Goal: Task Accomplishment & Management: Use online tool/utility

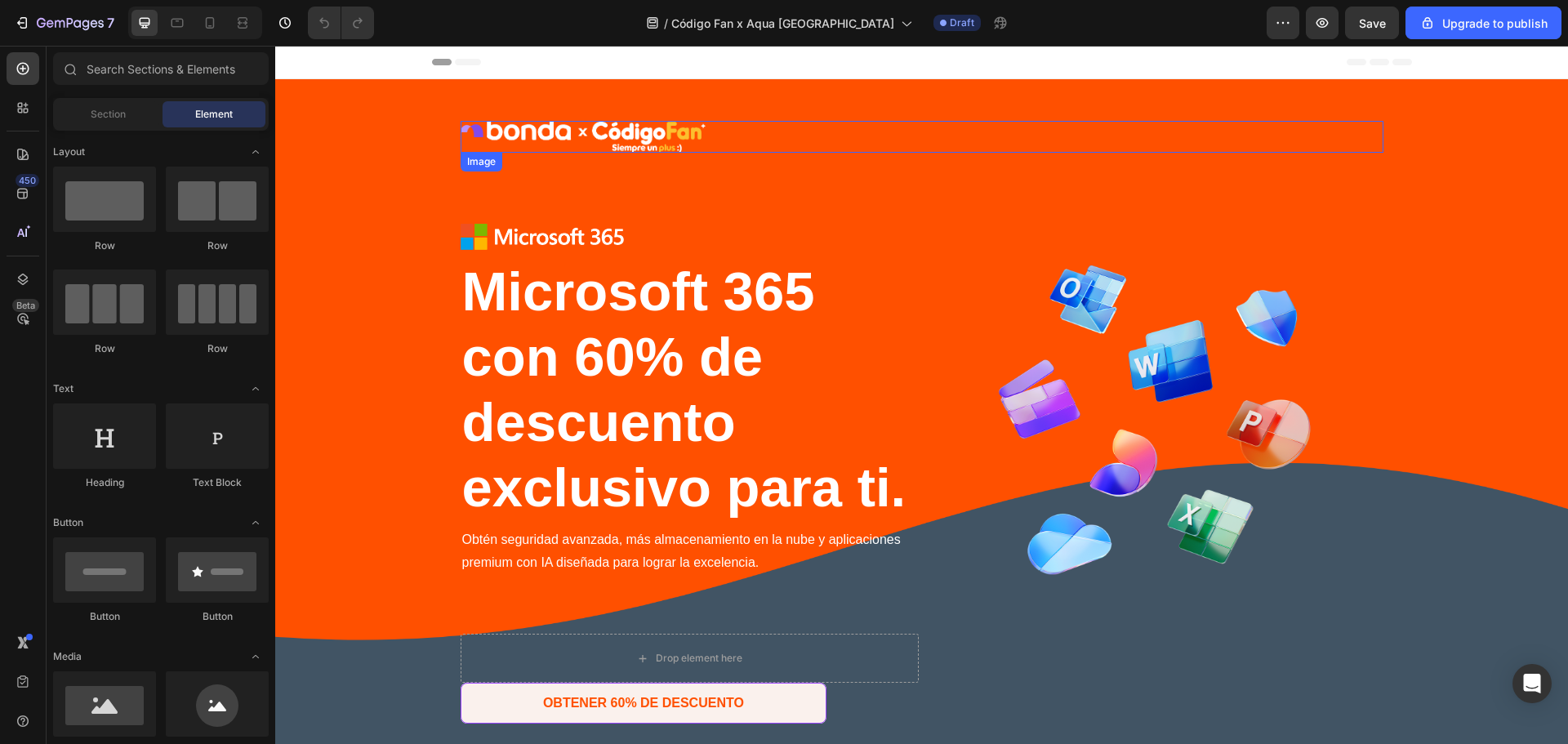
click at [634, 138] on img at bounding box center [583, 136] width 245 height 32
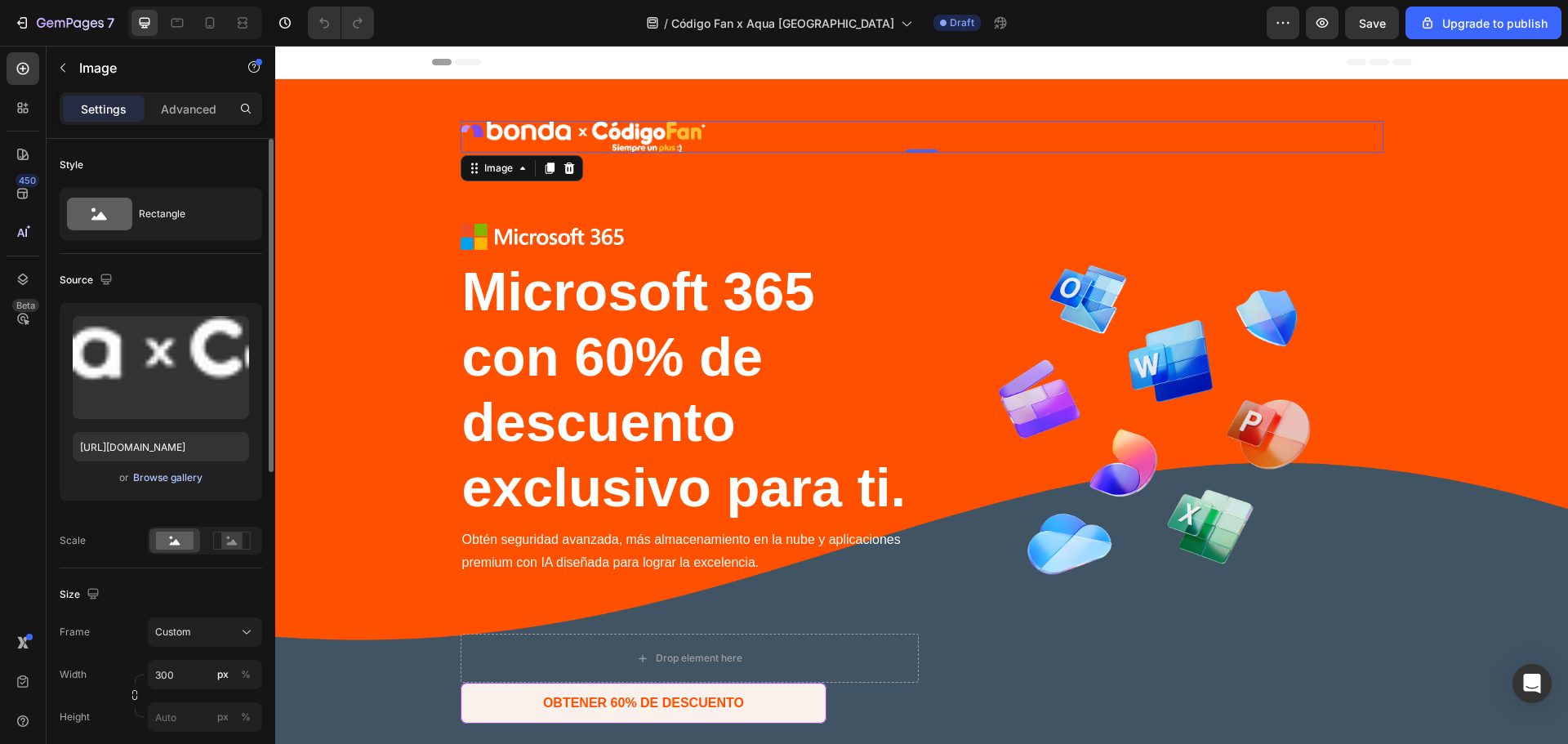
click at [161, 477] on div "Browse gallery" at bounding box center [168, 478] width 70 height 15
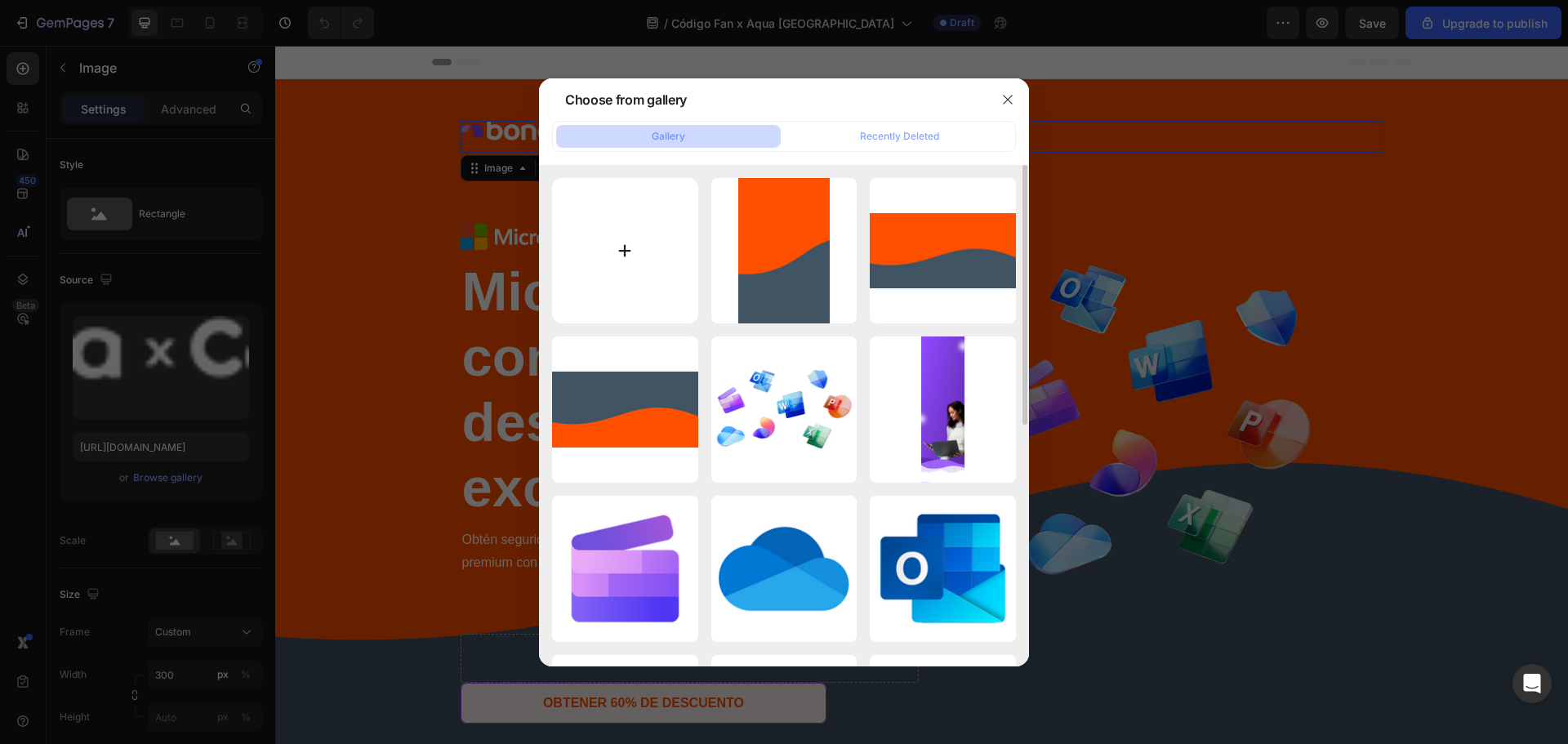
click at [609, 286] on input "file" at bounding box center [625, 251] width 146 height 146
type input "C:\fakepath\AquaChileLOGO.png"
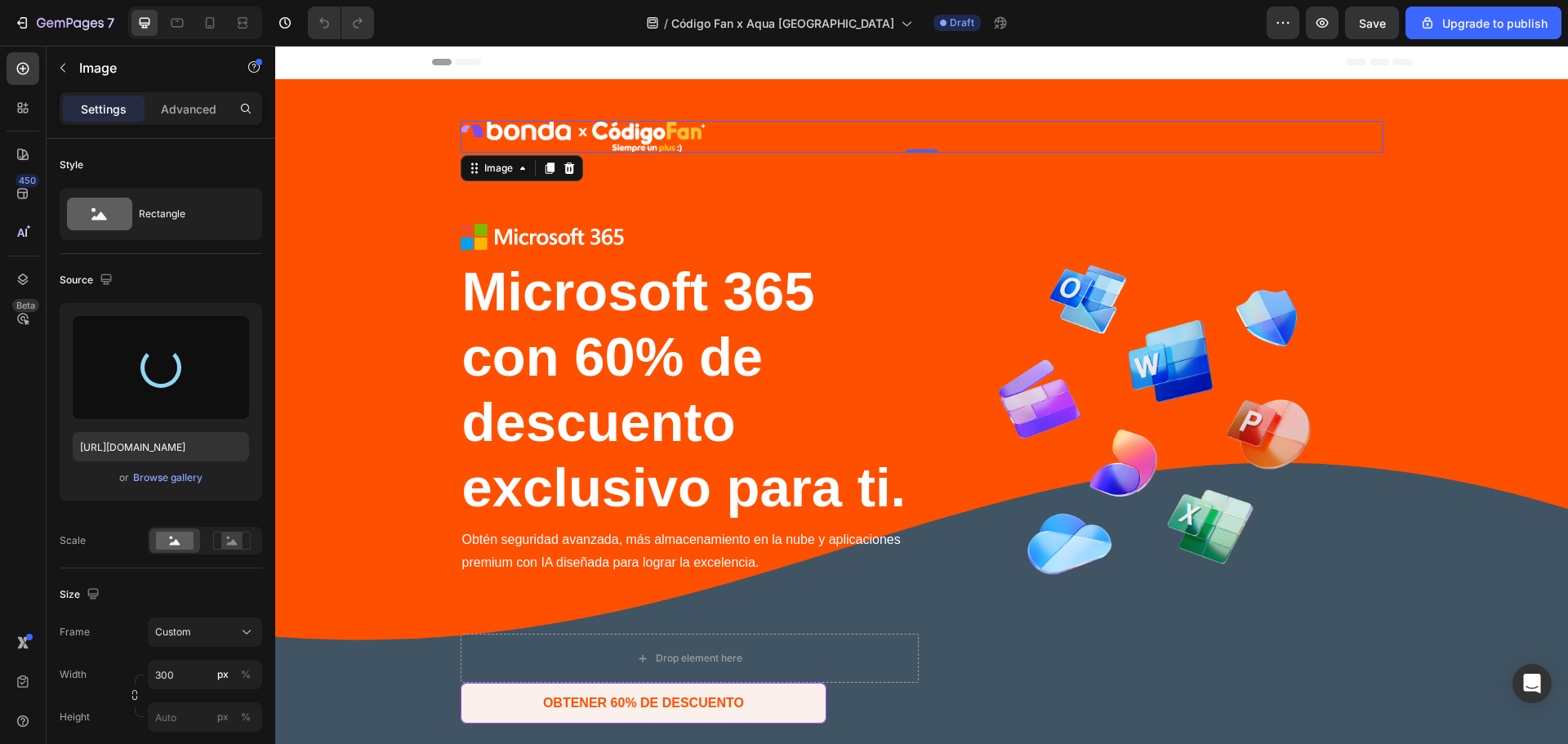
type input "https://cdn.shopify.com/s/files/1/0919/1168/4374/files/gempages_557575933809132…"
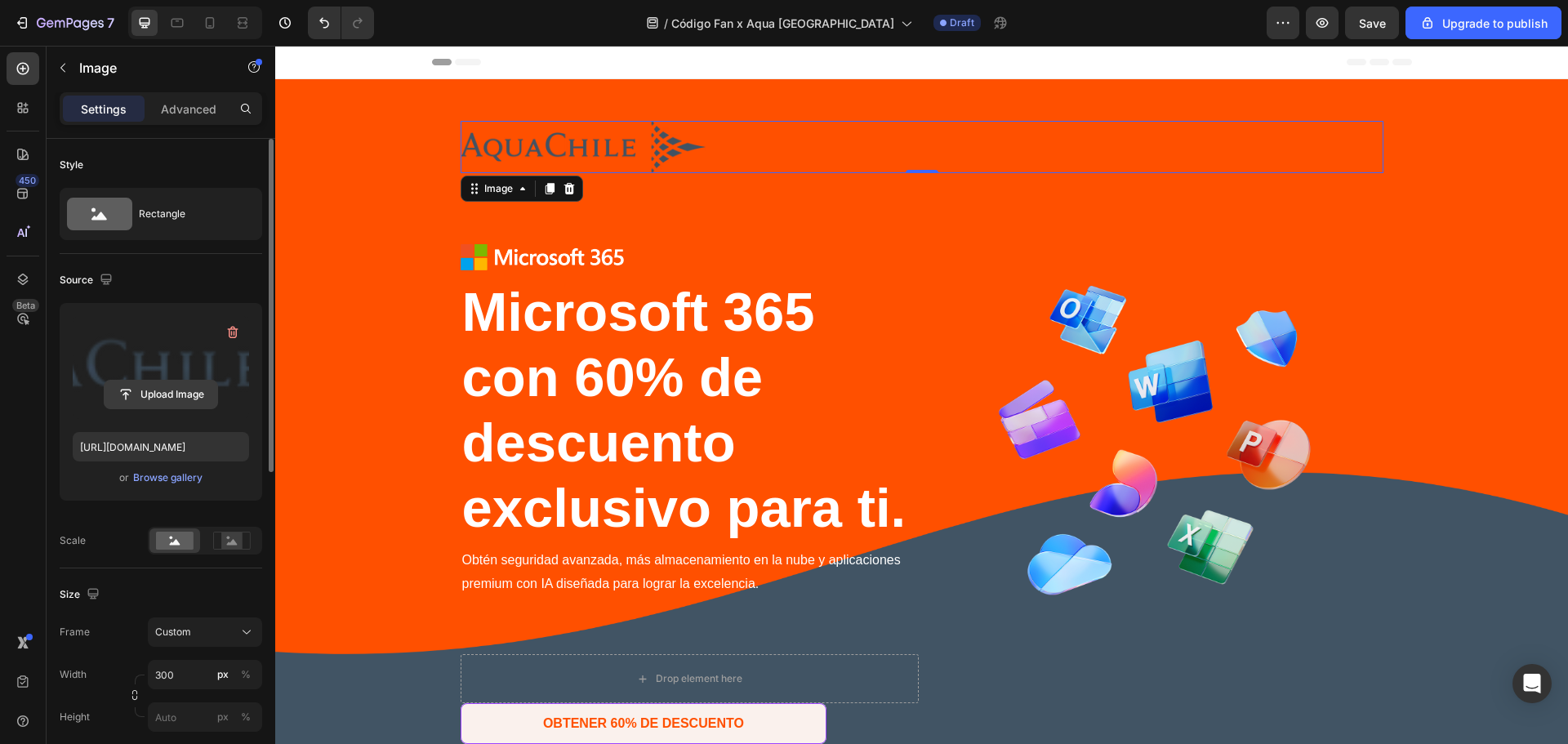
scroll to position [109, 0]
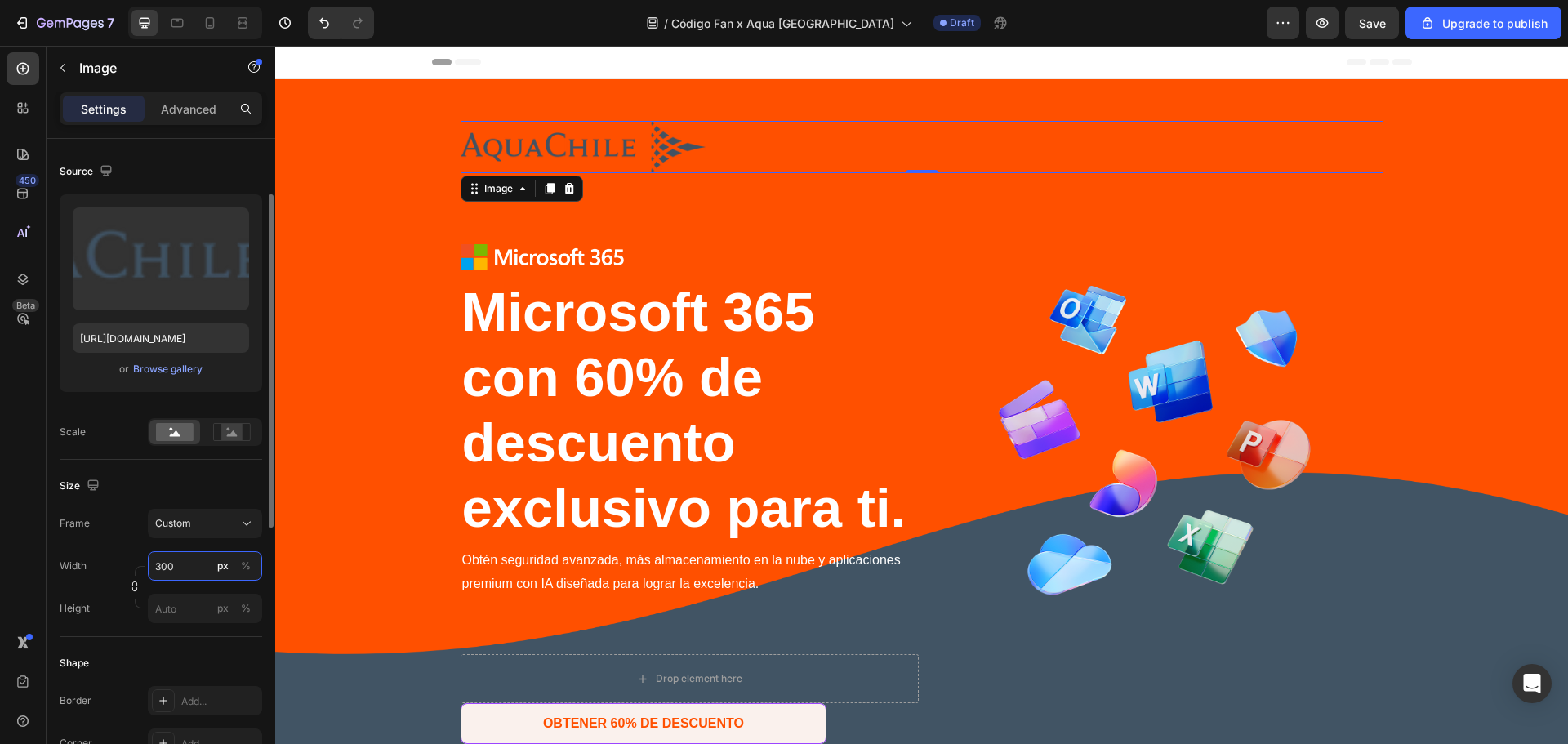
click at [202, 571] on input "300" at bounding box center [204, 567] width 114 height 30
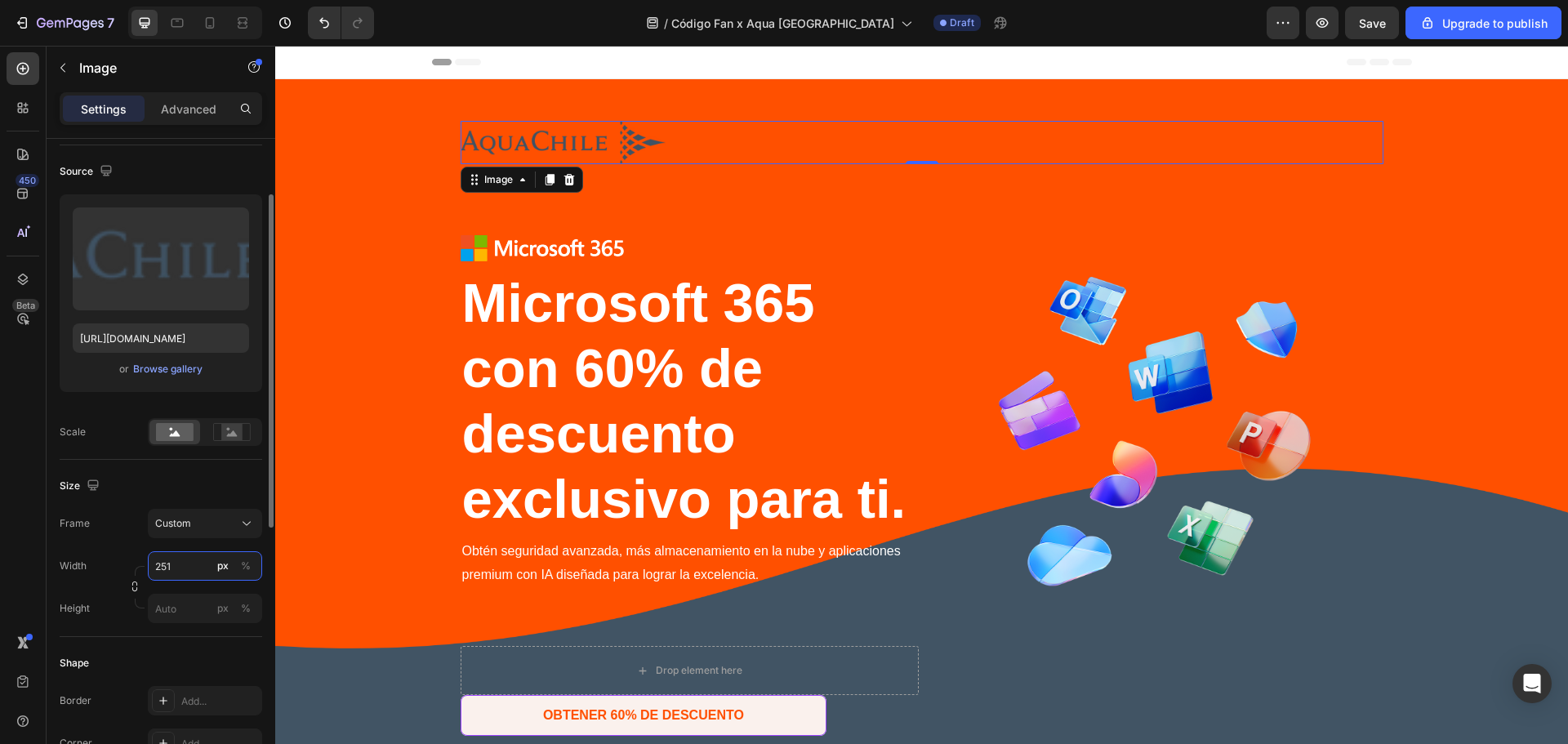
type input "250"
click at [12, 475] on div "450 Beta" at bounding box center [23, 340] width 33 height 575
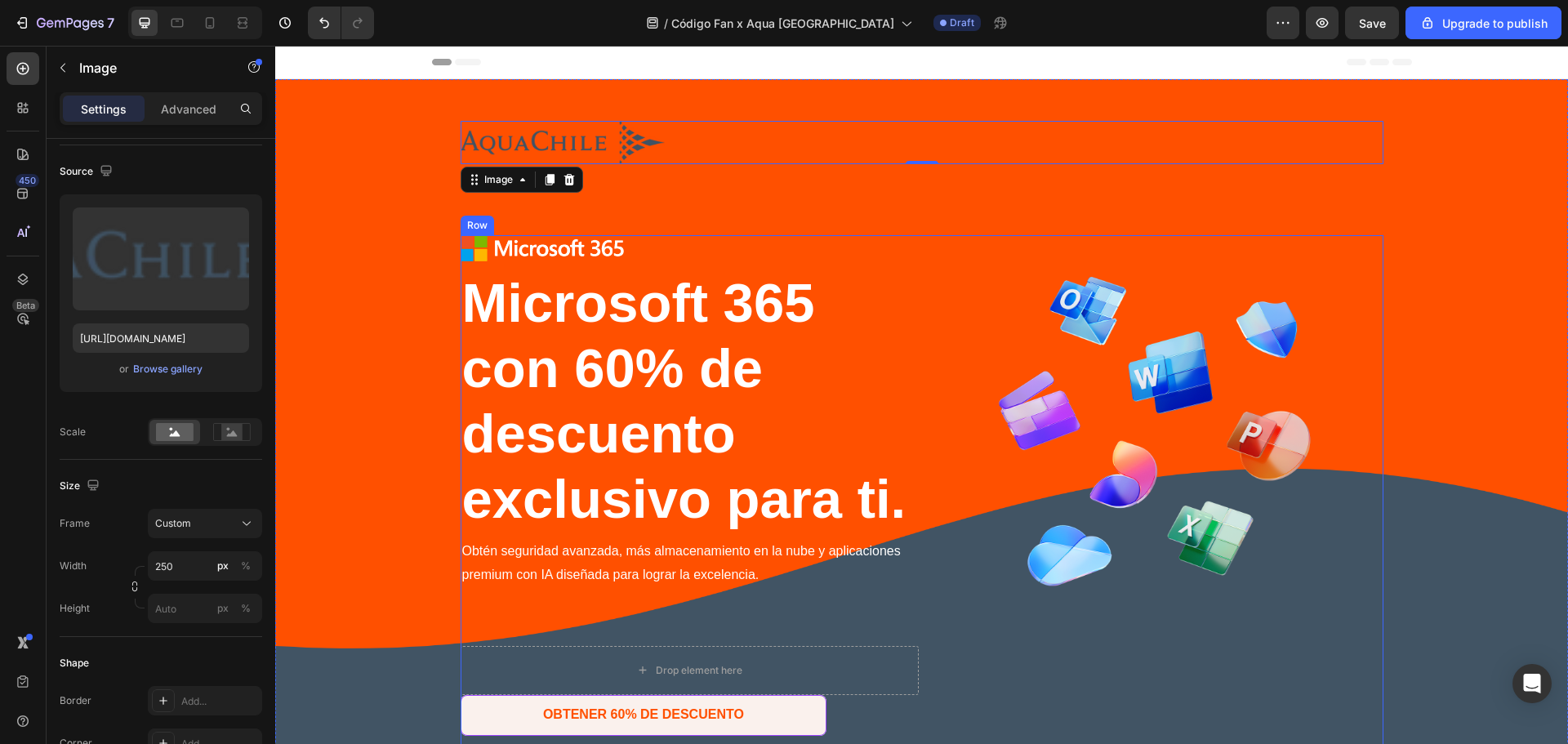
click at [866, 228] on div "Image 0 Row Image Microsoft 365 con 60% de descuento exclusivo para ti. Heading…" at bounding box center [922, 503] width 923 height 765
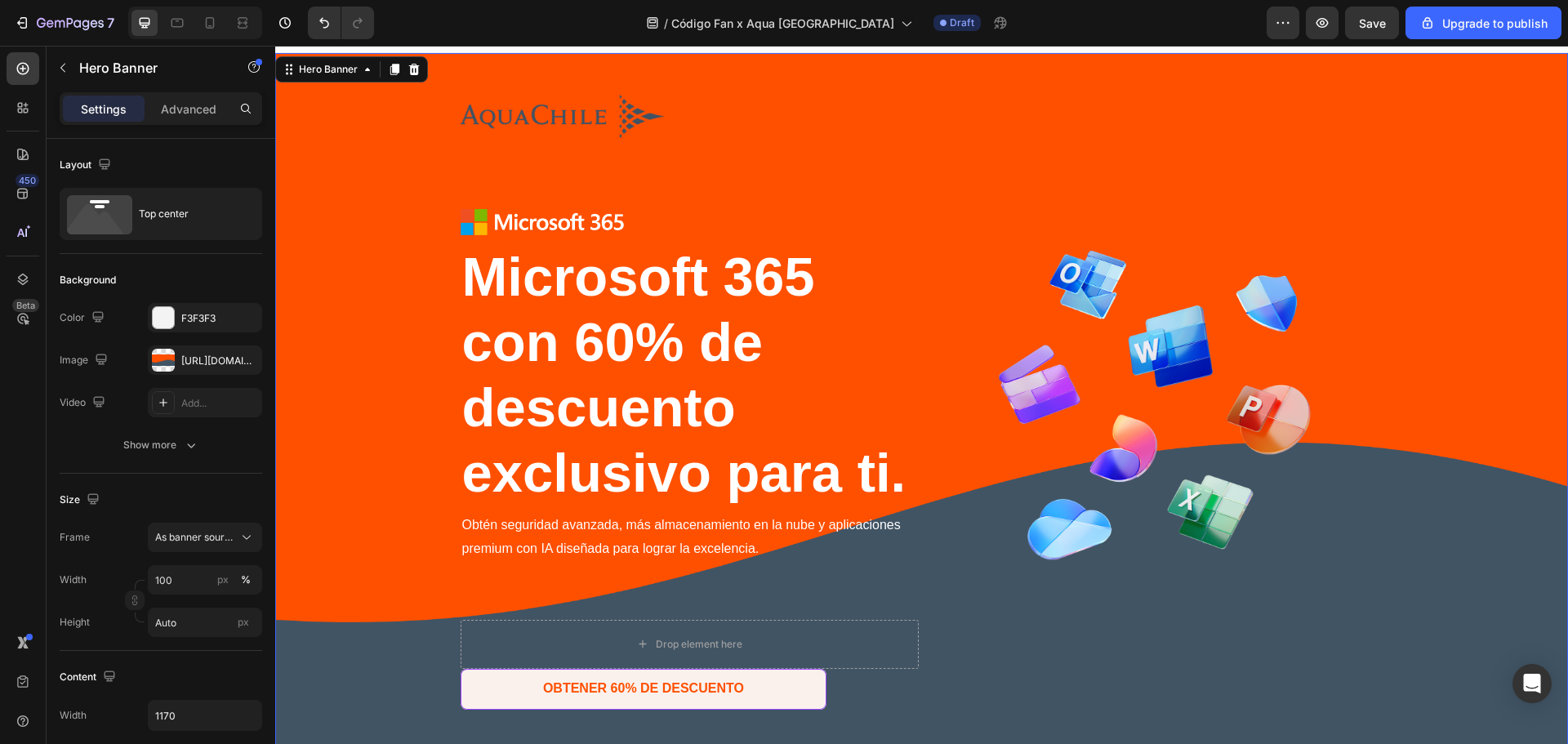
scroll to position [0, 0]
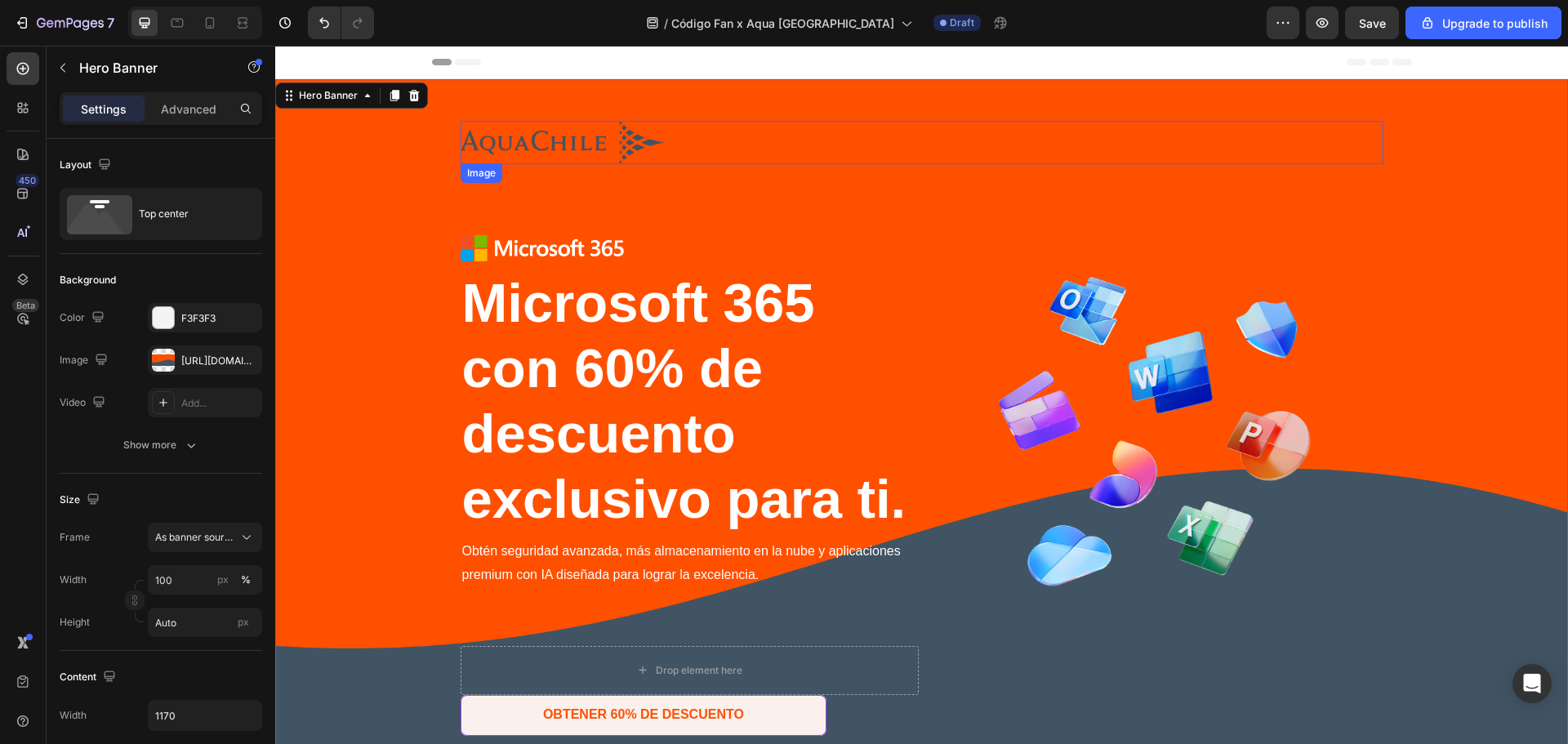
click at [602, 136] on img at bounding box center [562, 141] width 204 height 43
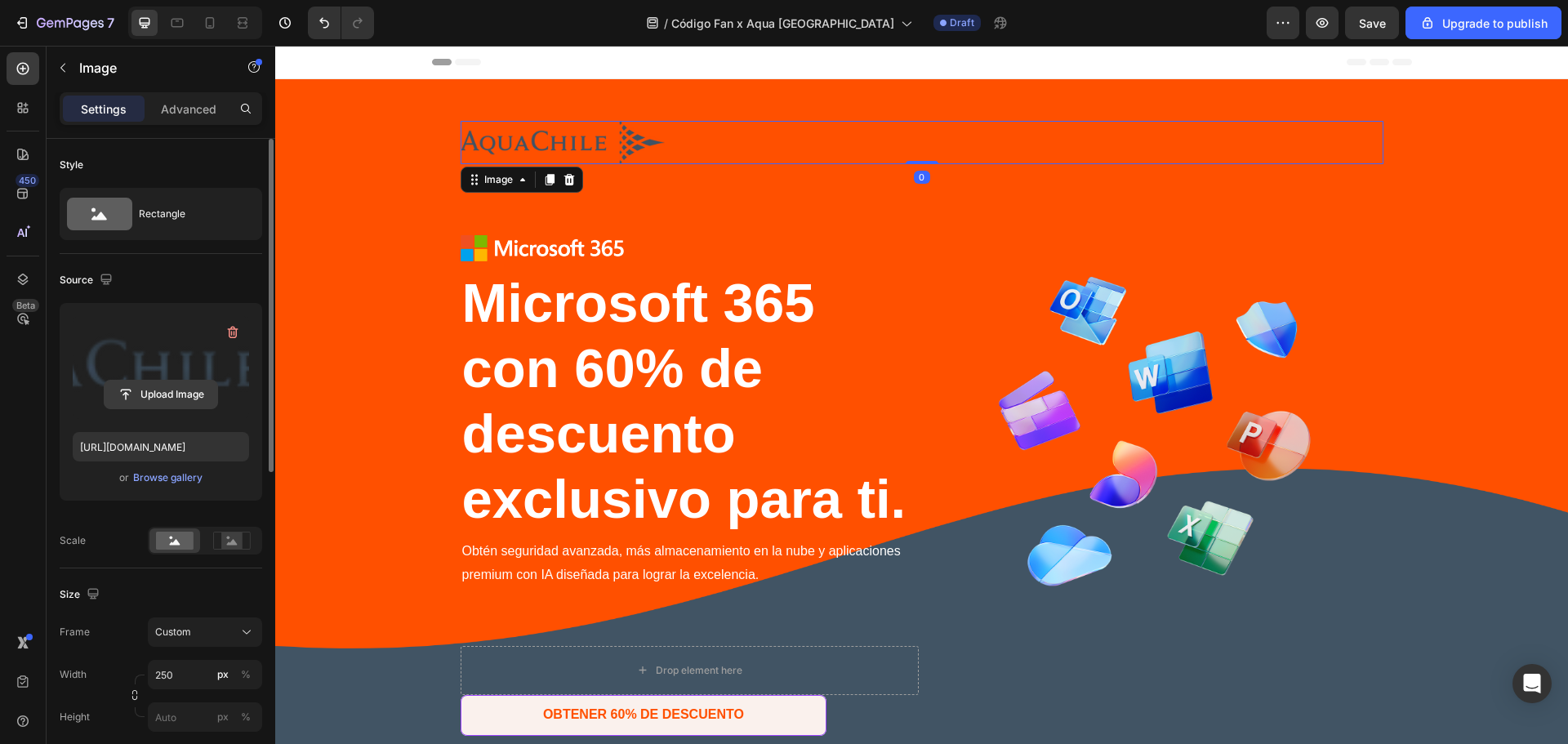
click at [177, 389] on input "file" at bounding box center [160, 394] width 112 height 28
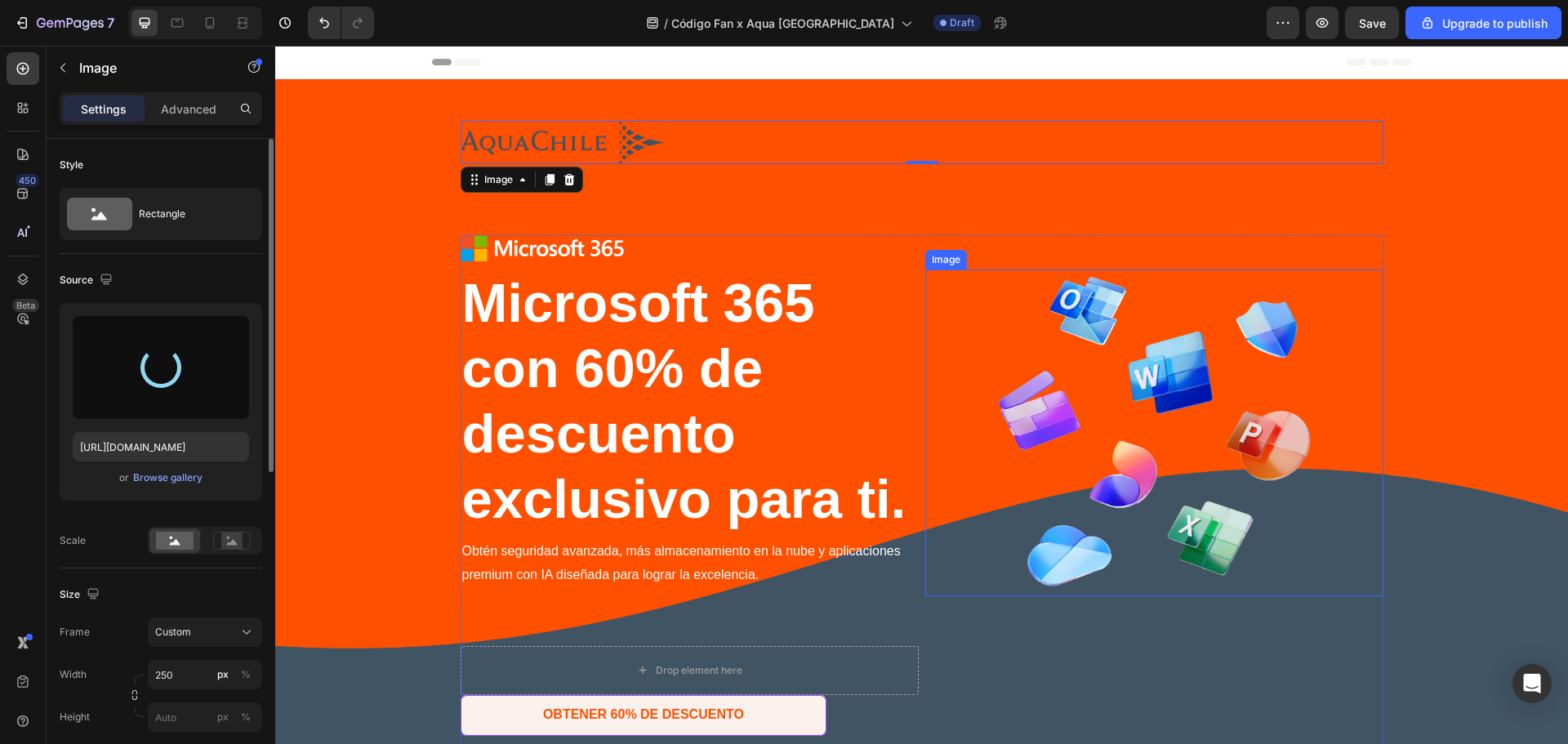
type input "https://cdn.shopify.com/s/files/1/0919/1168/4374/files/gempages_557575933809132…"
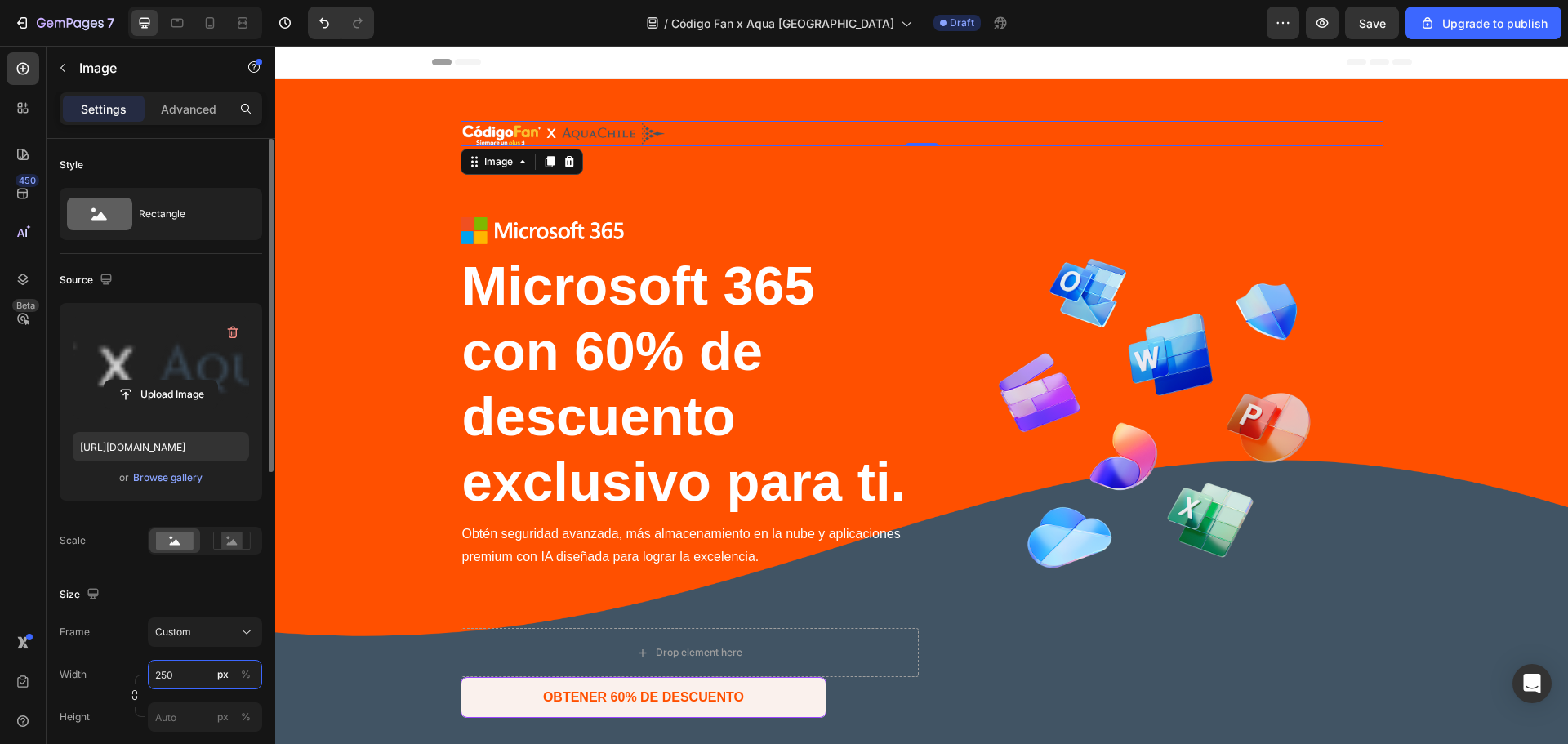
click at [184, 679] on input "250" at bounding box center [204, 675] width 114 height 30
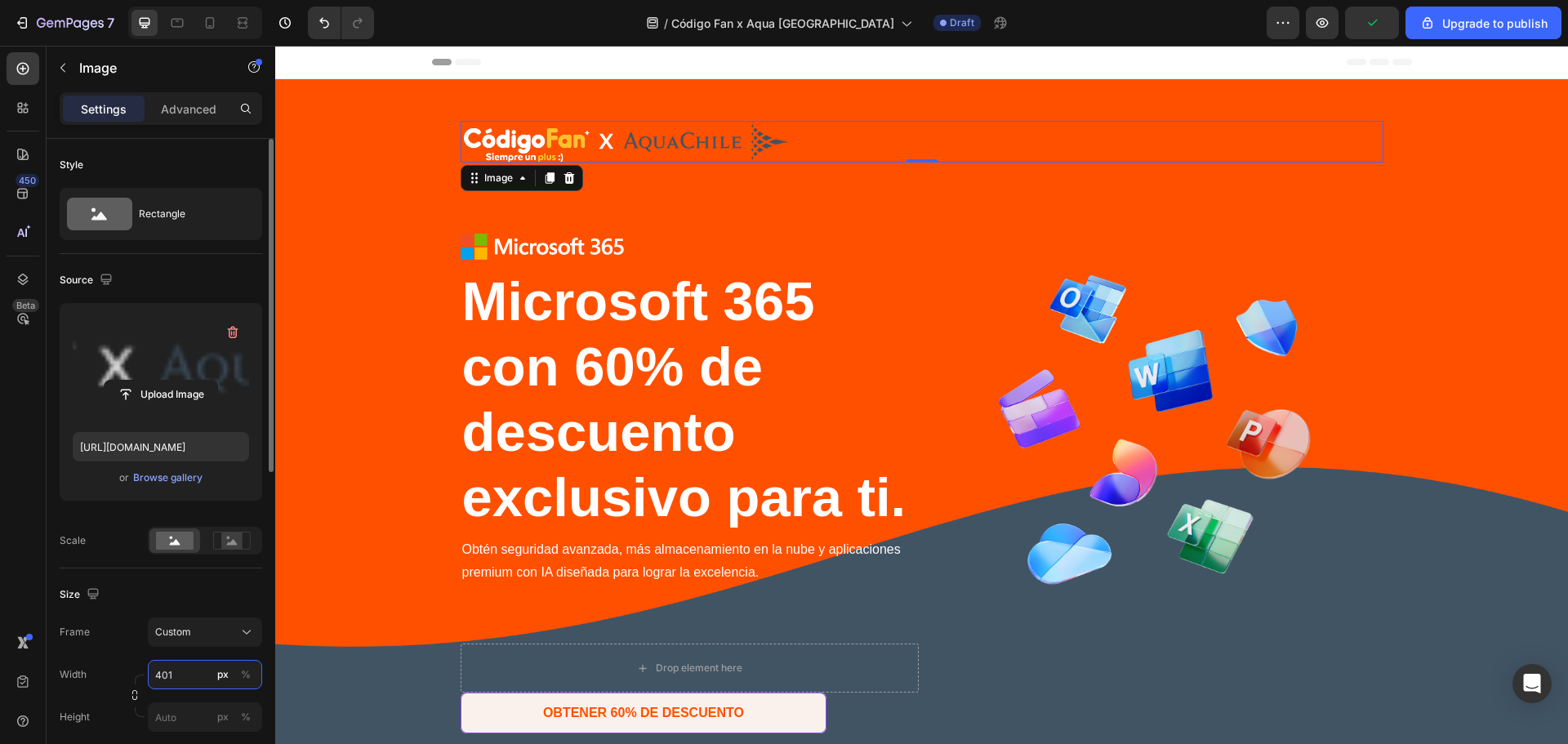
type input "400"
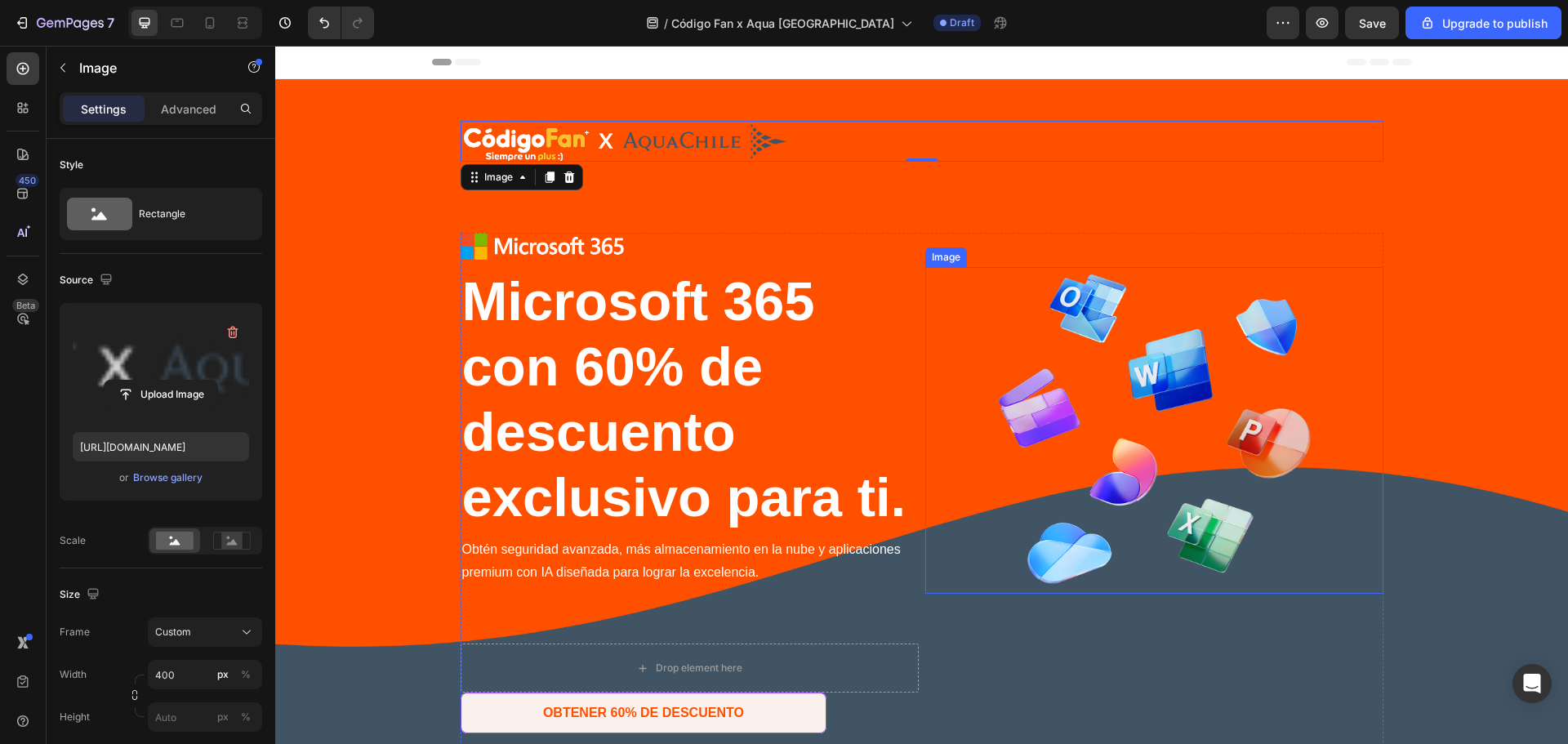
click at [1062, 275] on img at bounding box center [1154, 430] width 327 height 327
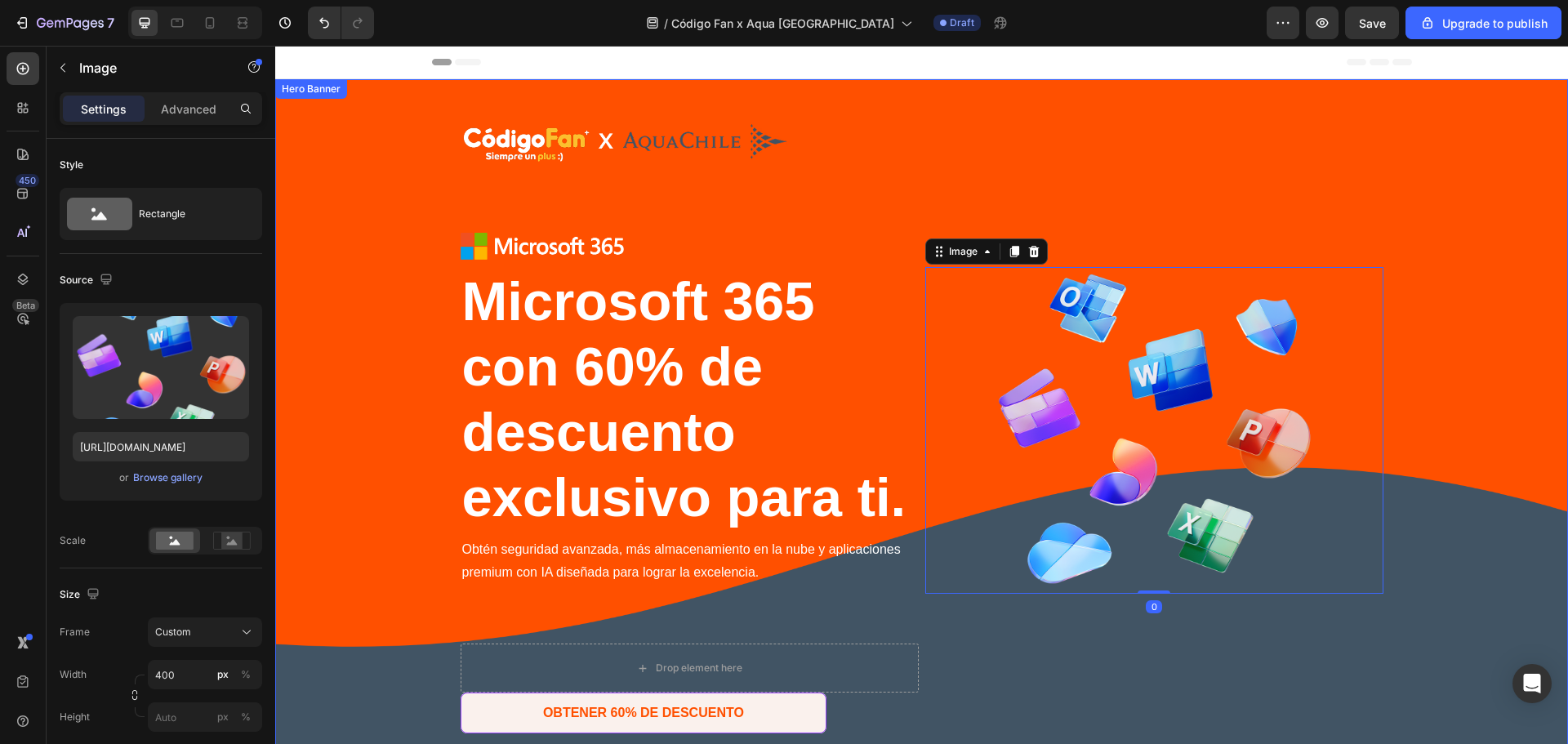
click at [1393, 242] on div "Image Row Image Microsoft 365 con 60% de descuento exclusivo para ti. Heading M…" at bounding box center [922, 490] width 956 height 821
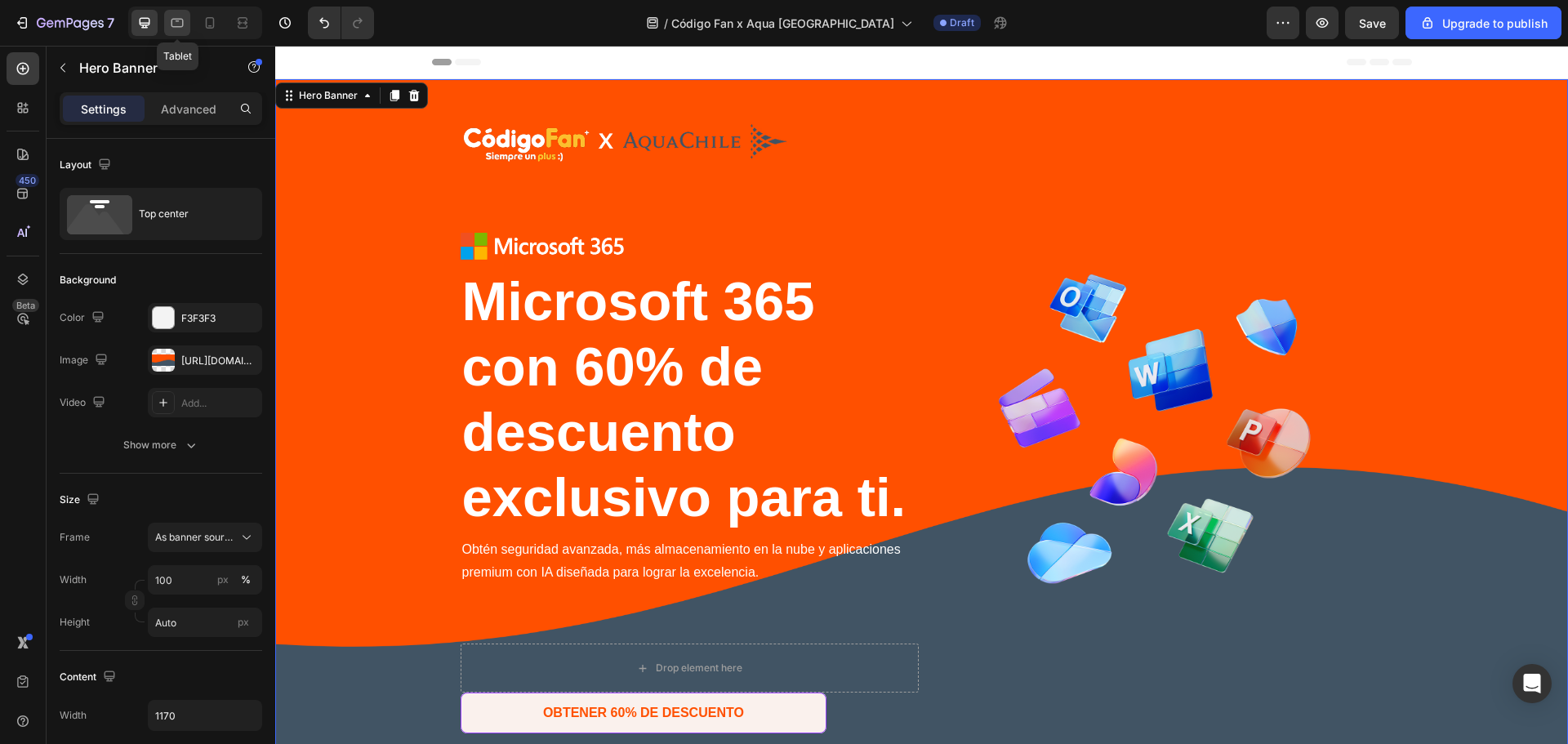
click at [184, 28] on icon at bounding box center [177, 23] width 16 height 16
type input "1130"
type input "100%"
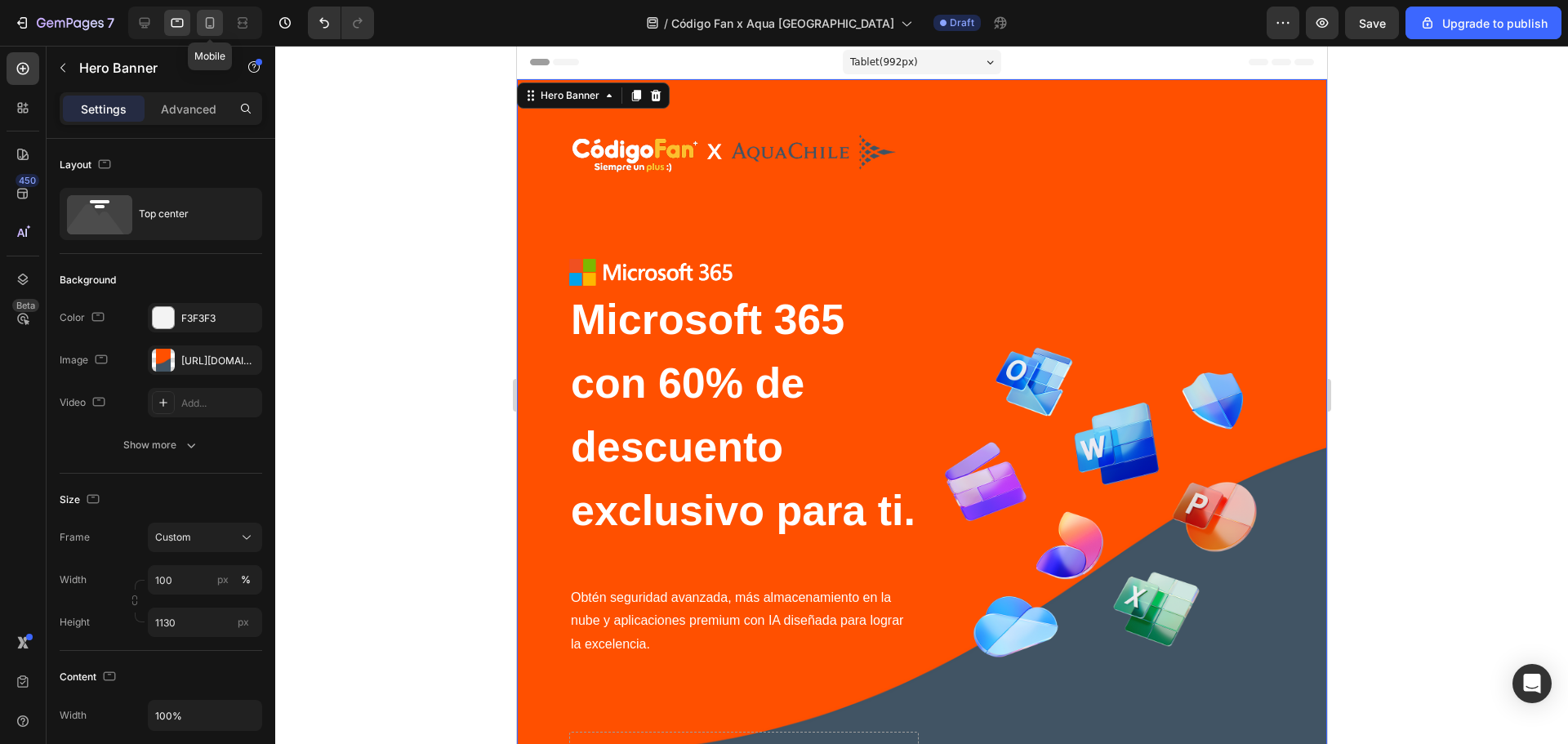
click at [209, 25] on icon at bounding box center [210, 26] width 4 height 2
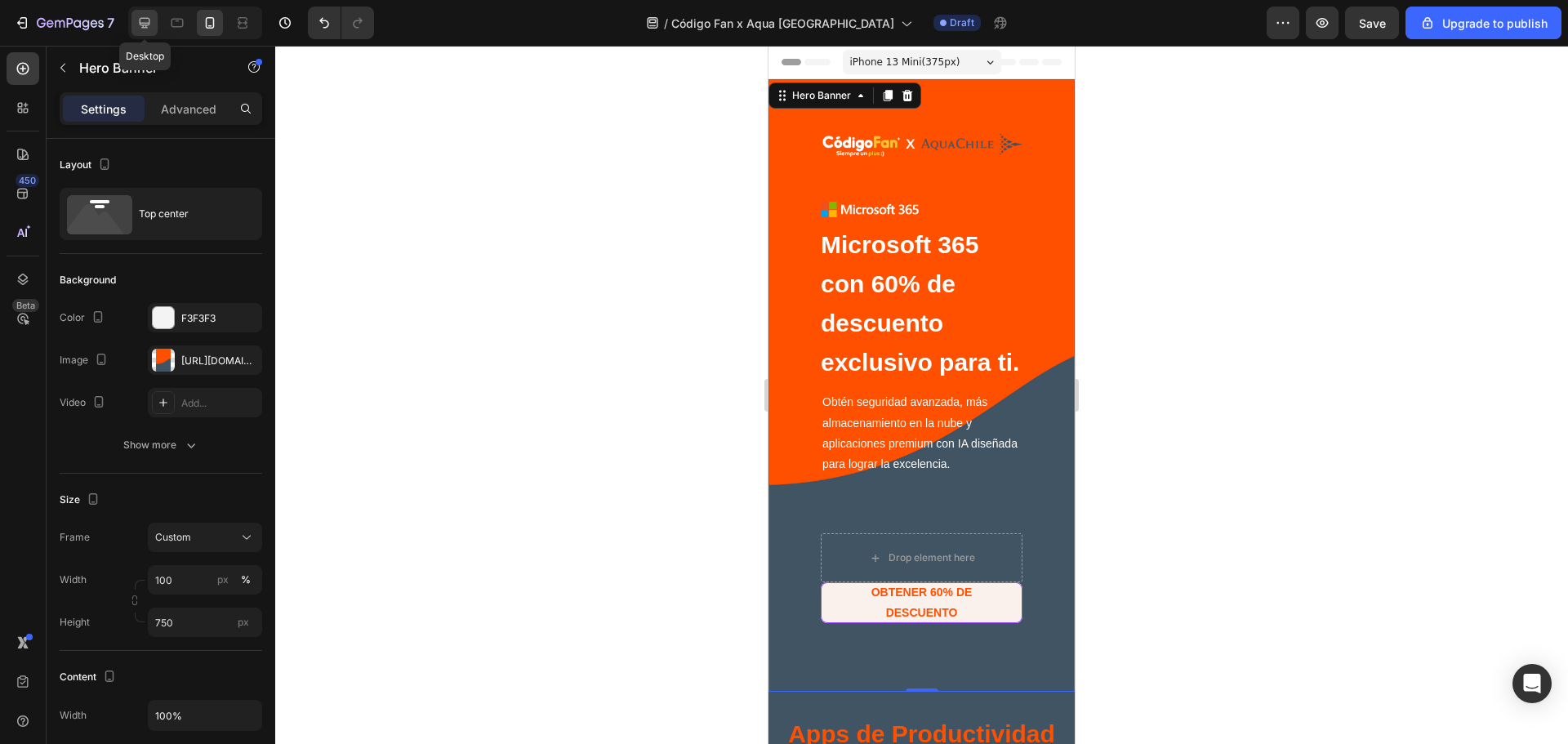
click at [137, 32] on div at bounding box center [144, 23] width 26 height 26
type input "Auto"
type input "1170"
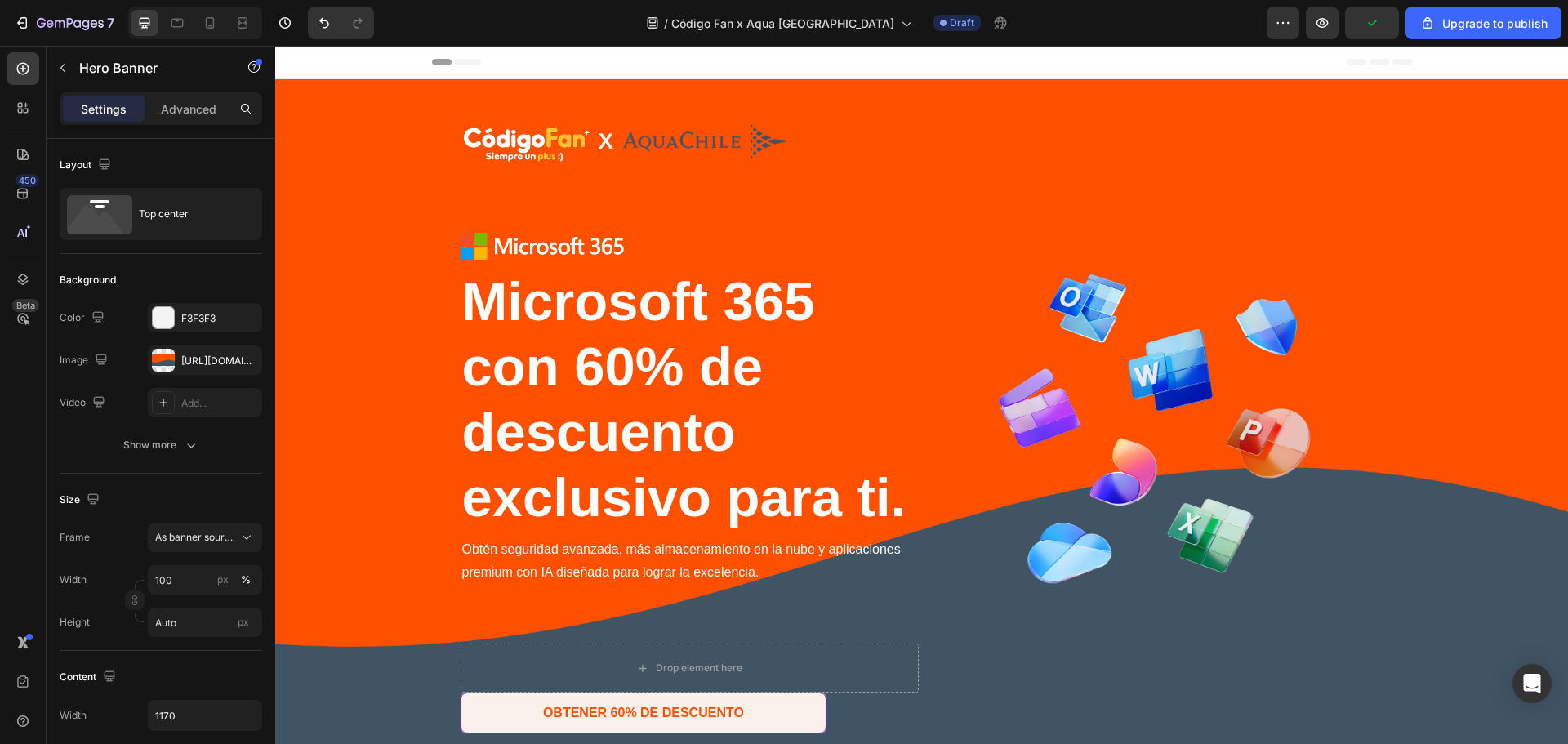
click at [931, 62] on div "Header" at bounding box center [922, 62] width 981 height 33
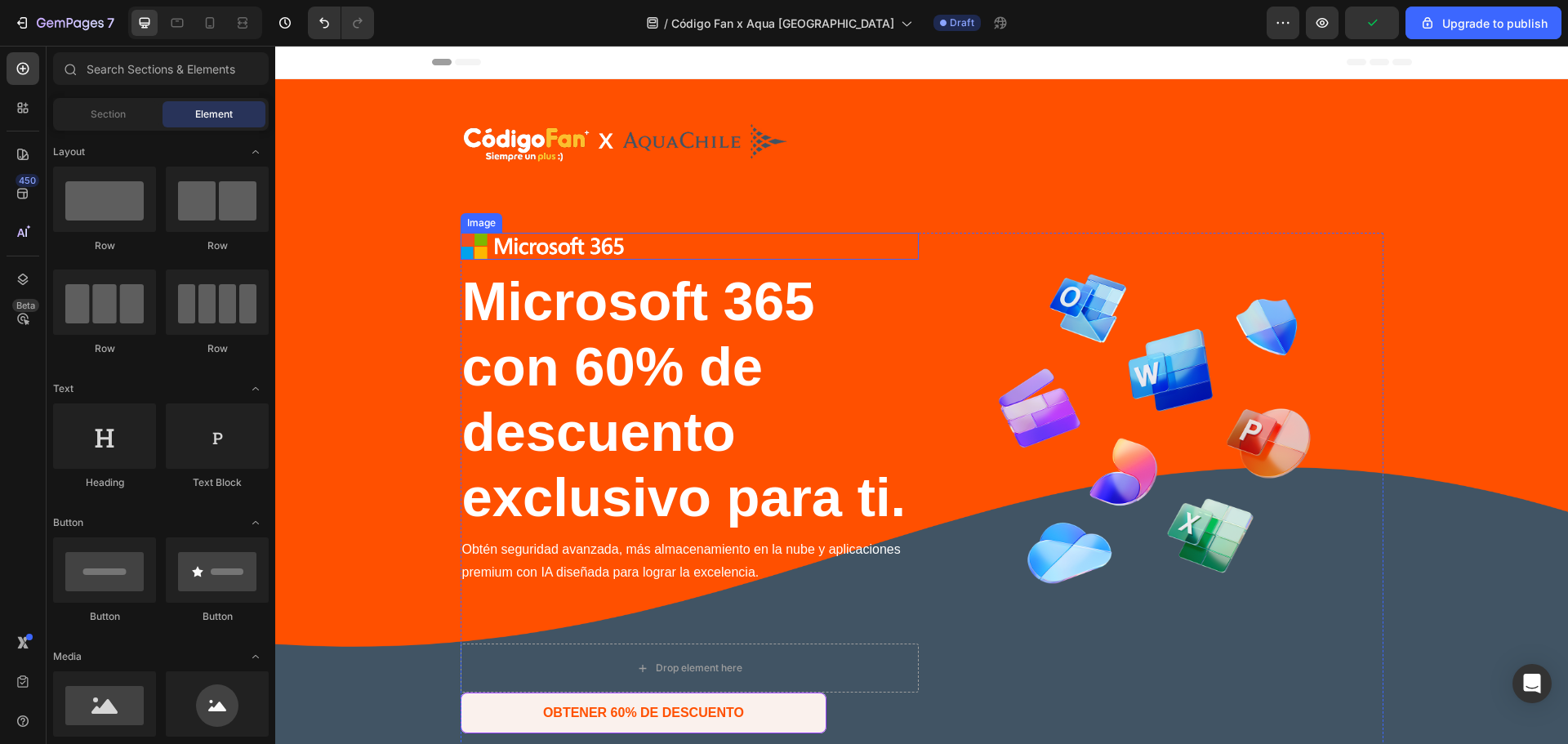
click at [574, 255] on img at bounding box center [543, 246] width 163 height 26
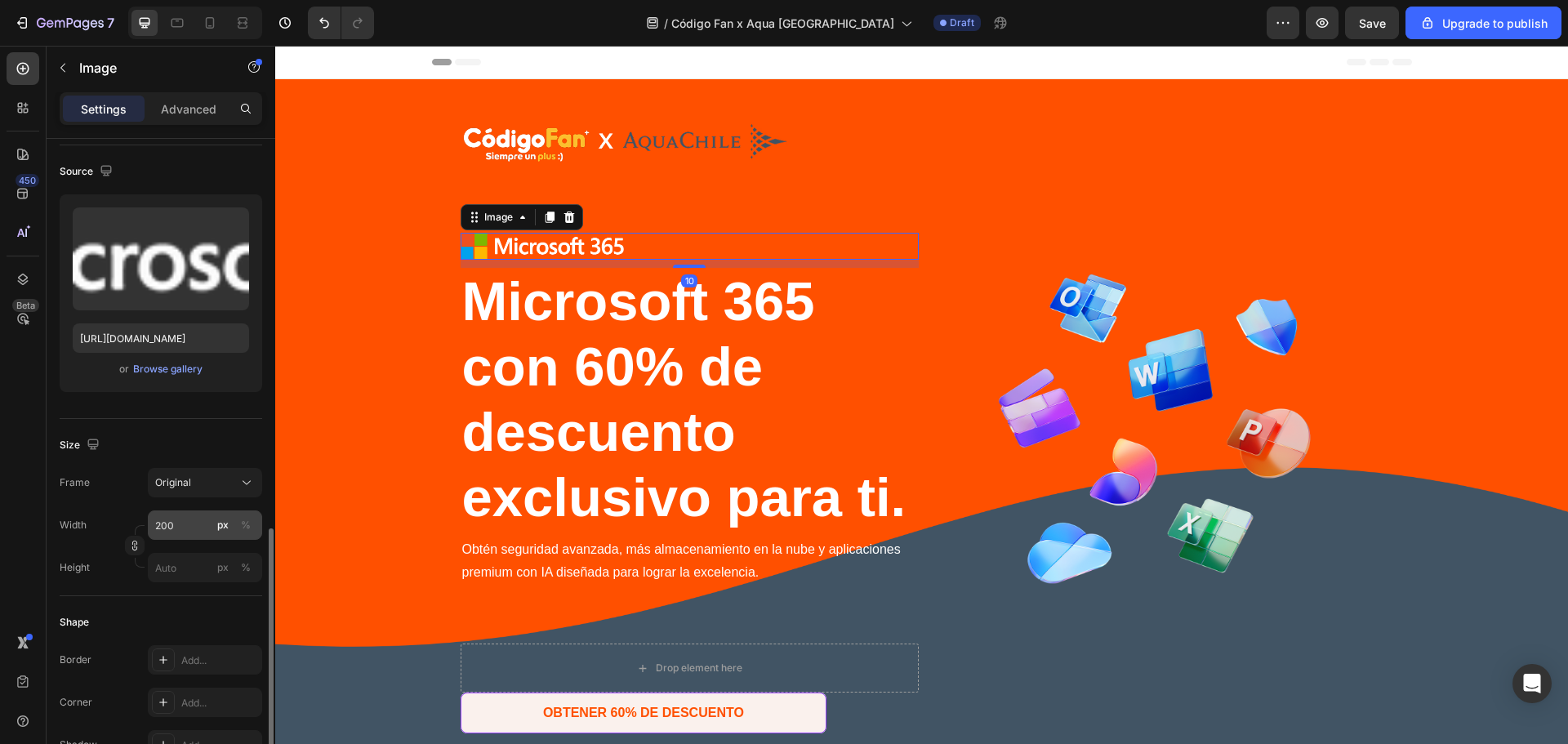
scroll to position [326, 0]
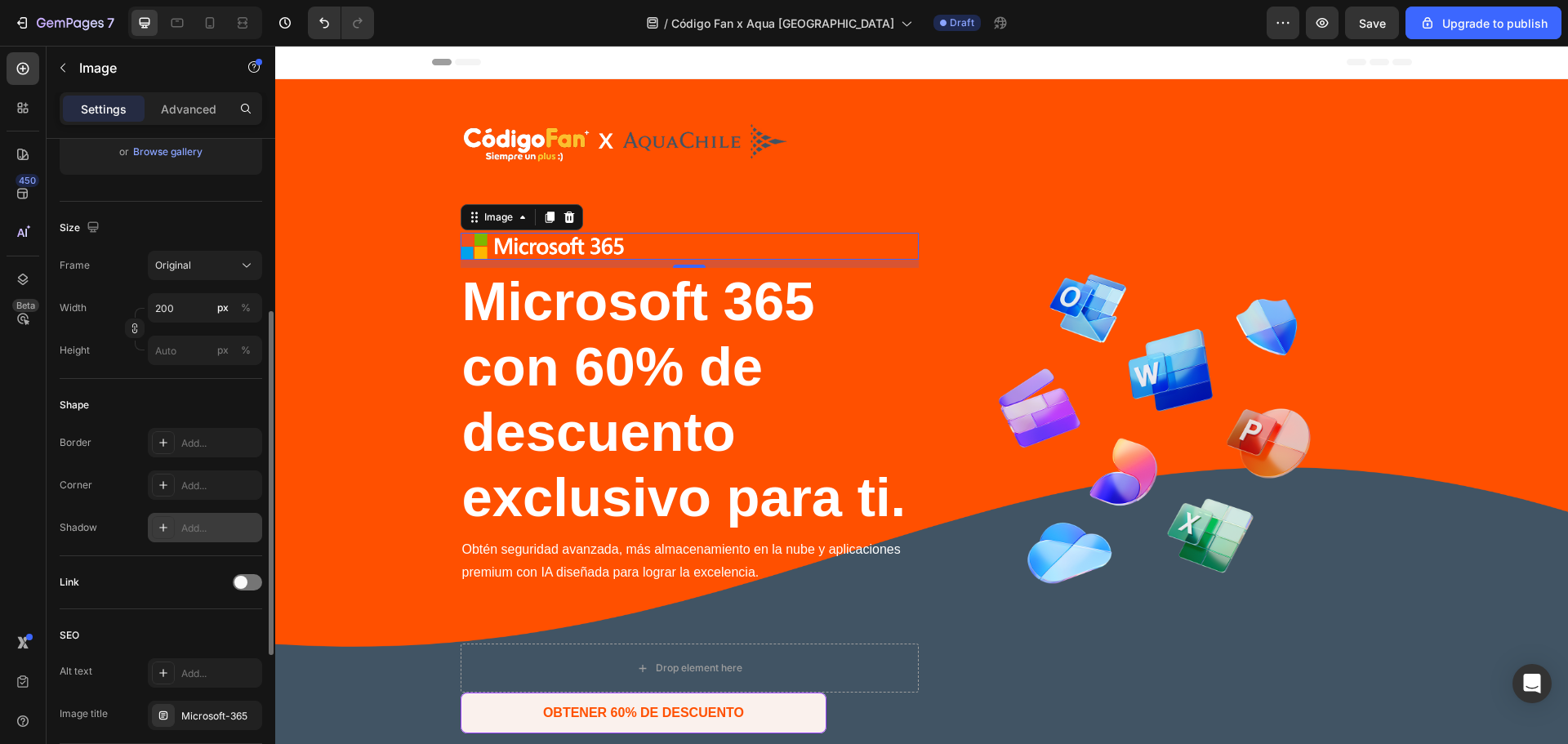
click at [204, 526] on div "Add..." at bounding box center [219, 528] width 77 height 15
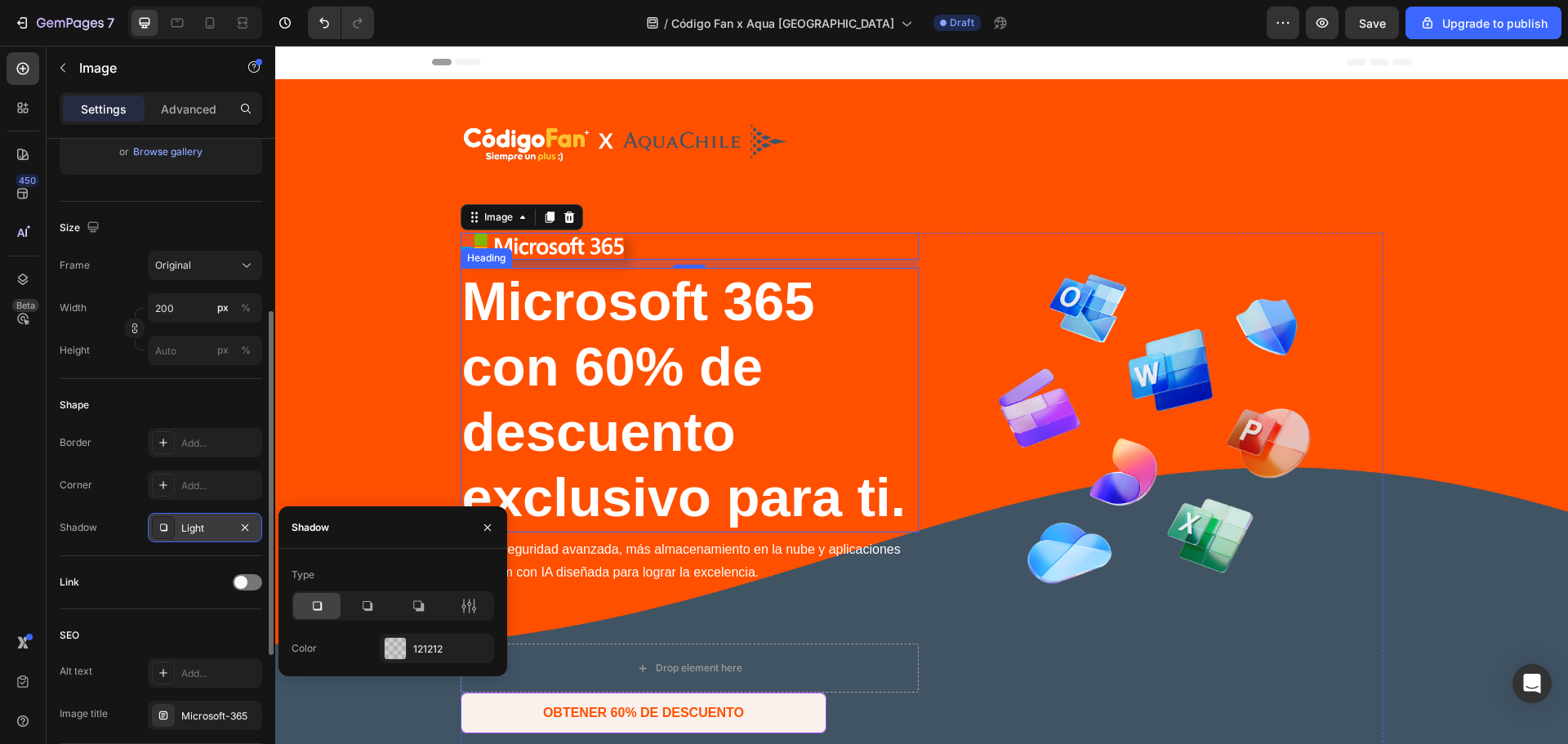
click at [860, 358] on h1 "Microsoft 365 con 60% de descuento exclusivo para ti." at bounding box center [690, 400] width 458 height 265
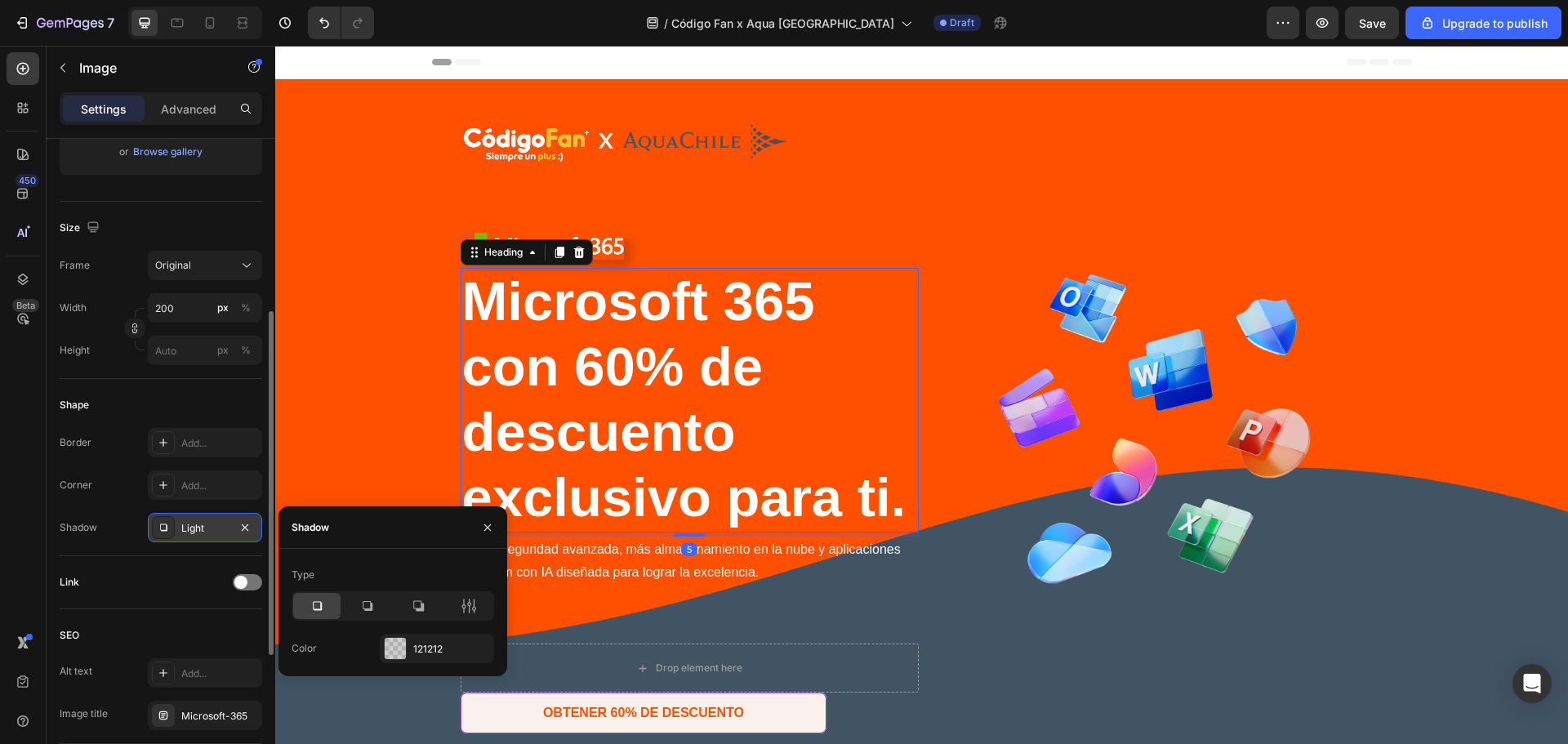
scroll to position [0, 0]
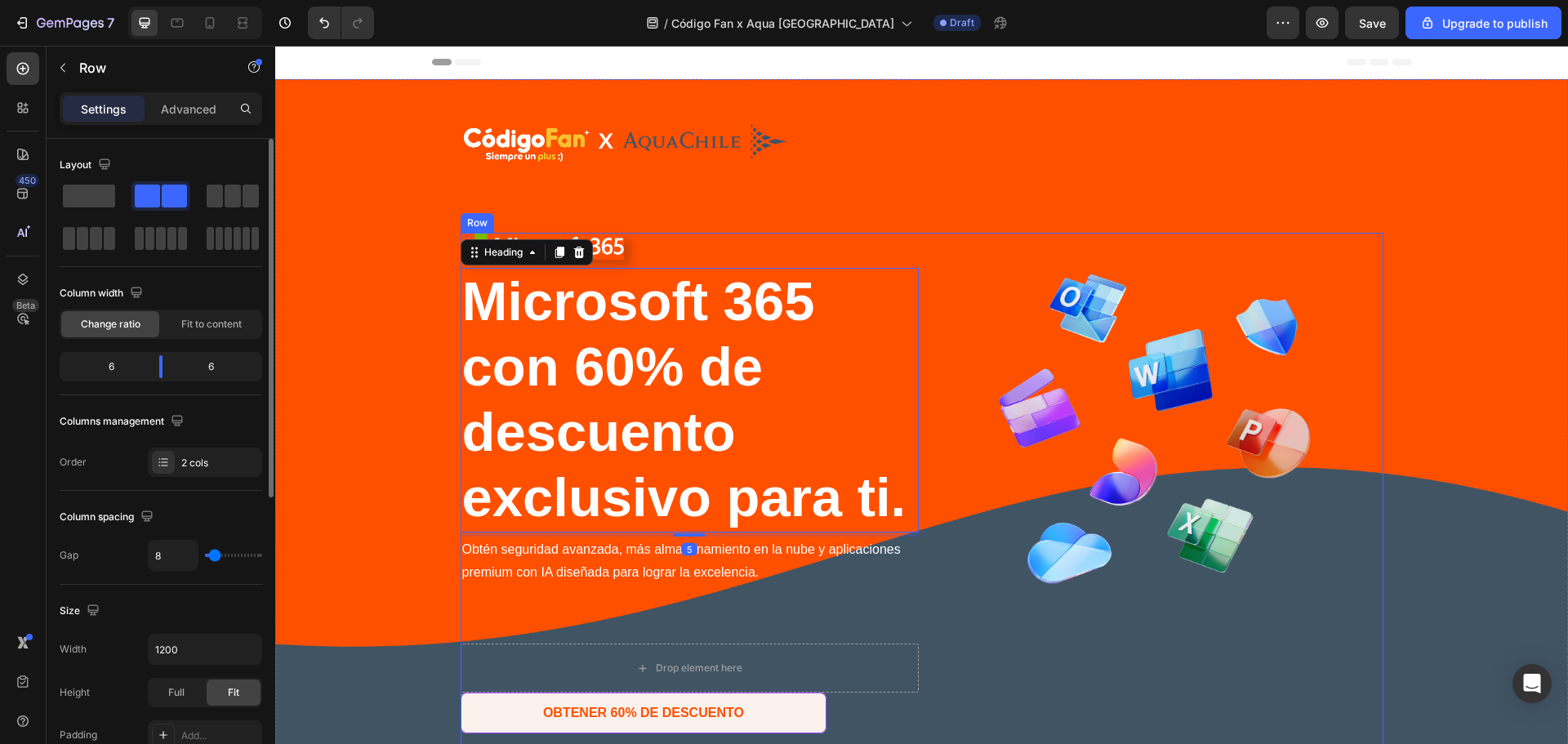
click at [1043, 253] on div "Image" at bounding box center [1155, 523] width 458 height 580
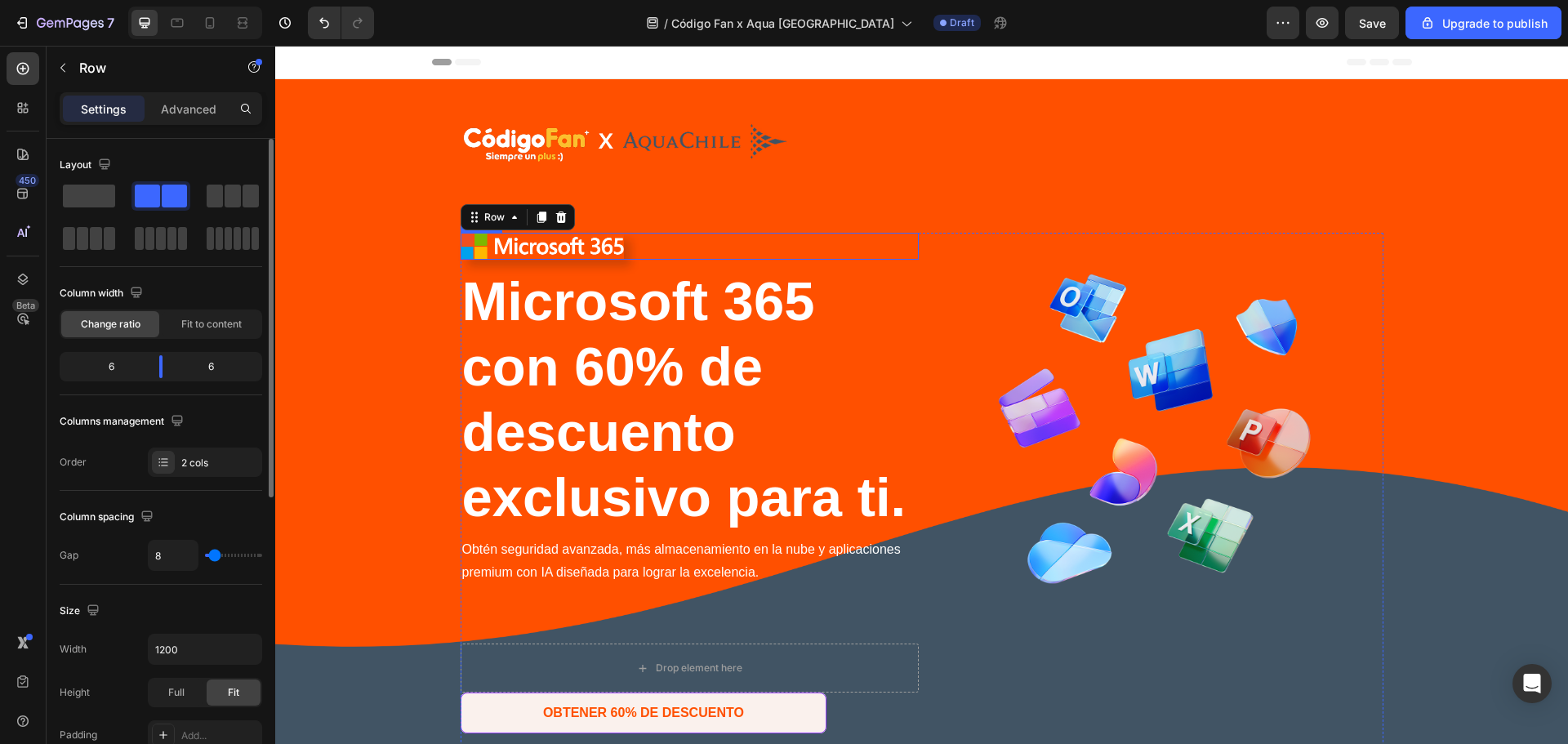
click at [533, 248] on img at bounding box center [543, 246] width 163 height 26
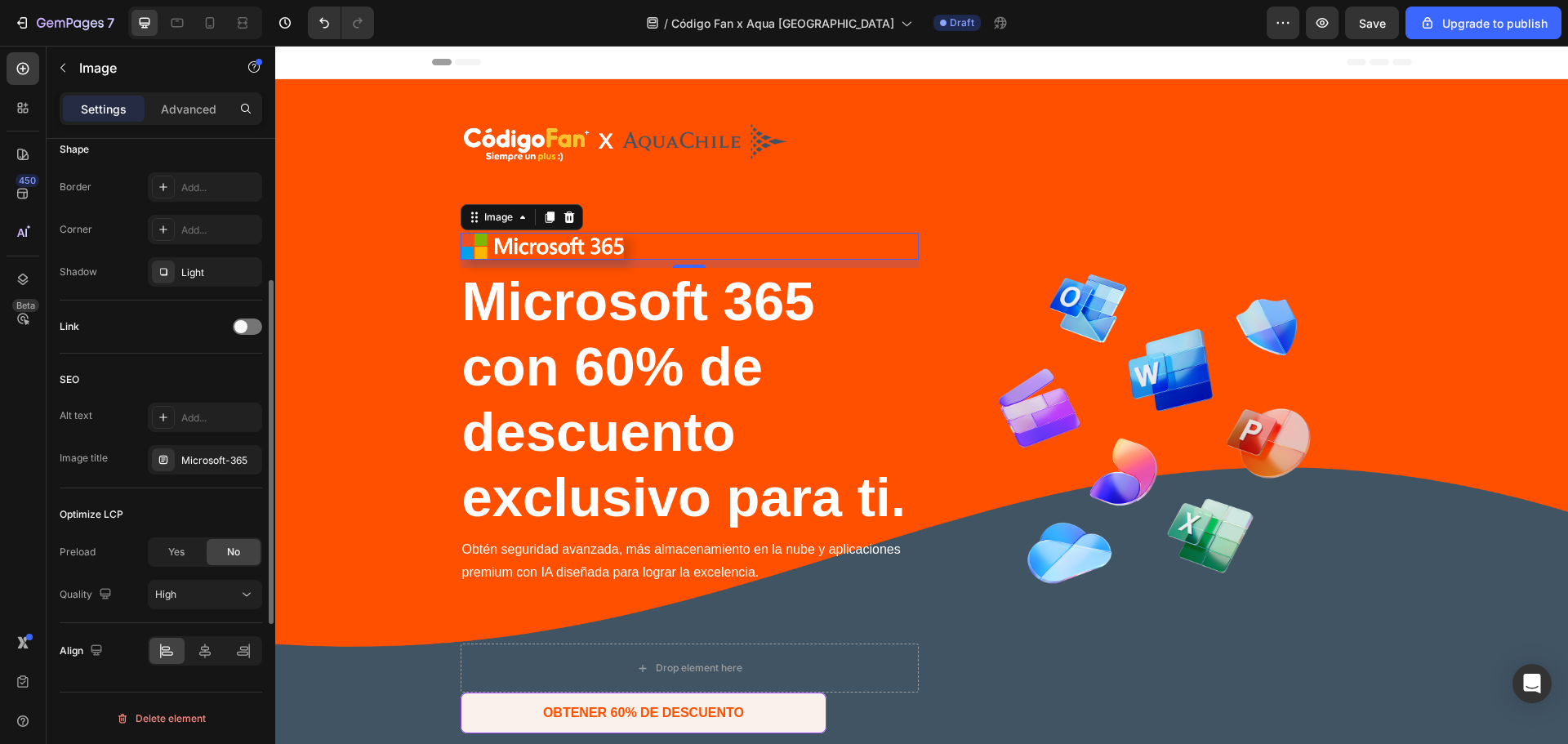
scroll to position [473, 0]
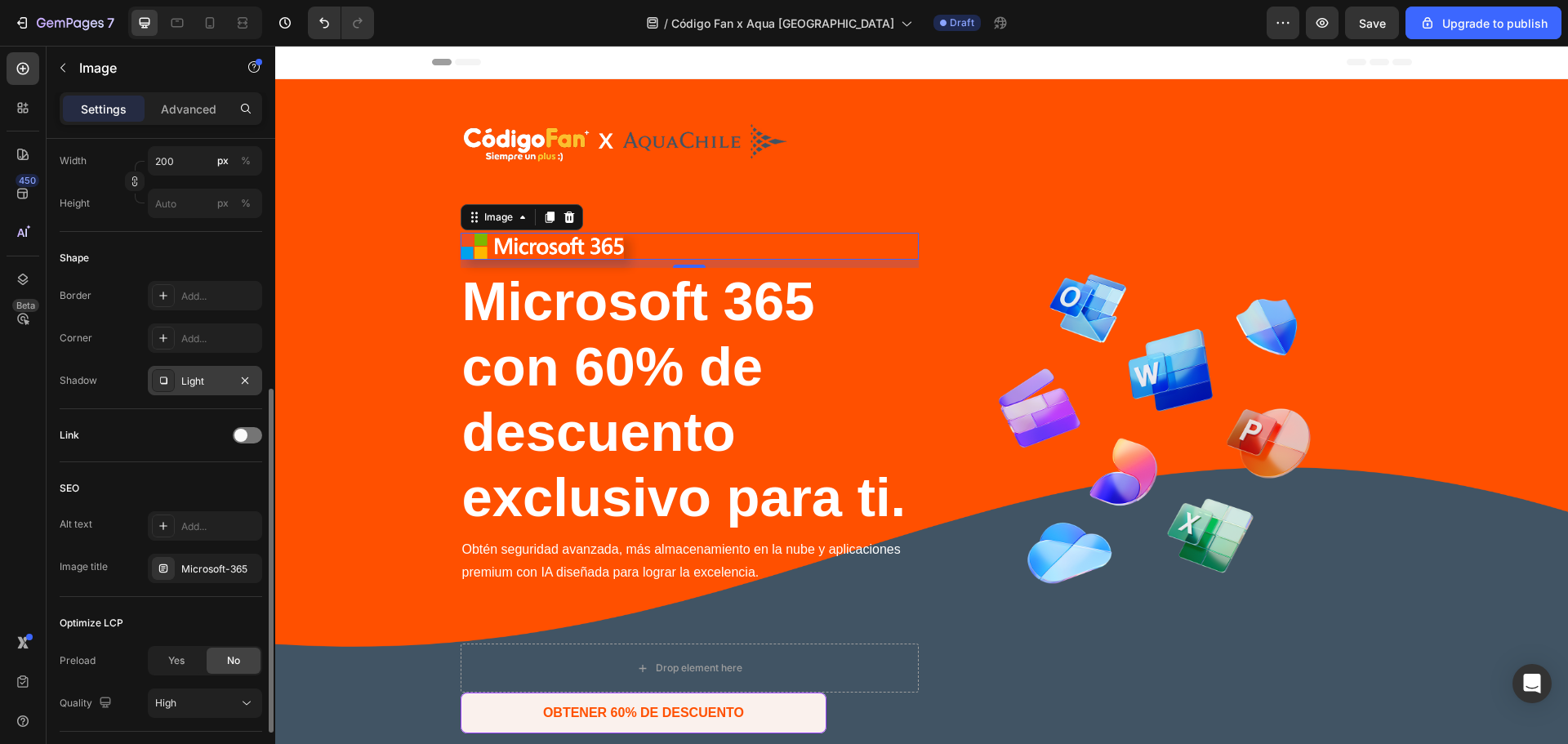
click at [195, 380] on div "Light" at bounding box center [205, 381] width 48 height 15
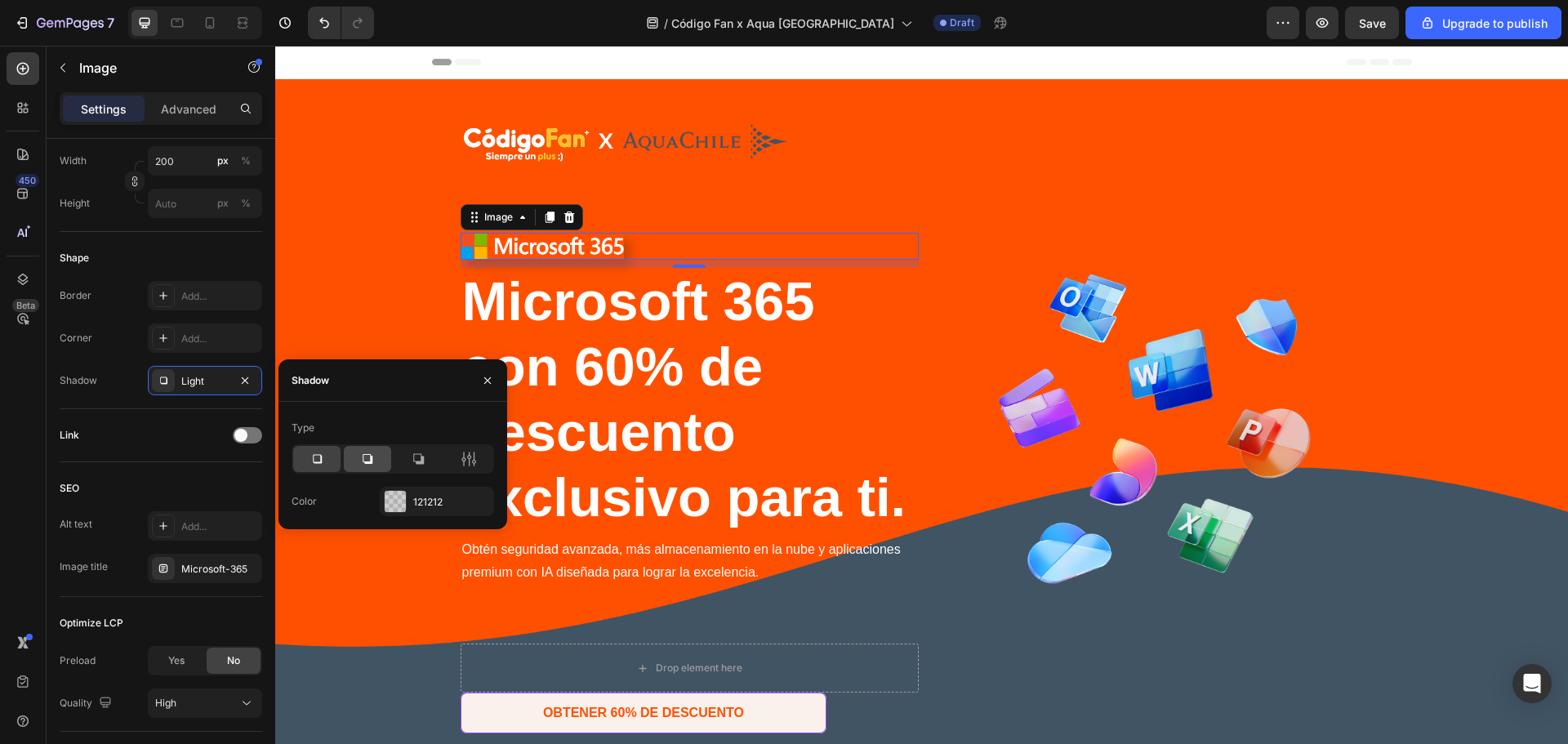
click at [360, 460] on icon at bounding box center [367, 459] width 16 height 16
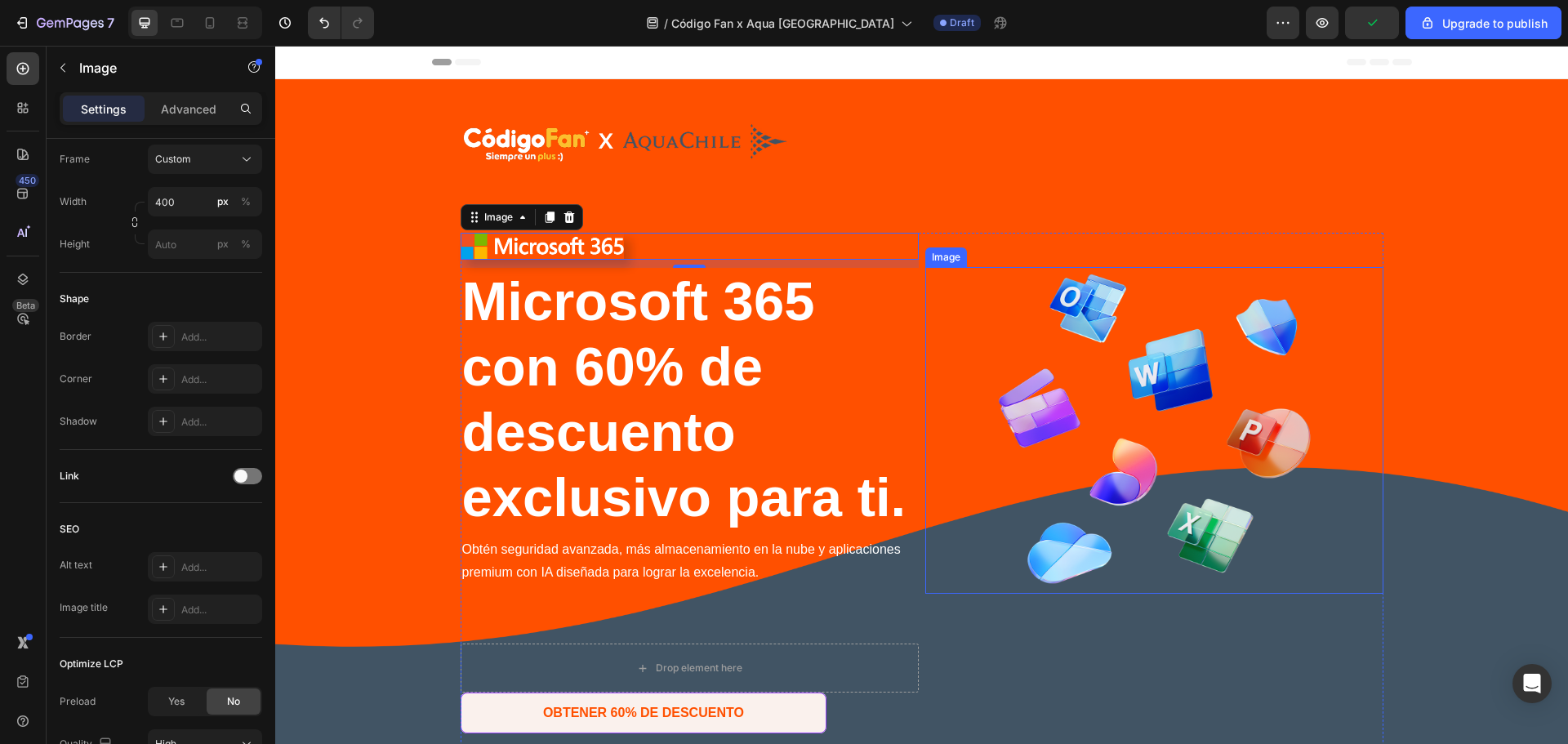
click at [978, 322] on div at bounding box center [1155, 430] width 458 height 327
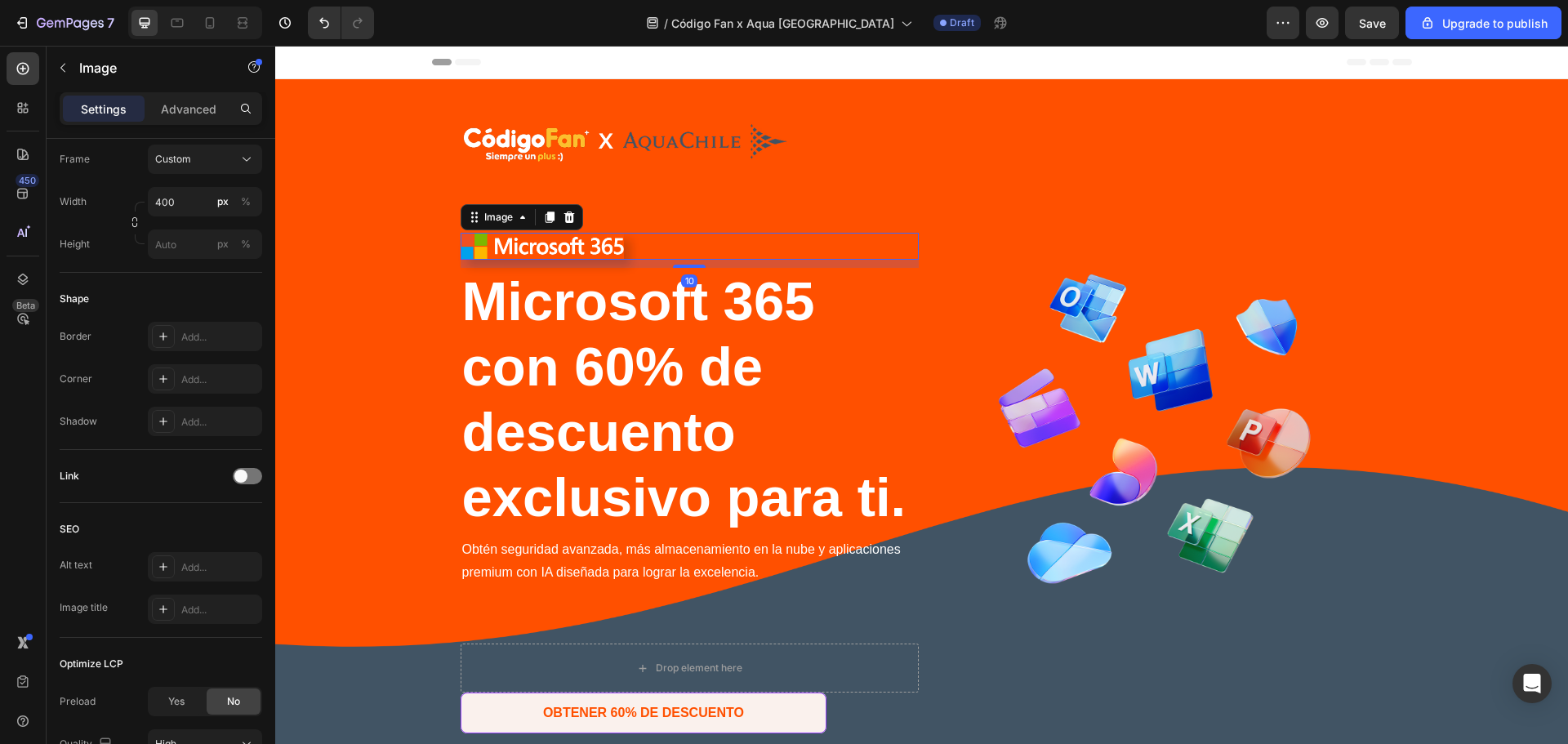
click at [549, 251] on img at bounding box center [543, 246] width 163 height 26
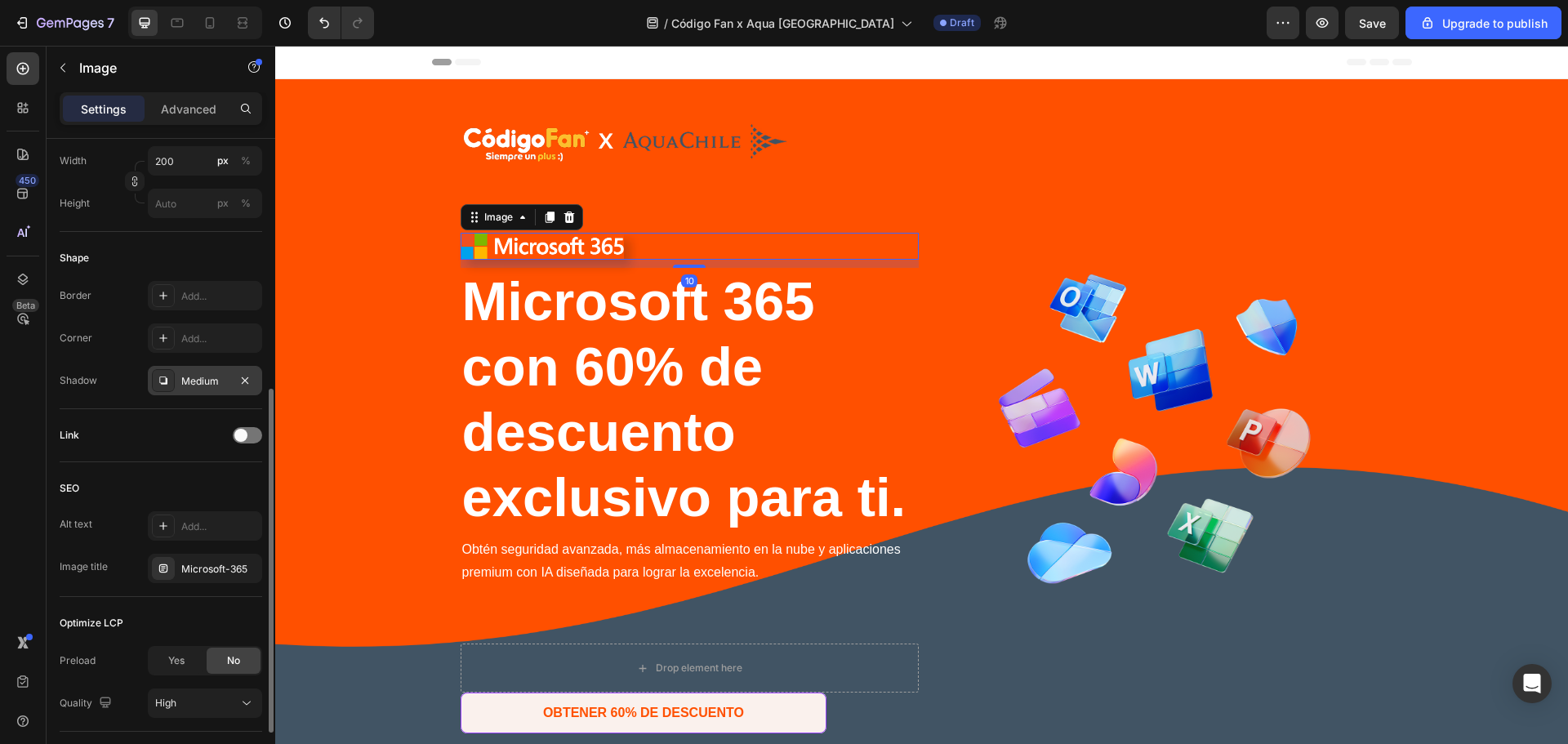
click at [185, 380] on div "Medium" at bounding box center [205, 381] width 48 height 15
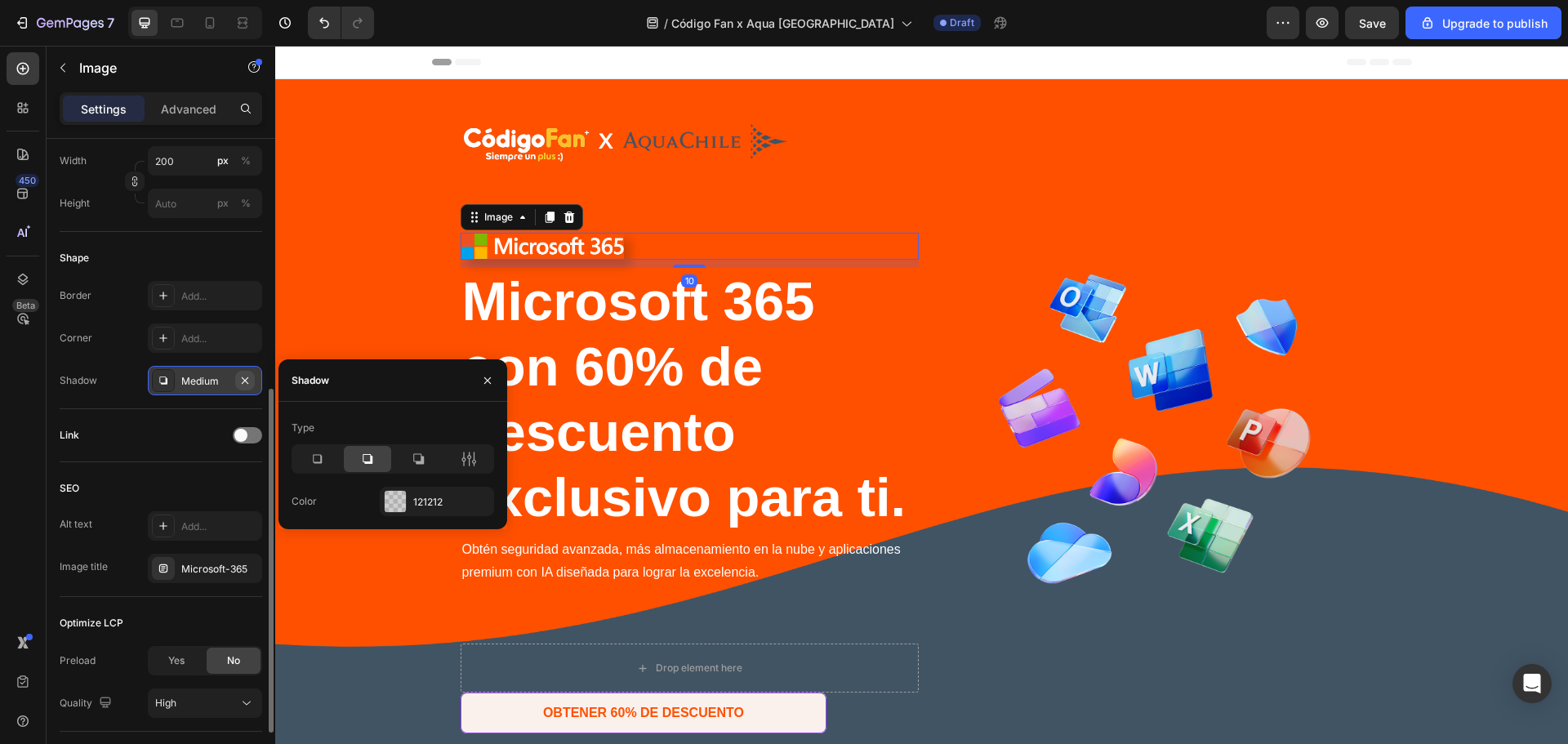
click at [249, 382] on icon "button" at bounding box center [245, 380] width 13 height 13
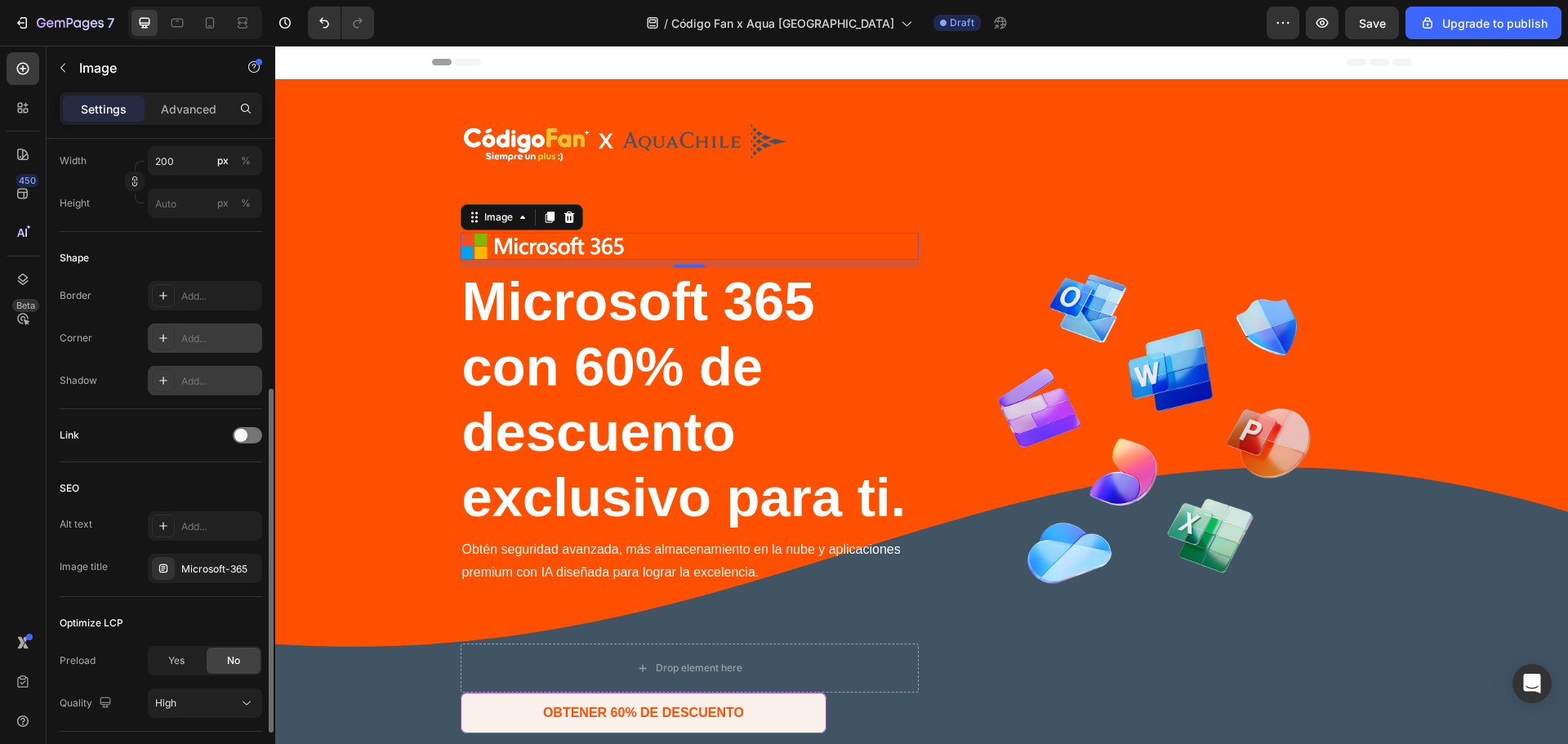
click at [209, 345] on div "Add..." at bounding box center [219, 339] width 77 height 15
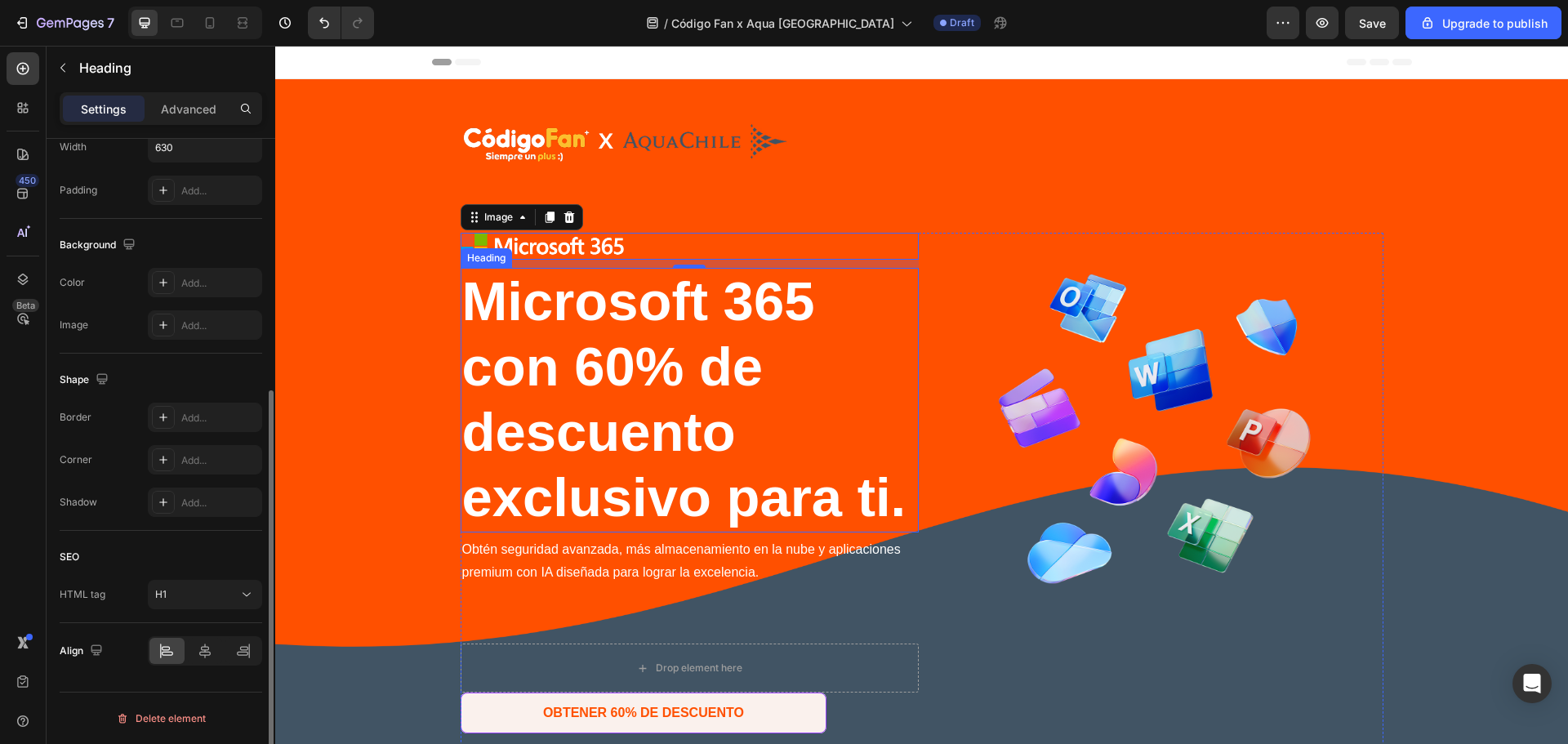
click at [738, 328] on span "Microsoft 365" at bounding box center [638, 302] width 352 height 62
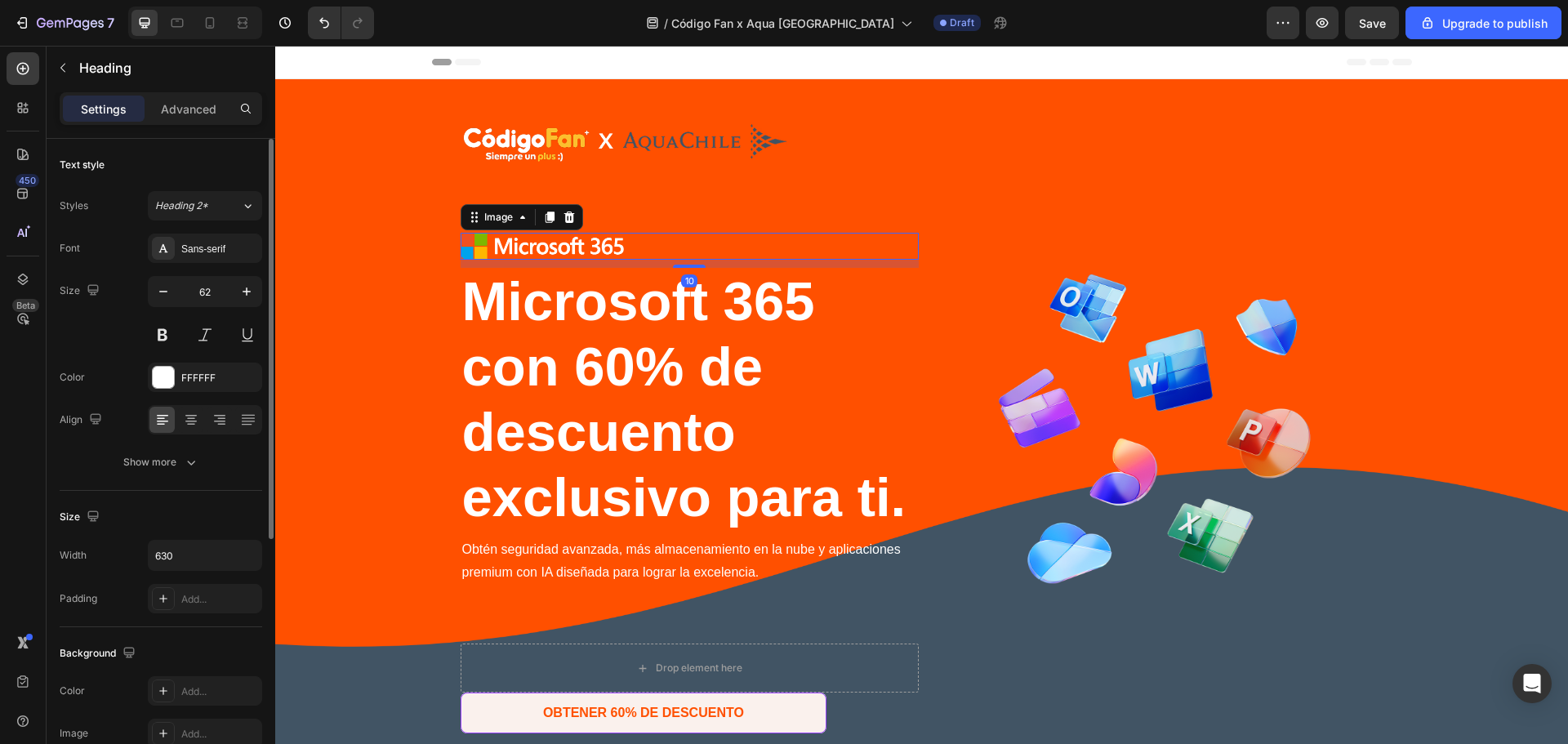
click at [750, 257] on div at bounding box center [690, 246] width 458 height 26
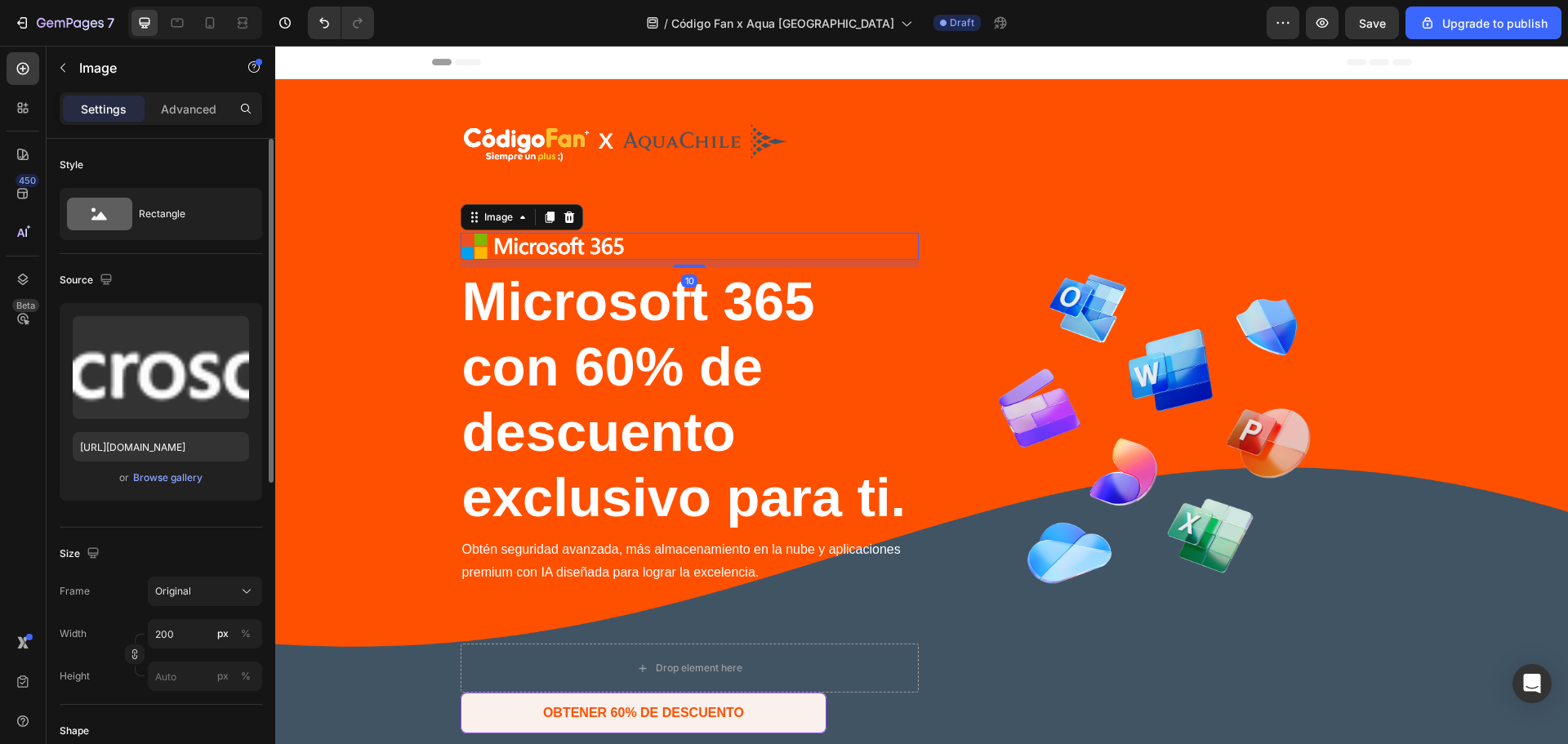
click at [580, 250] on img at bounding box center [543, 246] width 163 height 26
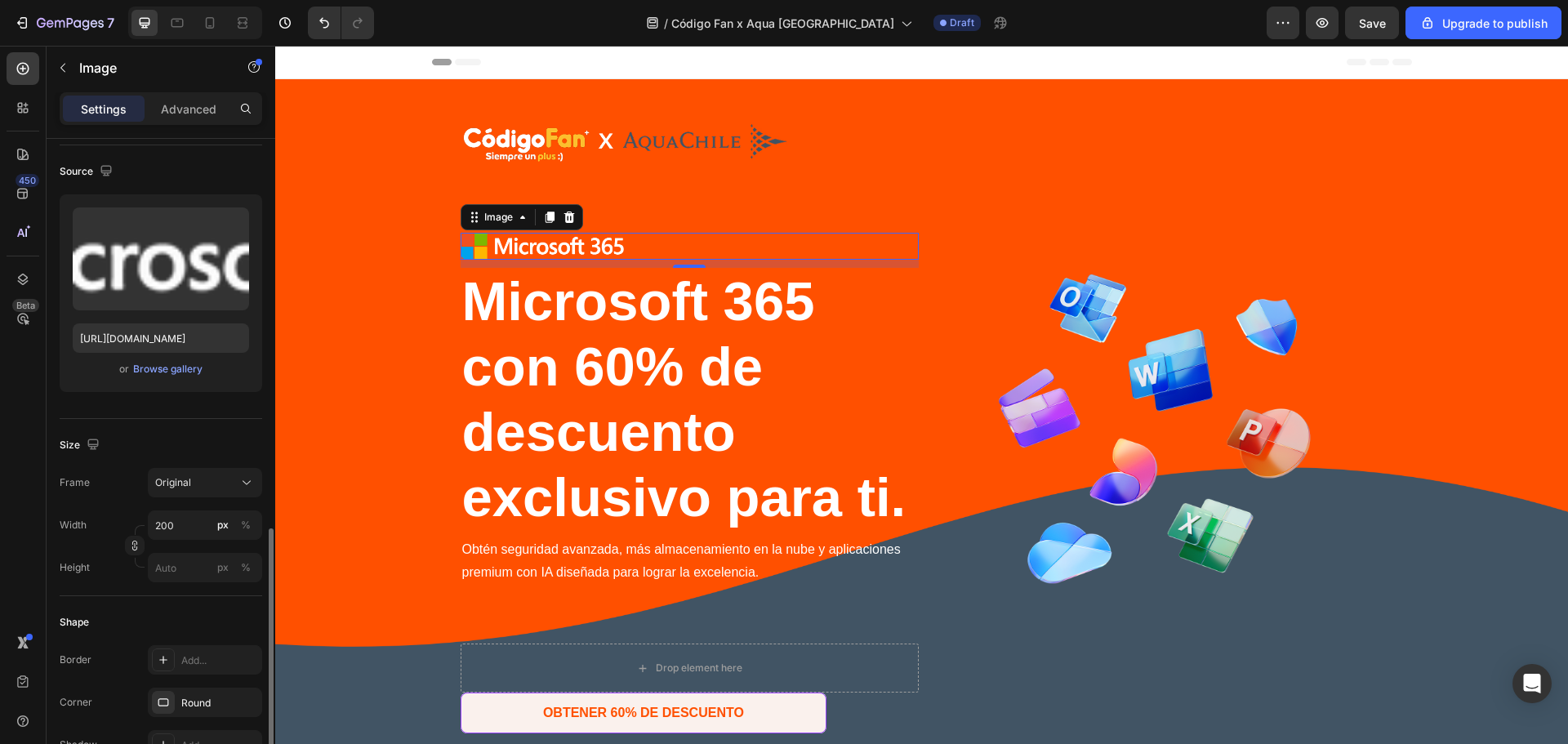
scroll to position [326, 0]
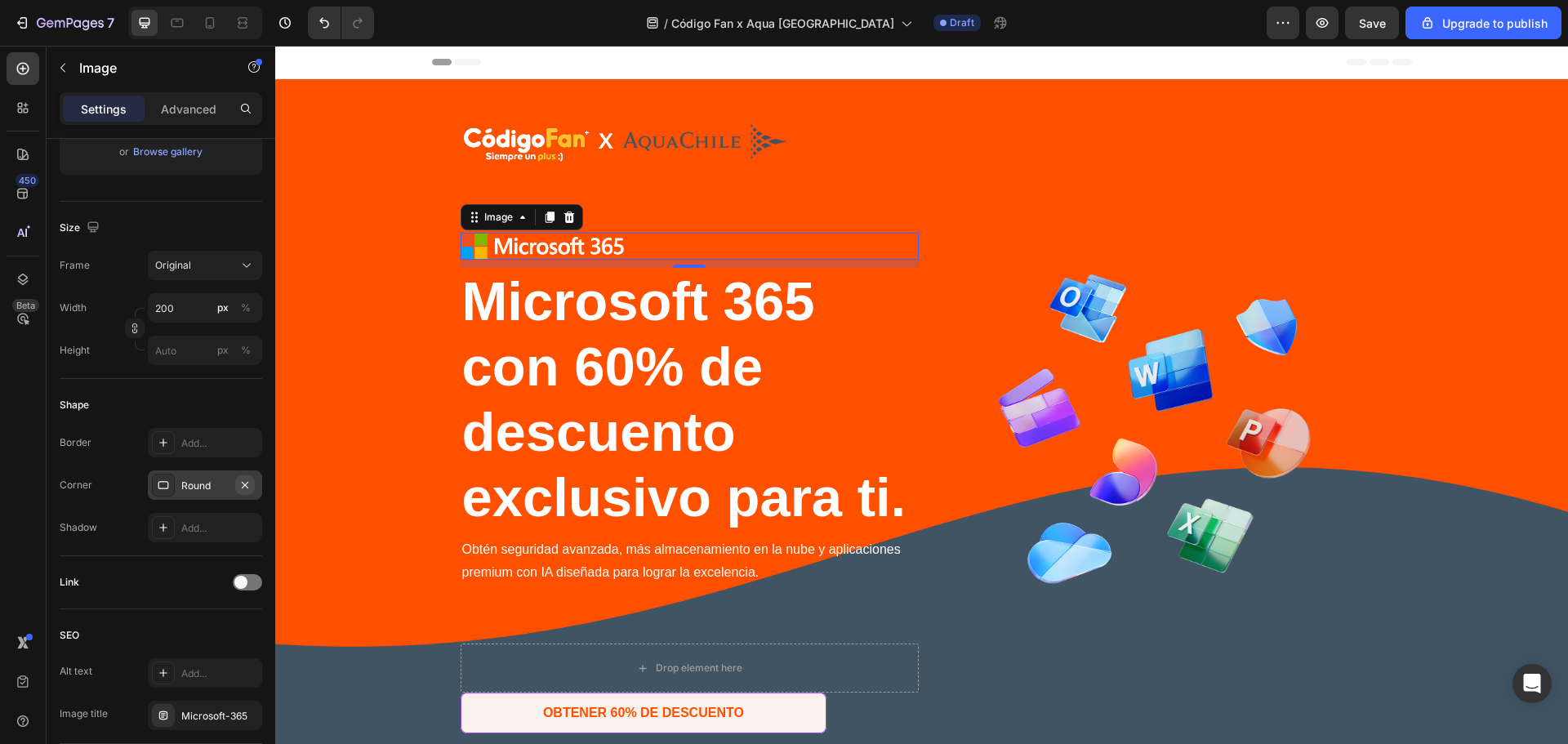
click at [242, 489] on icon "button" at bounding box center [245, 485] width 13 height 13
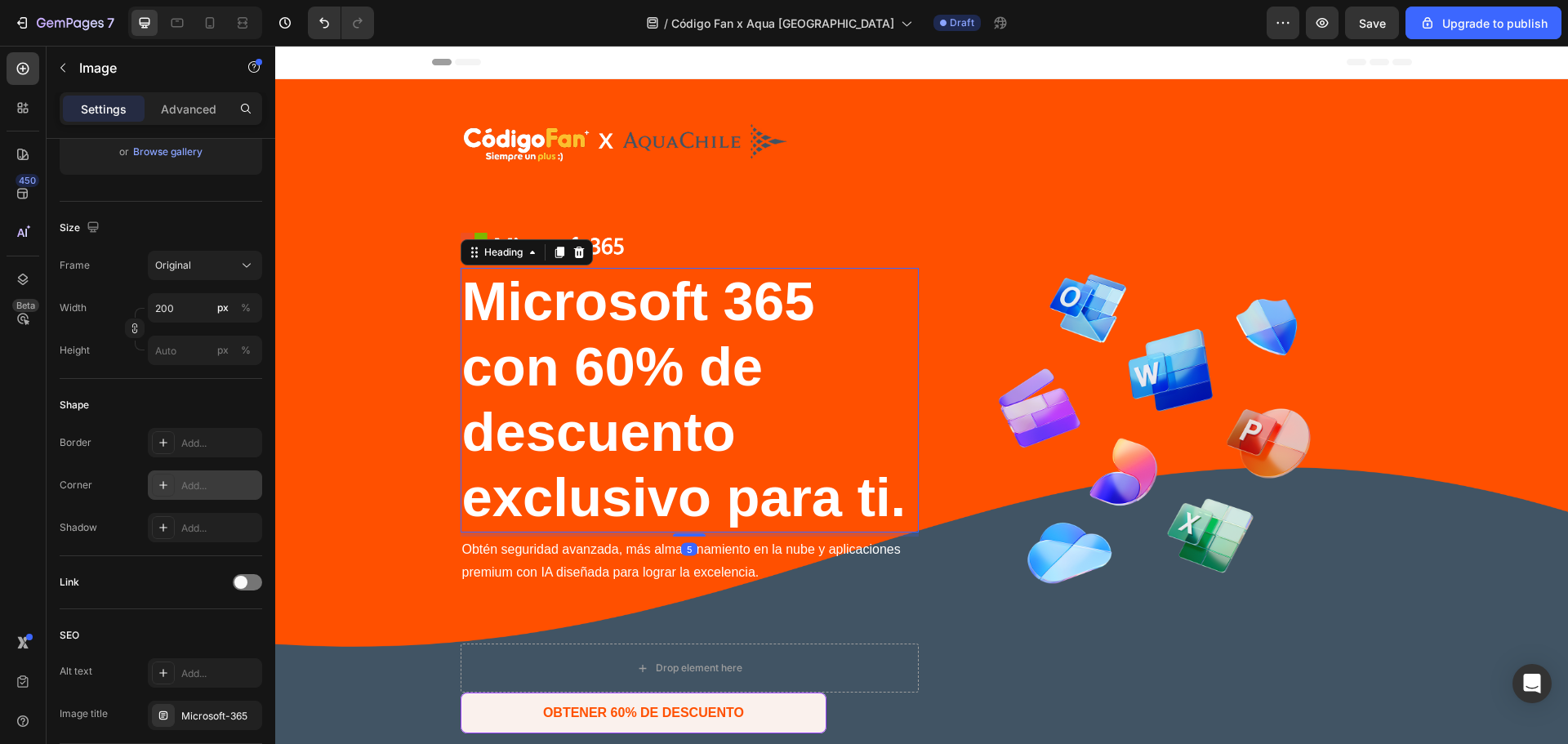
click at [911, 295] on h1 "Microsoft 365 con 60% de descuento exclusivo para ti." at bounding box center [690, 400] width 458 height 265
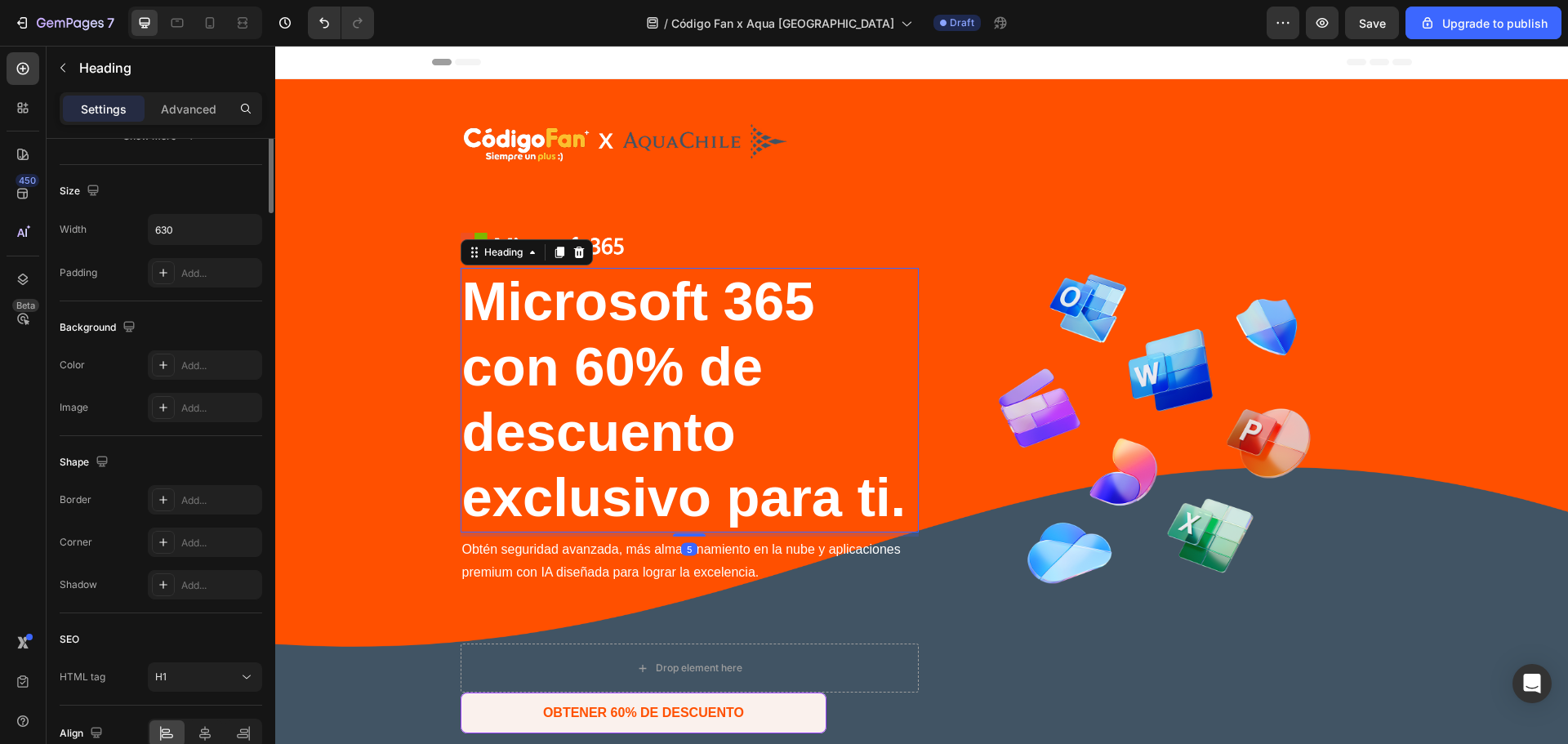
scroll to position [0, 0]
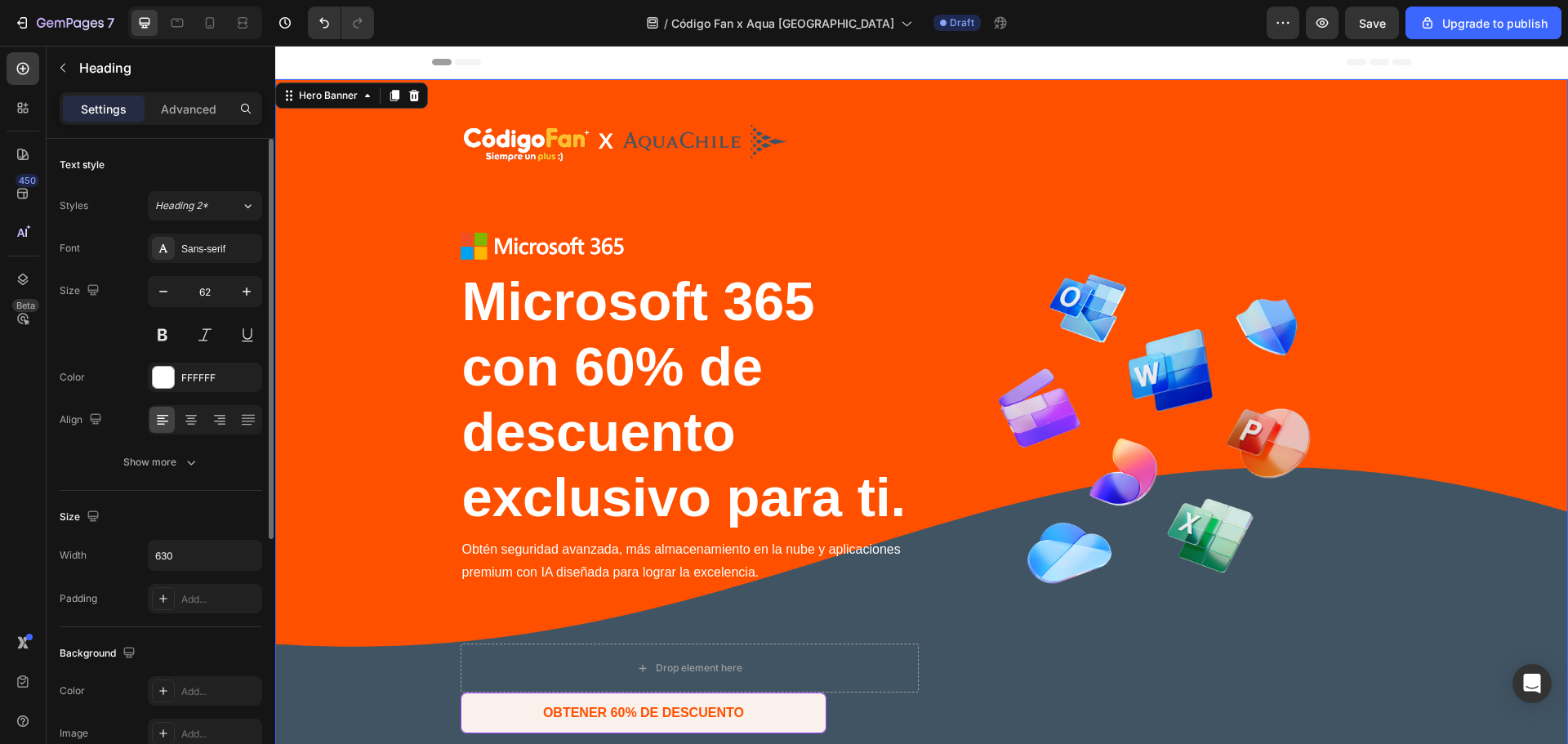
click at [929, 221] on div "Image Row Image Microsoft 365 con 60% de descuento exclusivo para ti. Heading M…" at bounding box center [922, 501] width 923 height 762
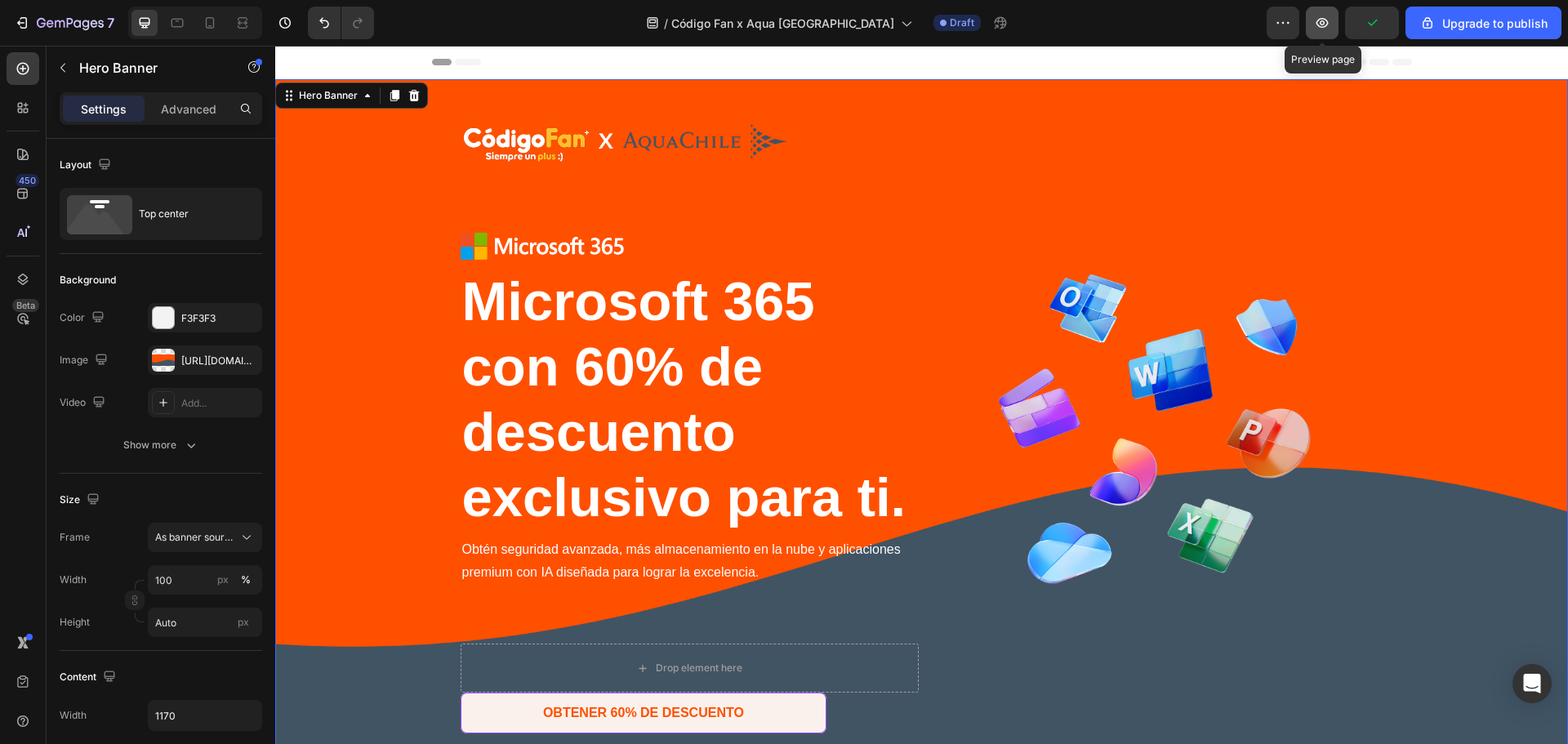
click at [1326, 21] on icon "button" at bounding box center [1322, 23] width 16 height 16
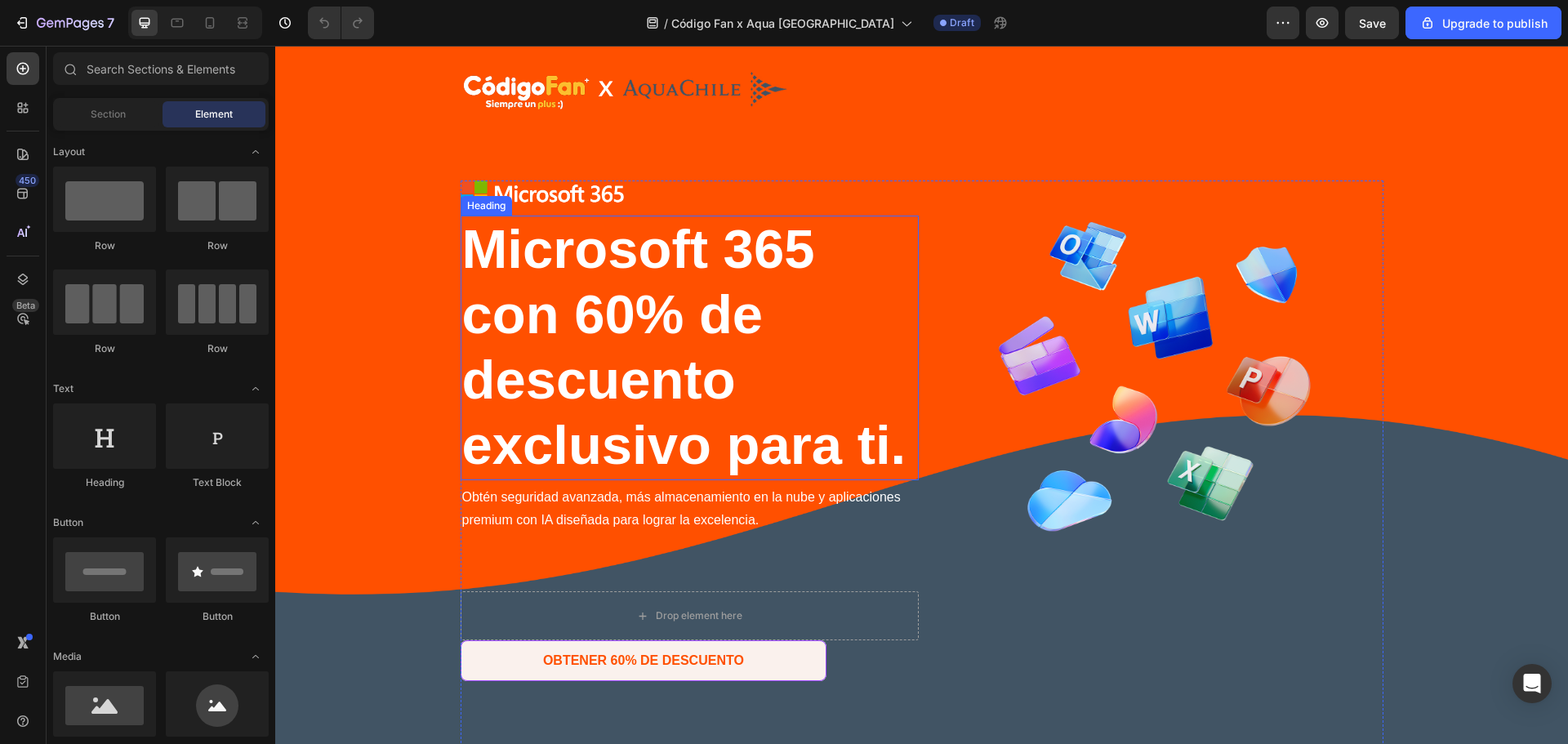
scroll to position [435, 0]
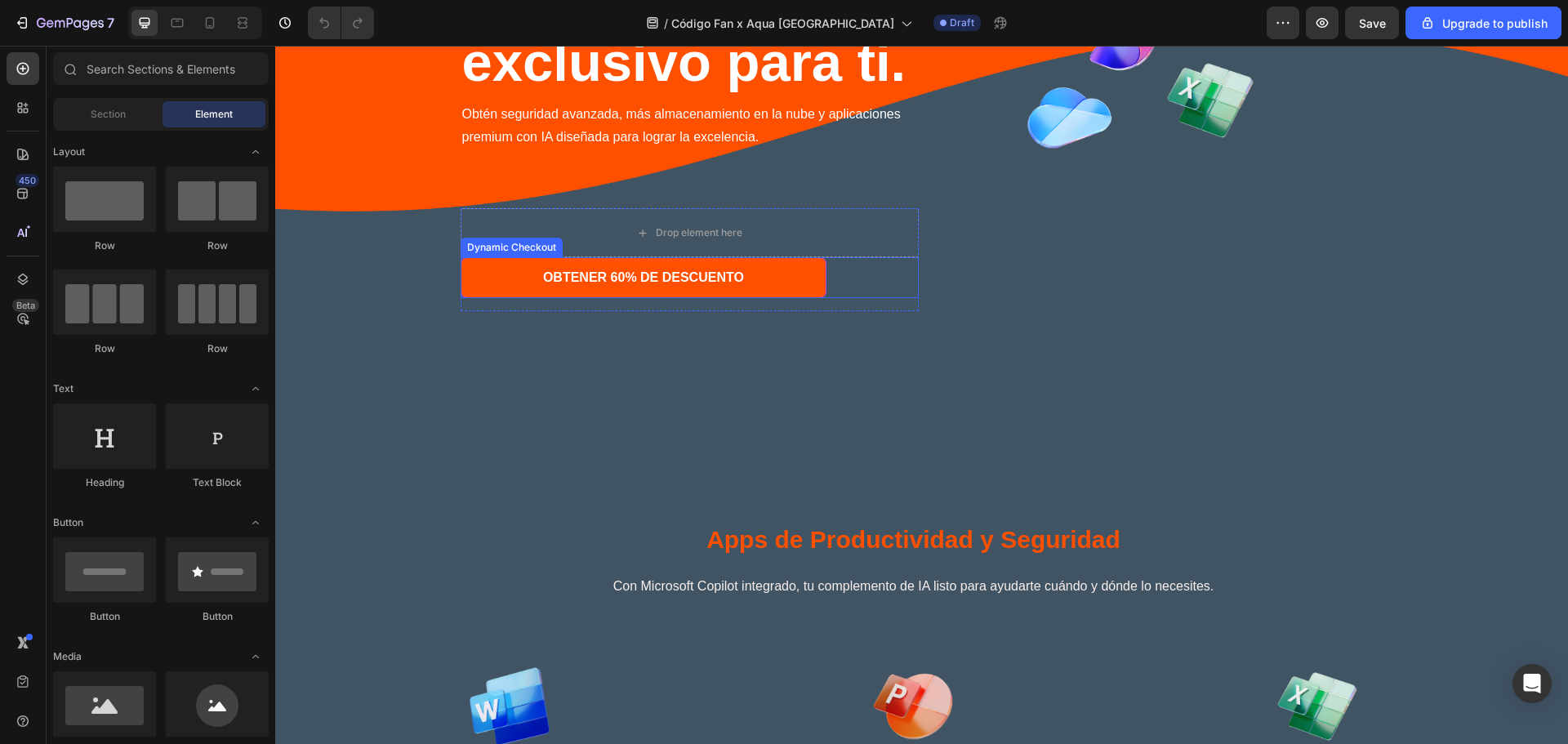
click at [762, 273] on button "OBTENER 60% DE DESCUENTO" at bounding box center [644, 277] width 366 height 41
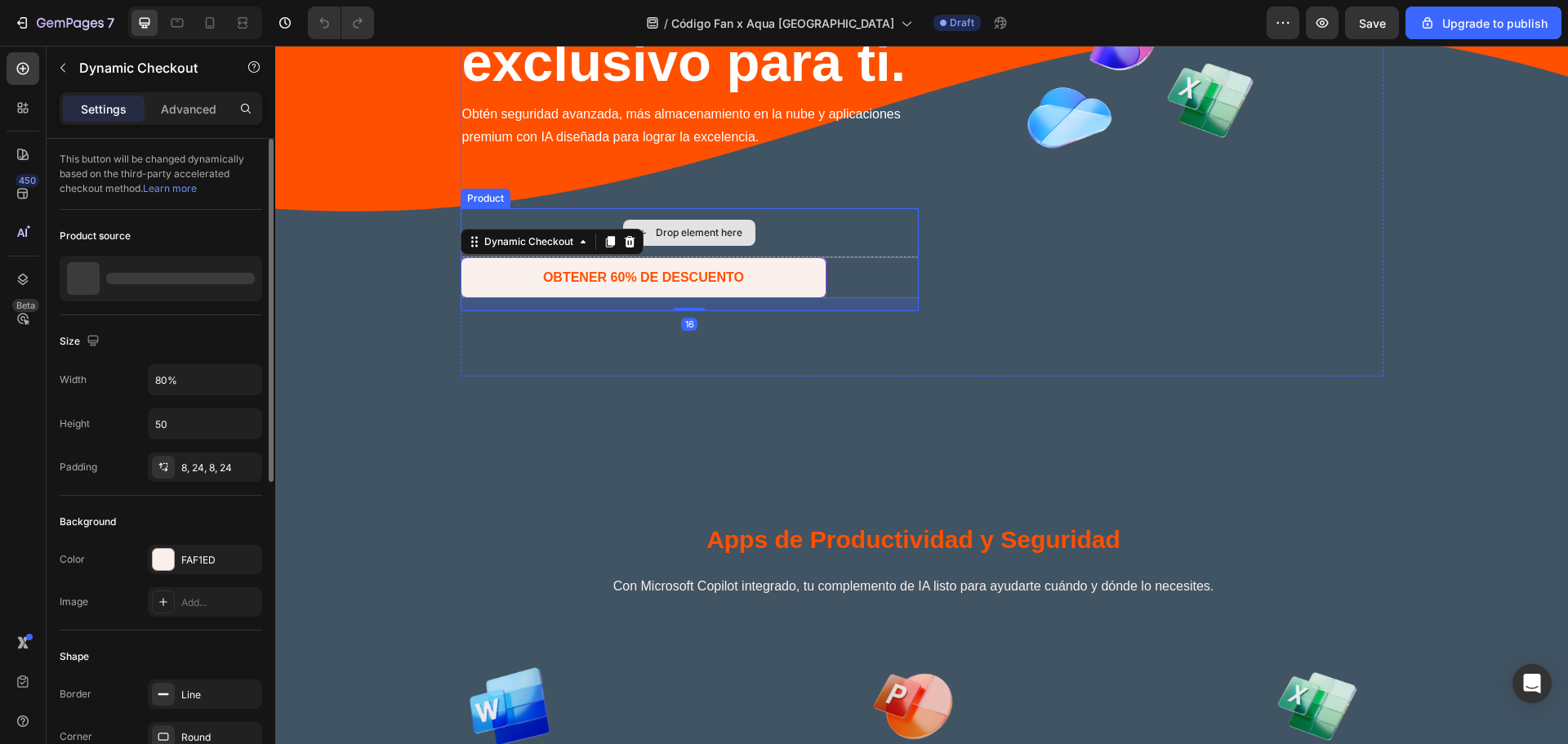
scroll to position [0, 0]
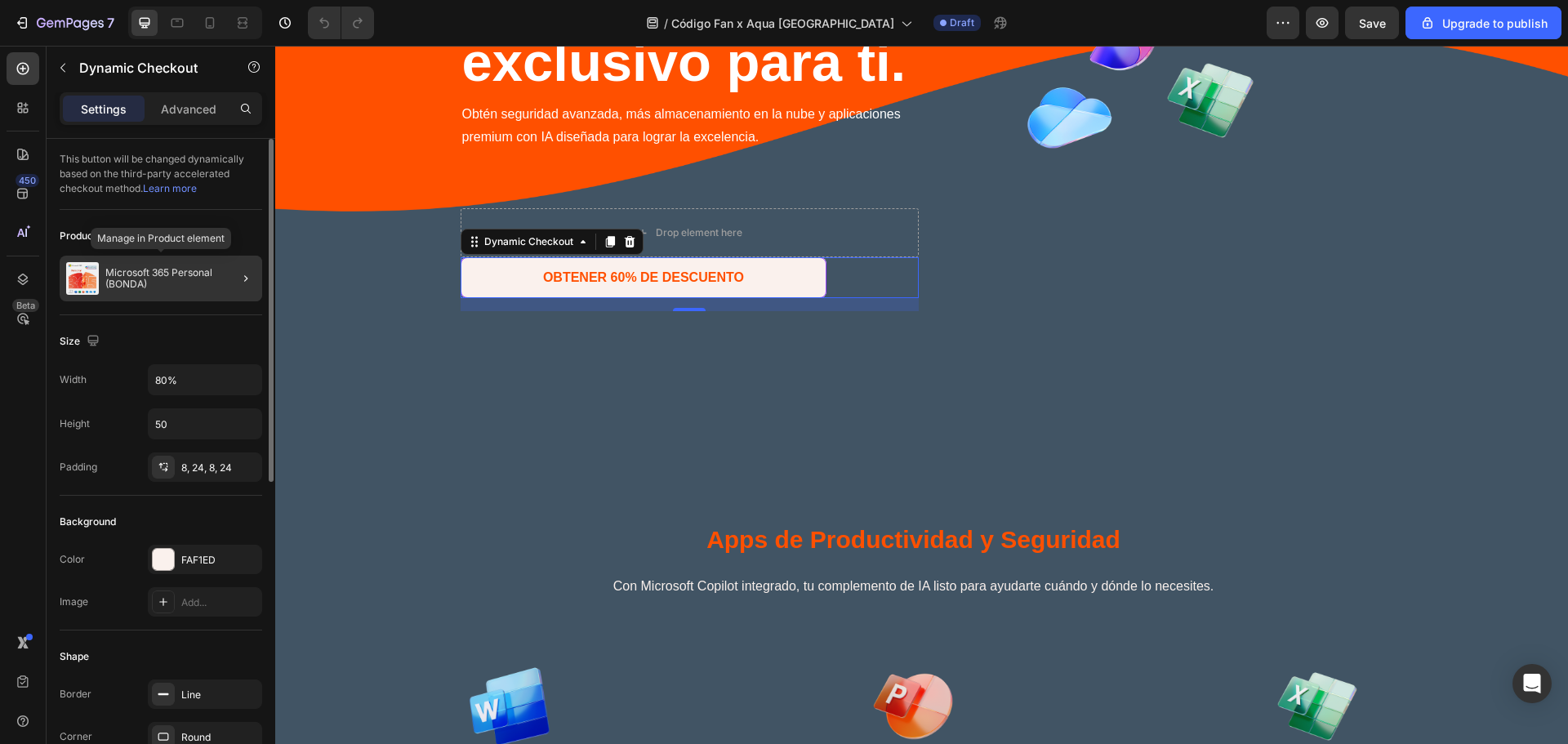
click at [206, 279] on p "Microsoft 365 Personal (BONDA)" at bounding box center [180, 278] width 150 height 23
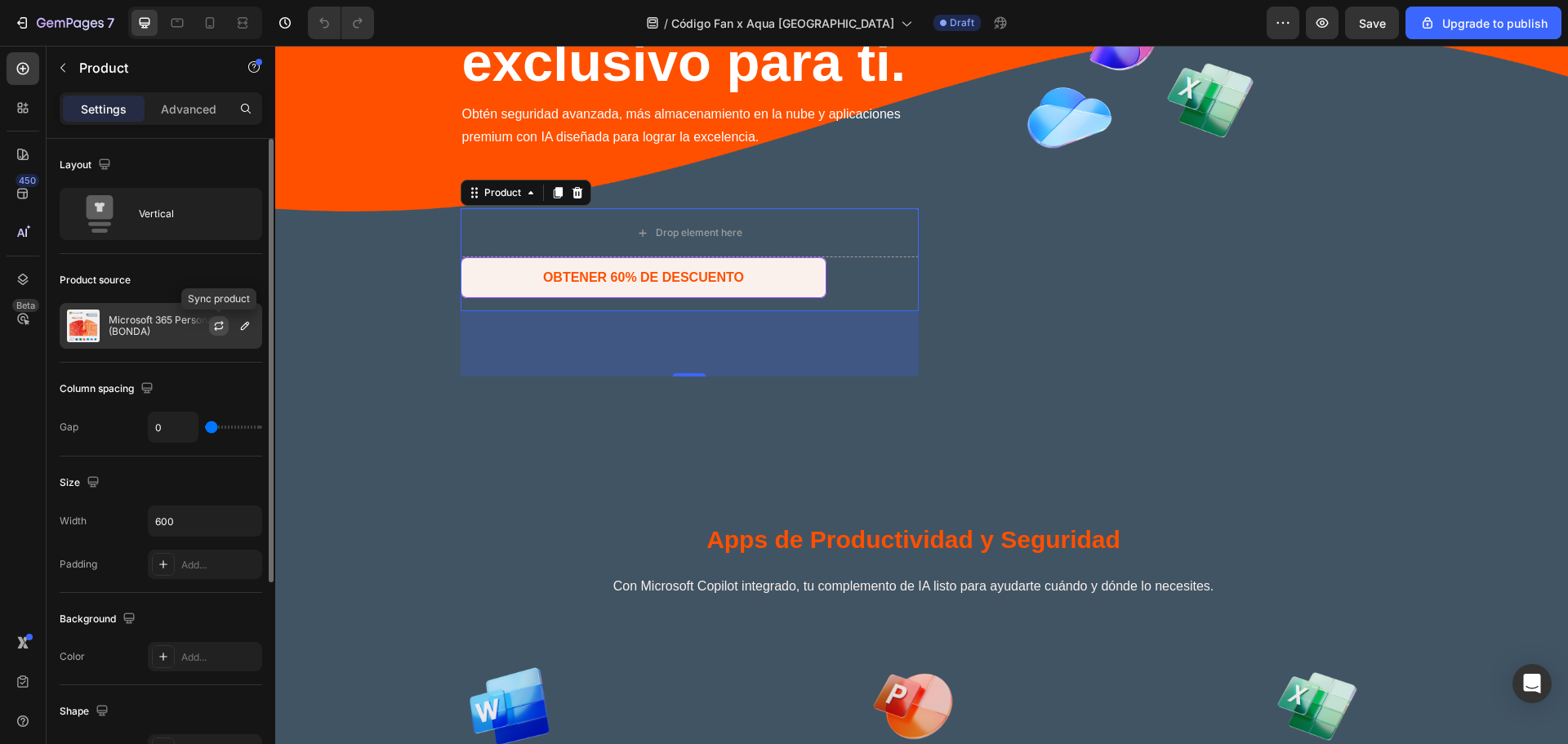
click at [209, 327] on button "button" at bounding box center [219, 327] width 20 height 20
click at [247, 321] on icon "button" at bounding box center [245, 326] width 13 height 13
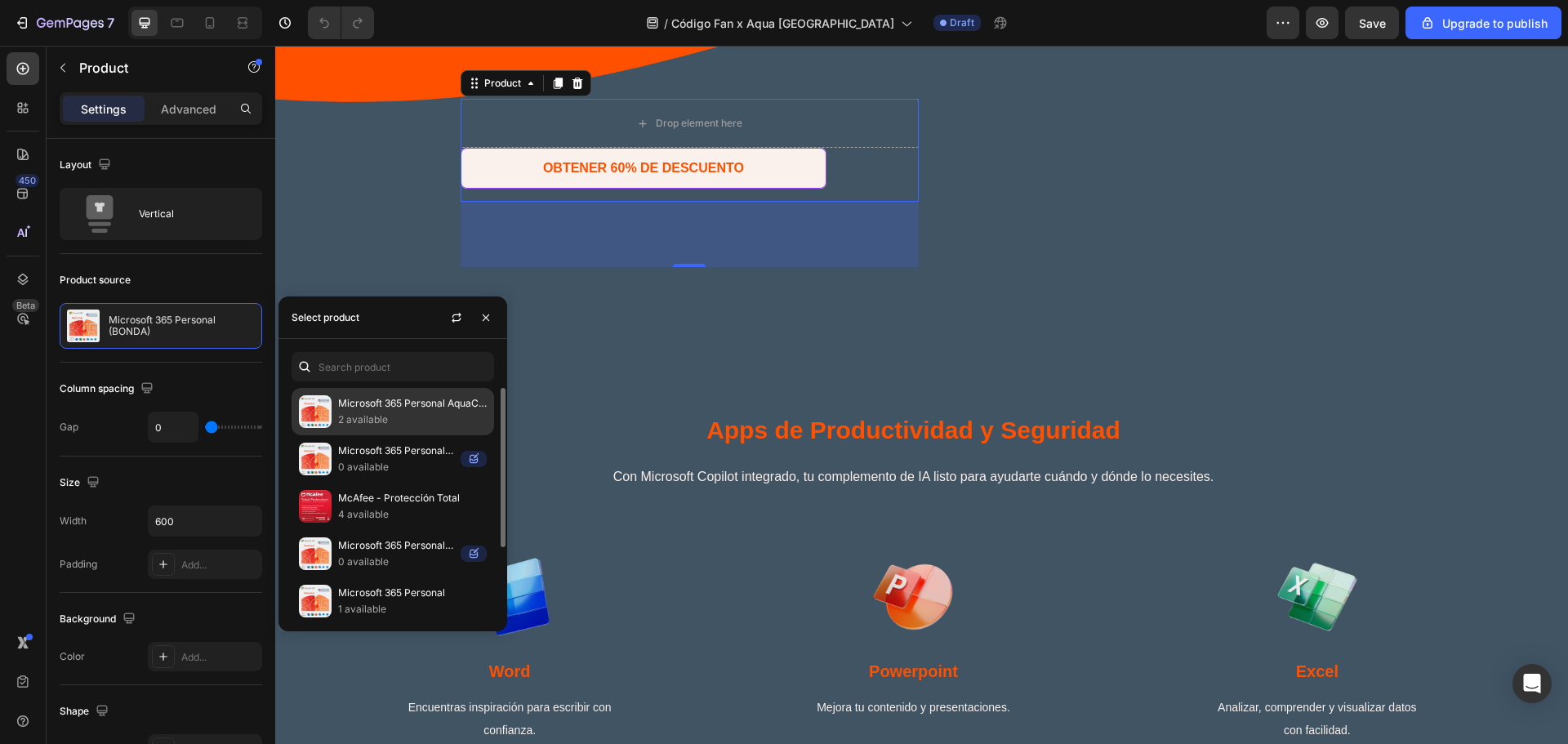
click at [434, 414] on p "2 available" at bounding box center [412, 419] width 148 height 16
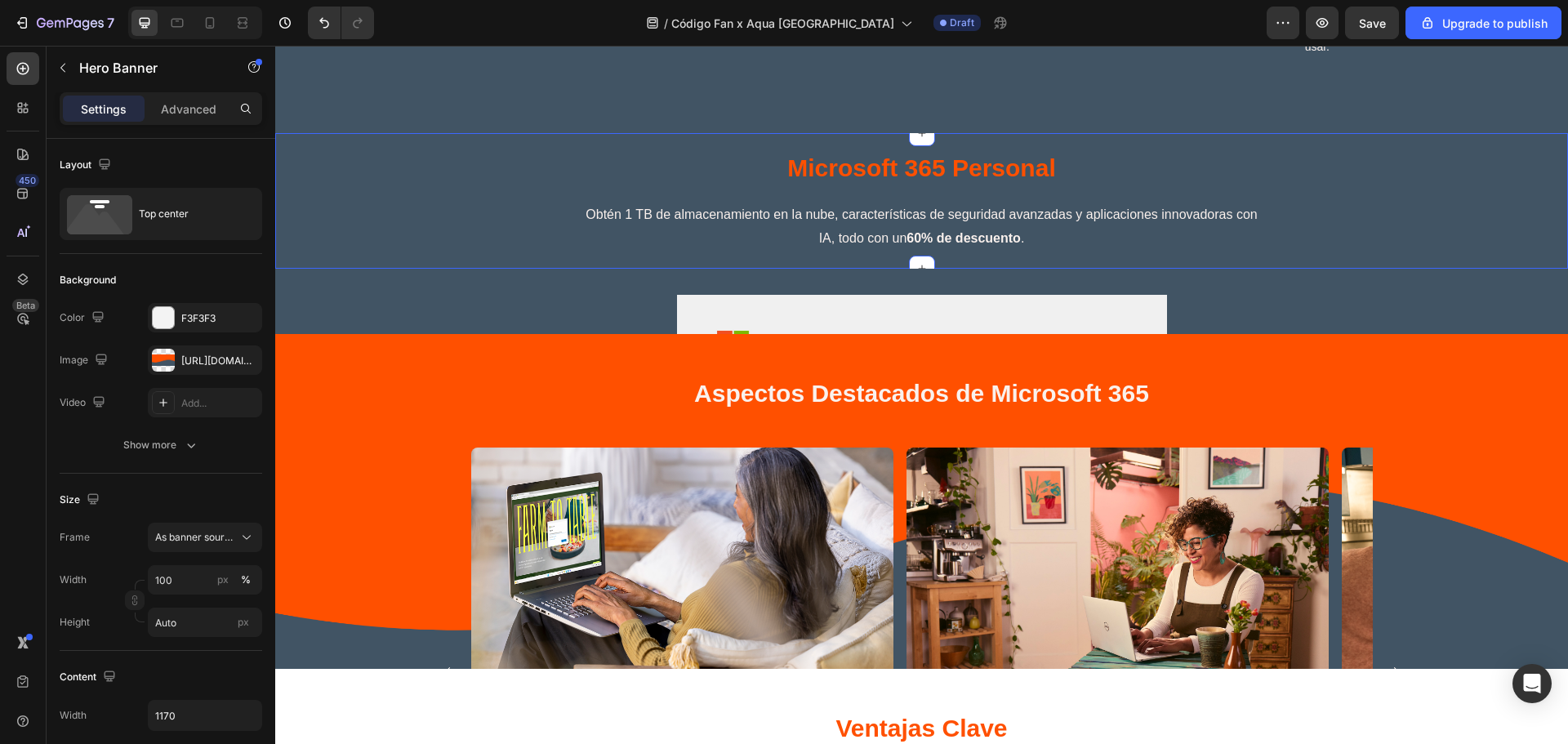
scroll to position [1416, 0]
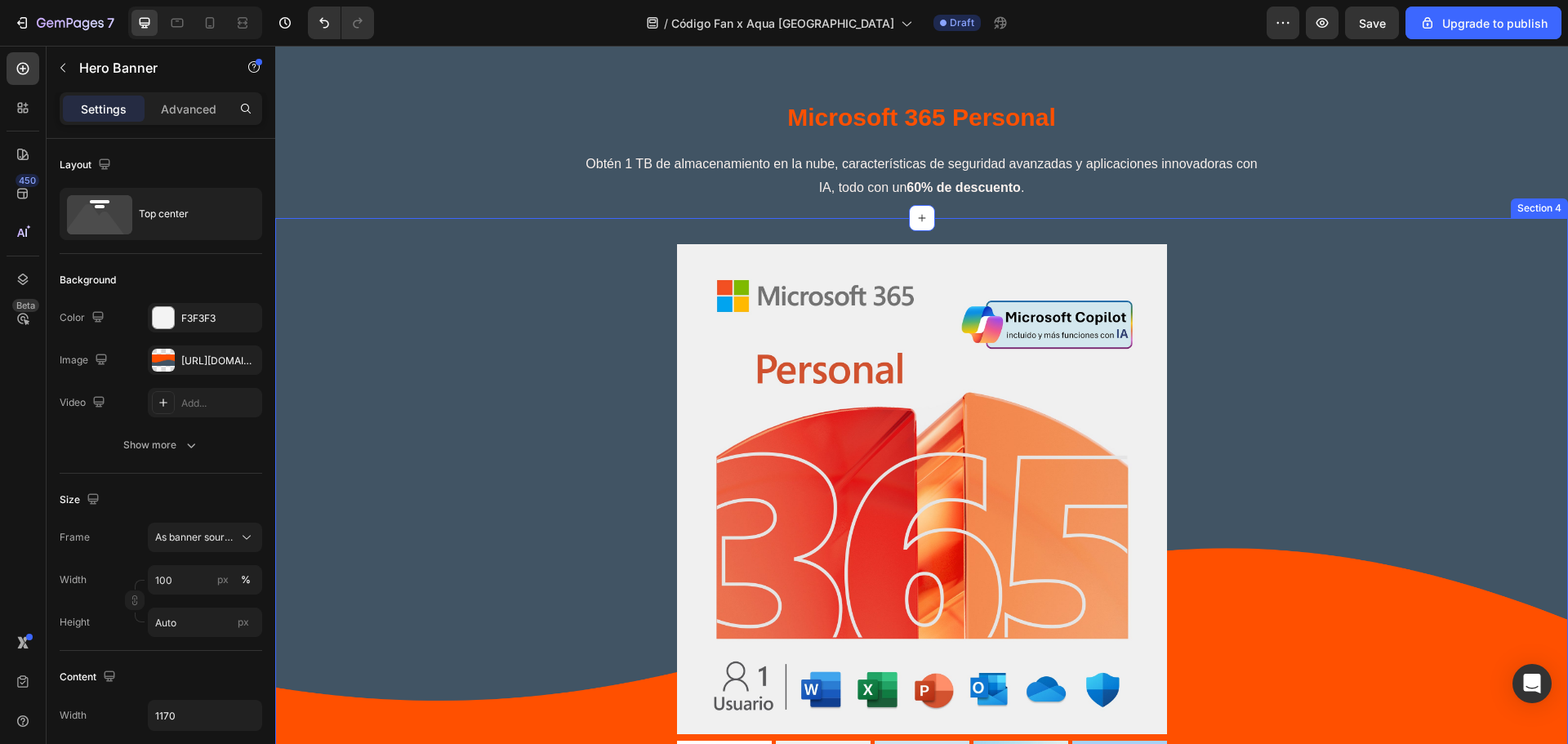
click at [574, 324] on div "Product Images OBTENER MICROSOFT 365 Dynamic Checkout Product Section 4" at bounding box center [921, 567] width 1293 height 698
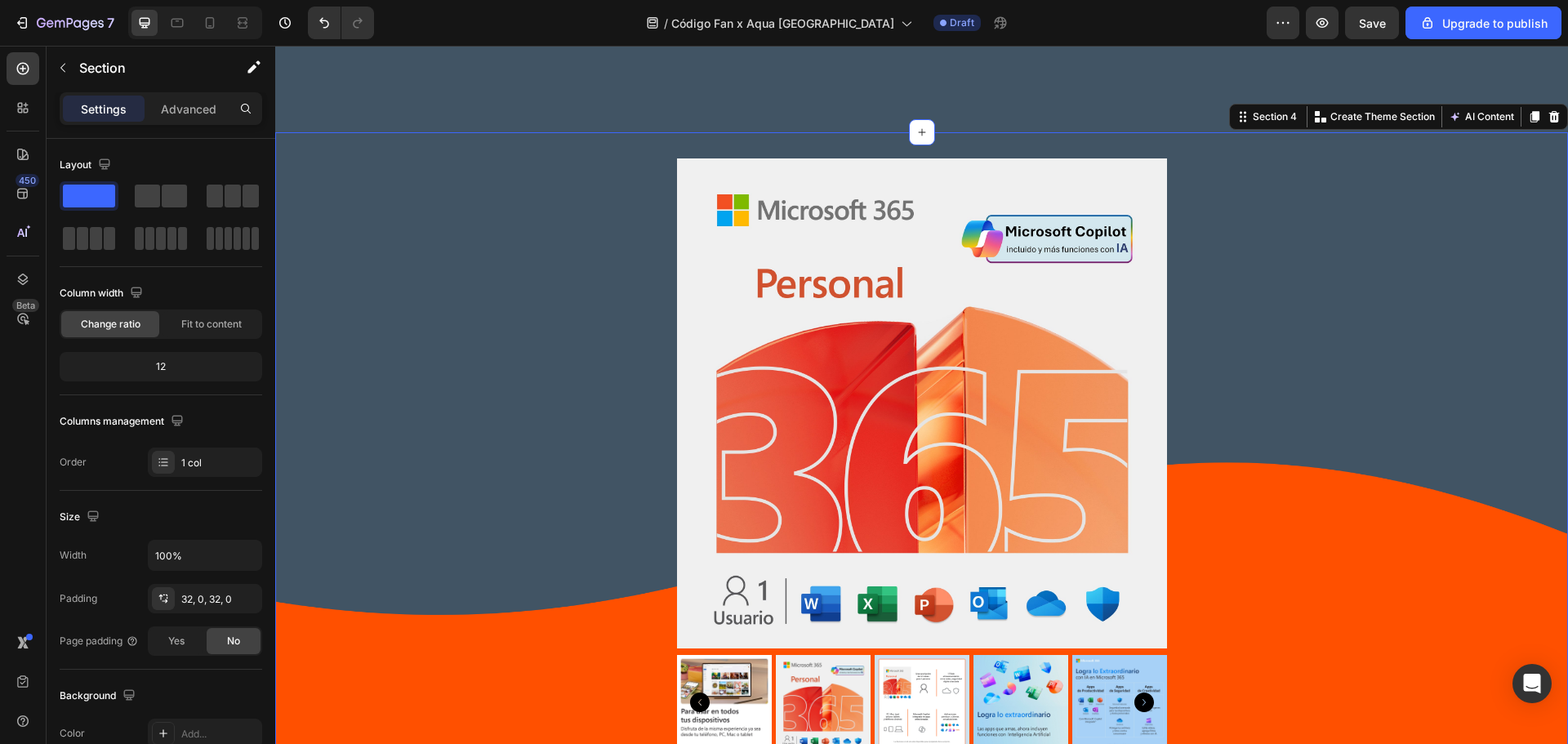
scroll to position [1743, 0]
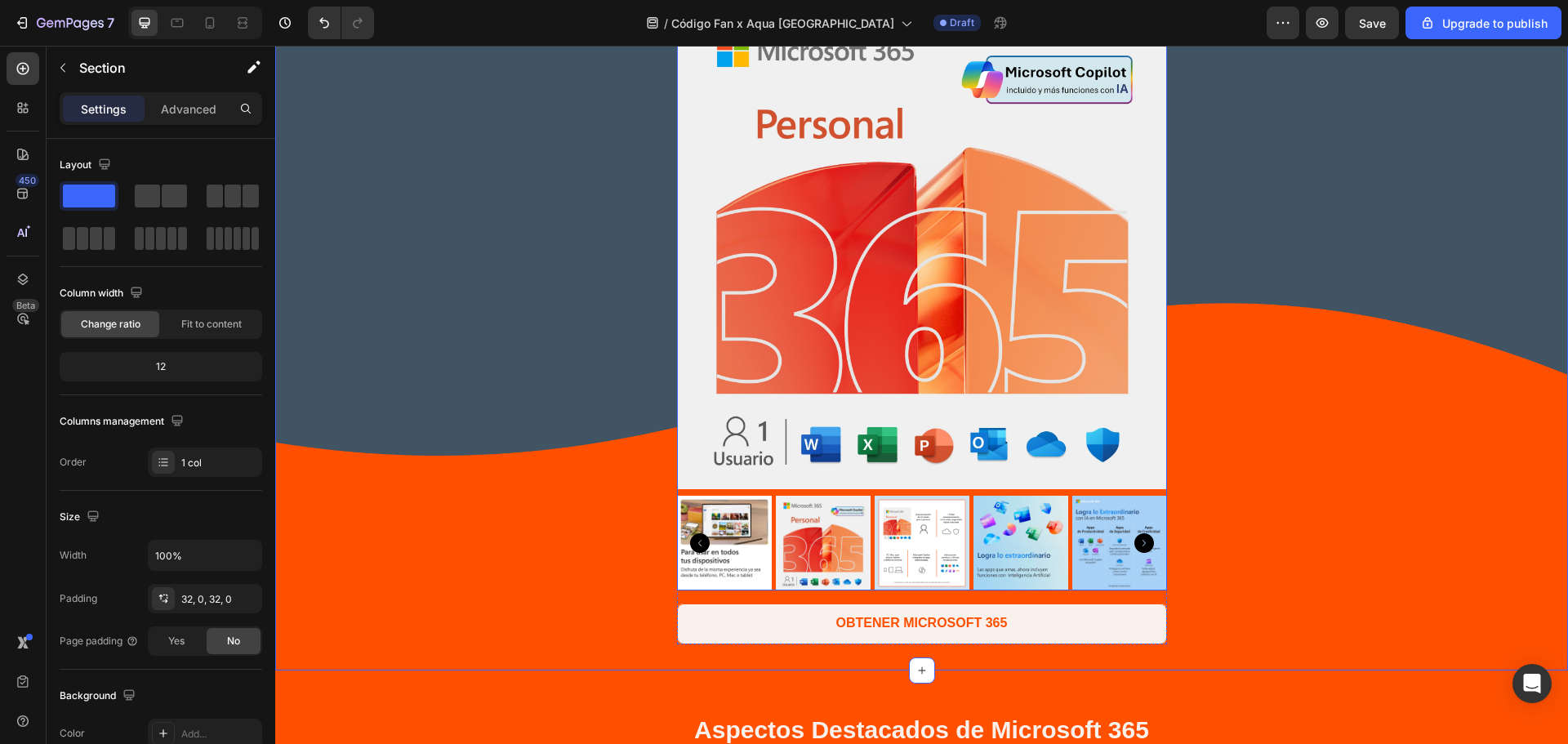
click at [857, 366] on img at bounding box center [922, 244] width 490 height 490
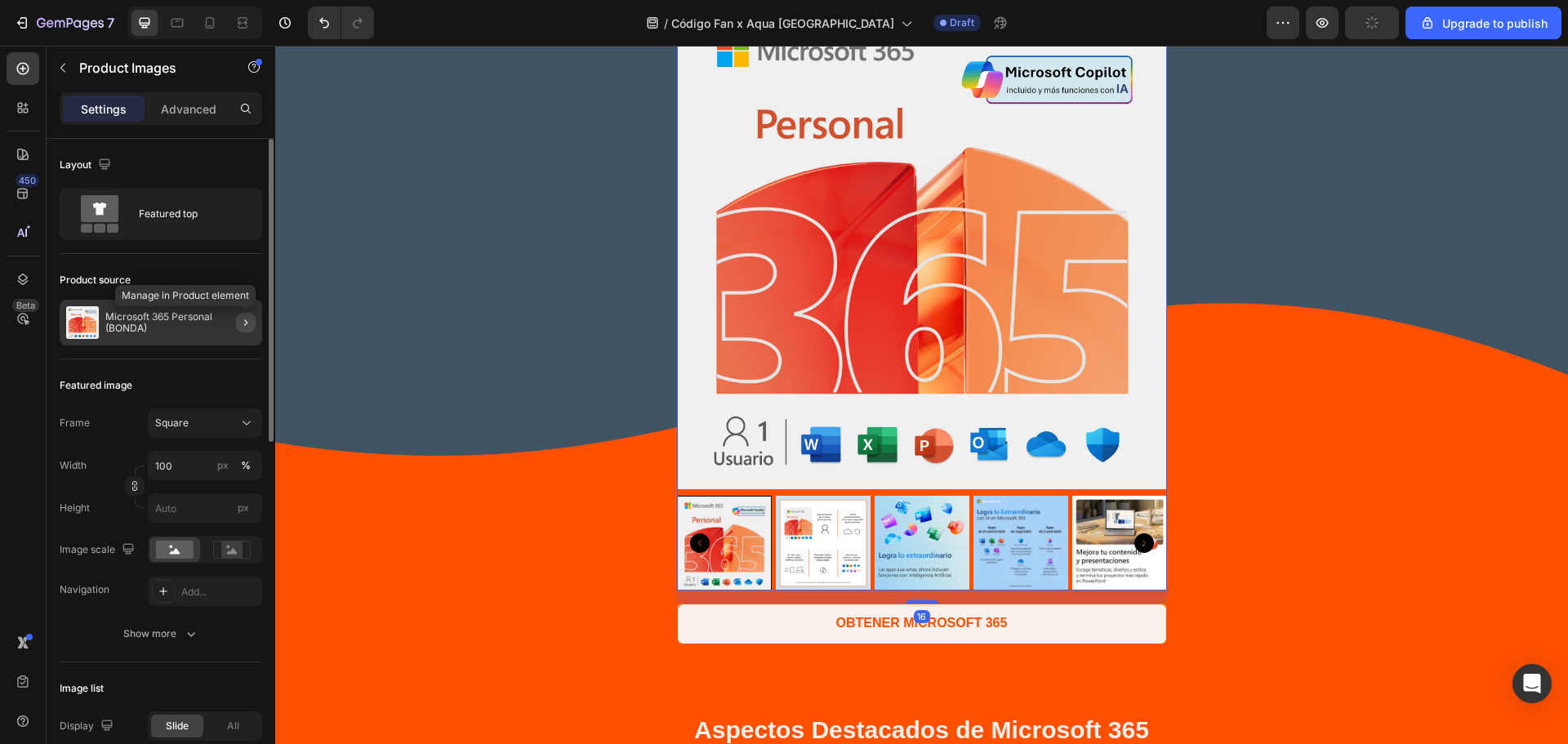
click at [238, 326] on button "button" at bounding box center [246, 323] width 20 height 20
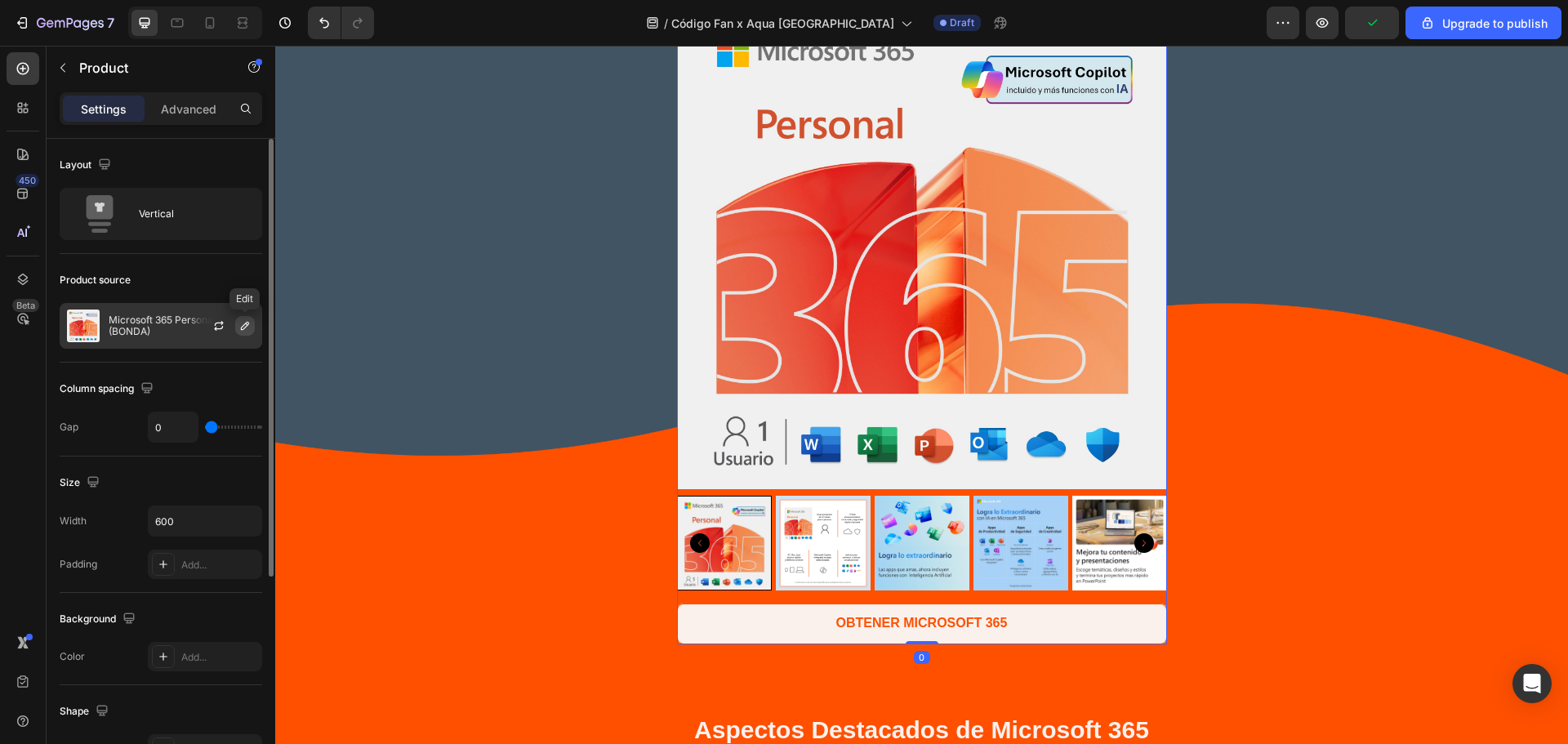
click at [239, 330] on icon "button" at bounding box center [245, 326] width 13 height 13
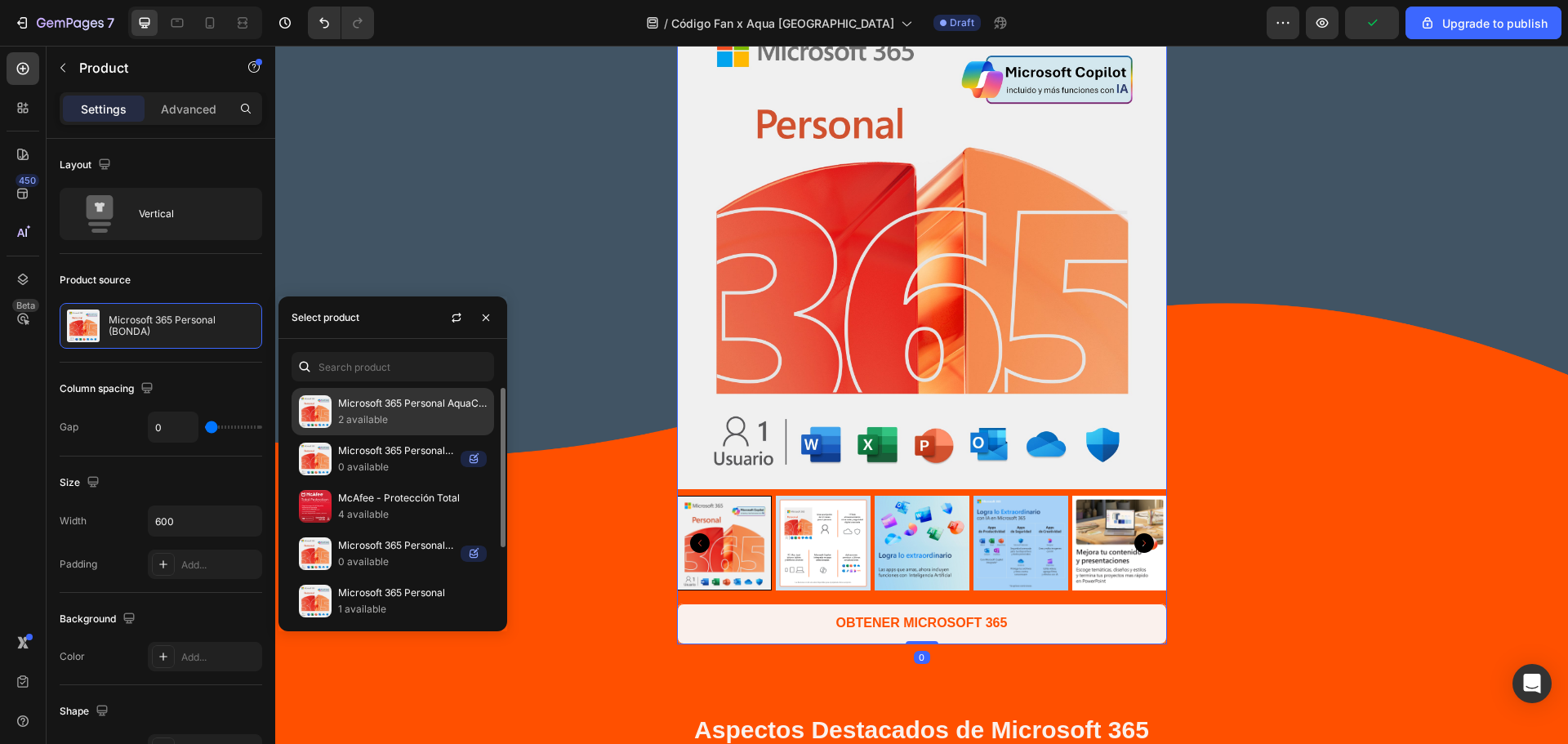
click at [407, 412] on p "2 available" at bounding box center [412, 419] width 148 height 16
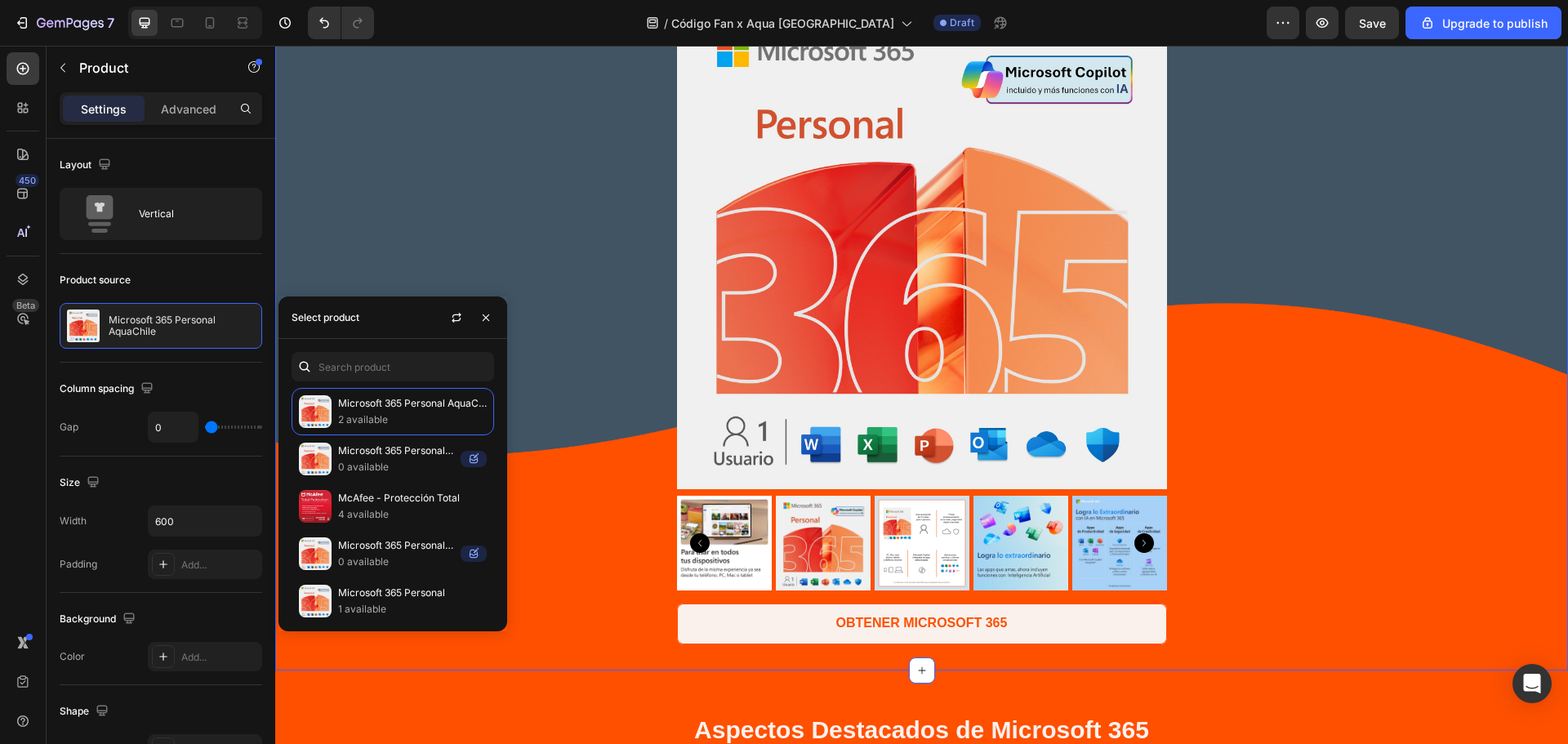
click at [376, 201] on div "Product Images OBTENER MICROSOFT 365 Dynamic Checkout Product" at bounding box center [921, 322] width 1293 height 645
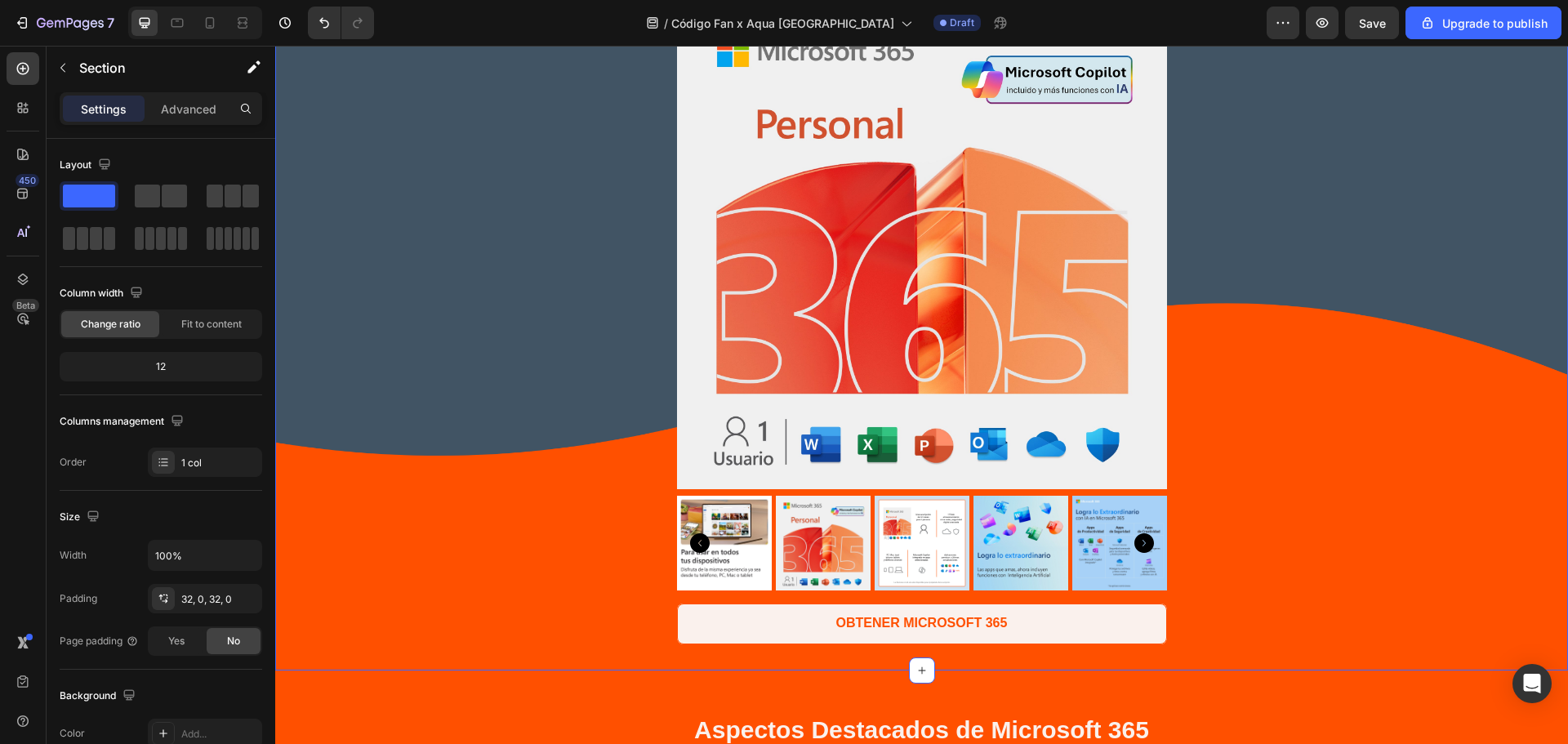
click at [463, 373] on div "Product Images OBTENER MICROSOFT 365 Dynamic Checkout Product" at bounding box center [921, 322] width 1293 height 645
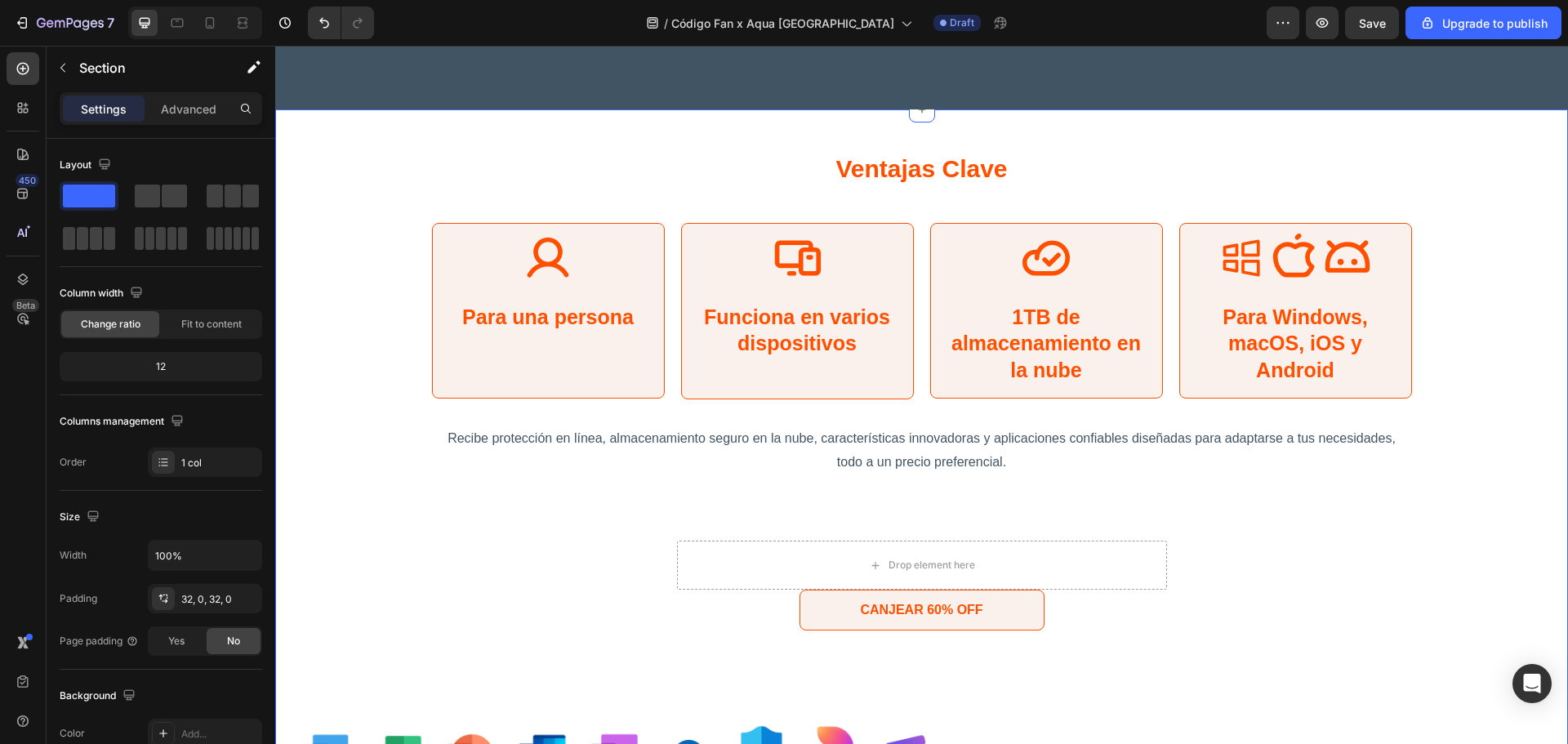
scroll to position [3269, 0]
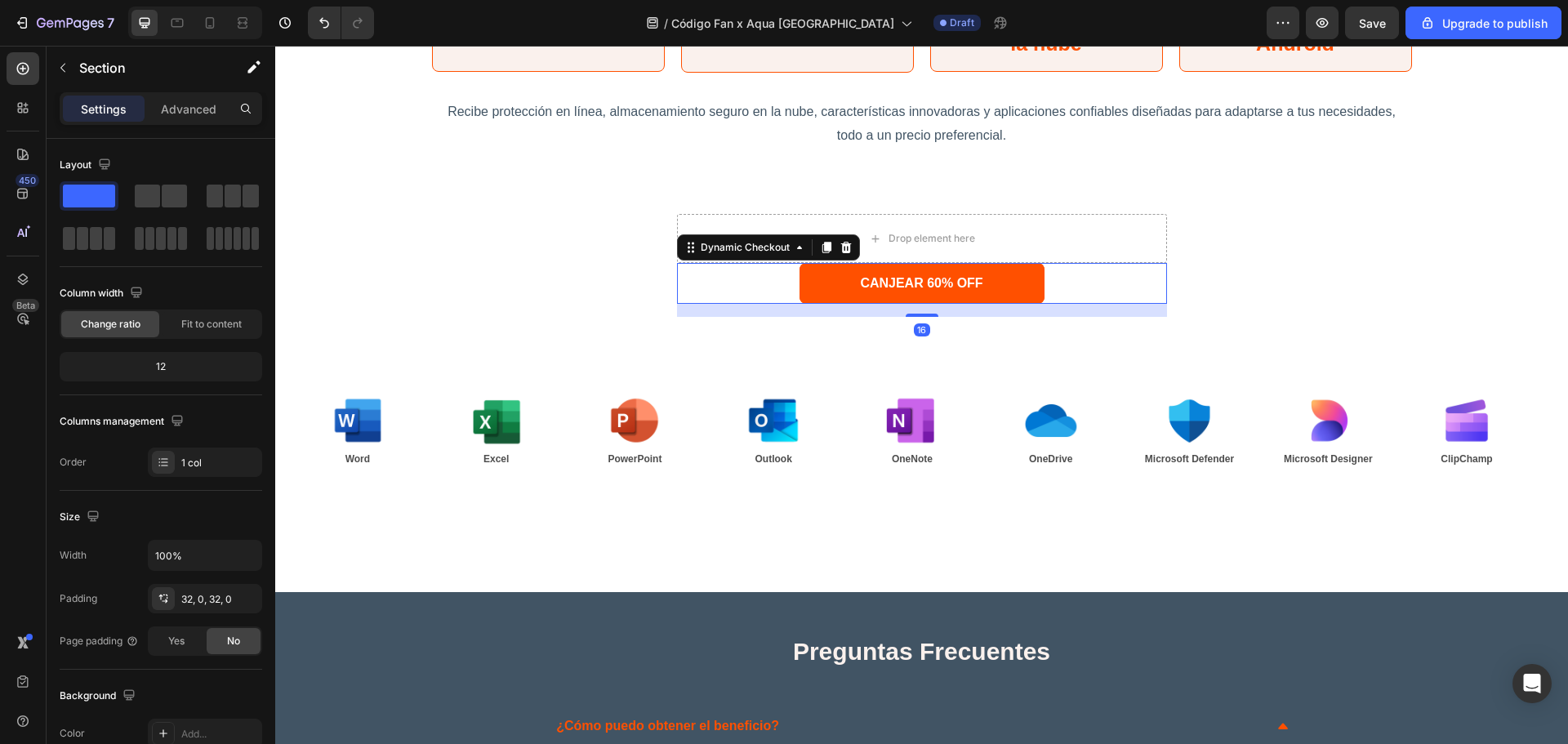
click at [848, 291] on button "CANJEAR 60% OFF" at bounding box center [922, 283] width 245 height 41
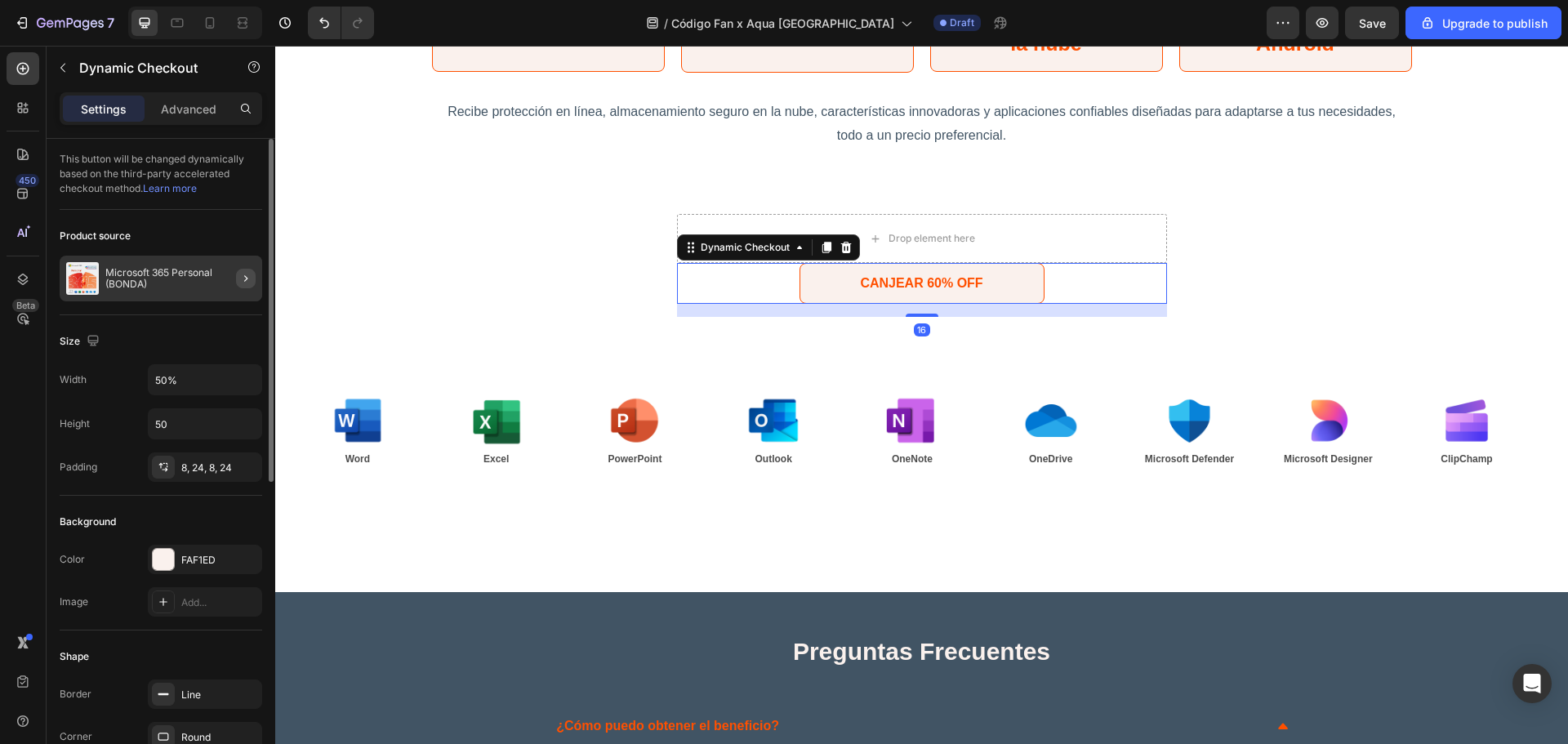
click at [239, 282] on button "button" at bounding box center [246, 279] width 20 height 20
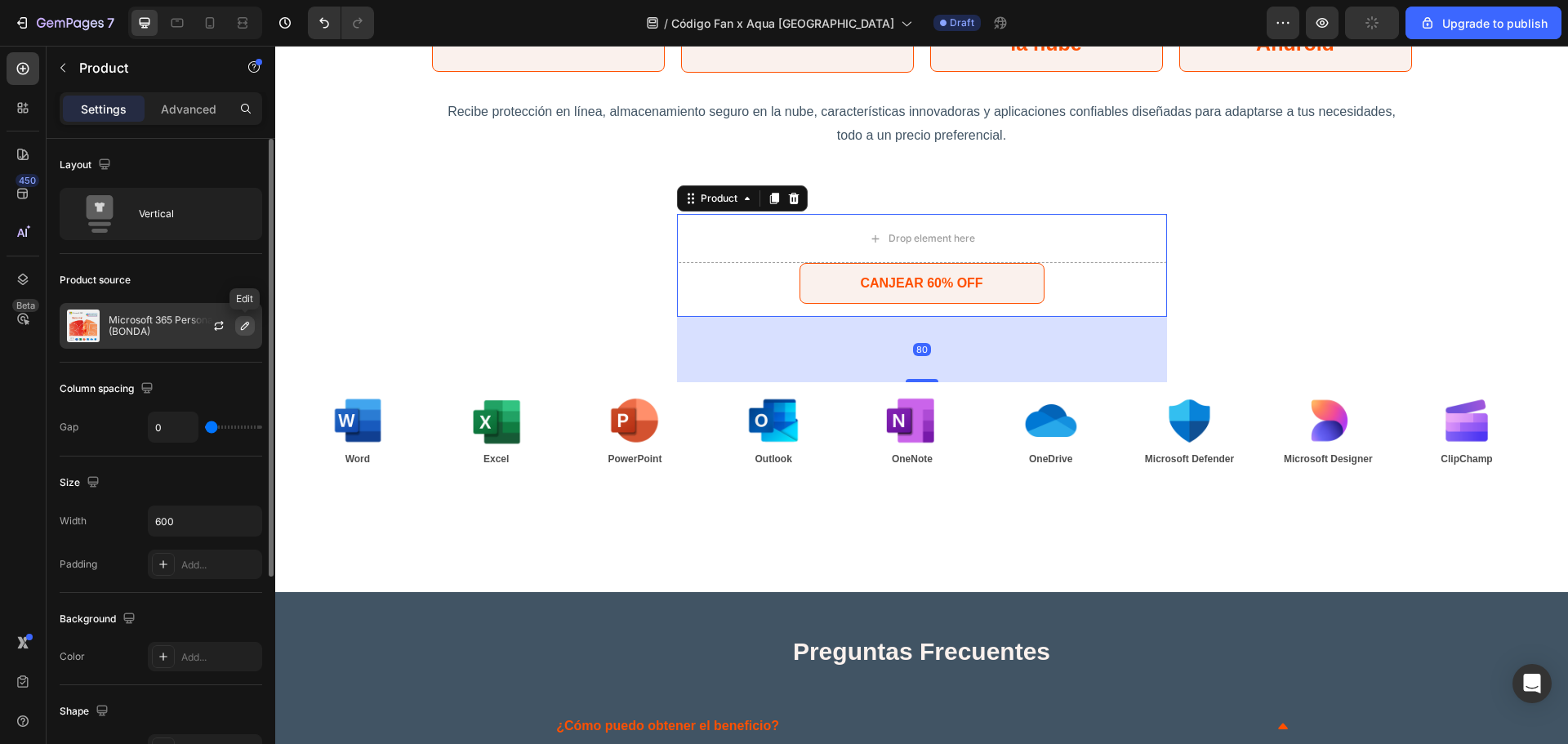
click at [245, 328] on icon "button" at bounding box center [245, 326] width 8 height 8
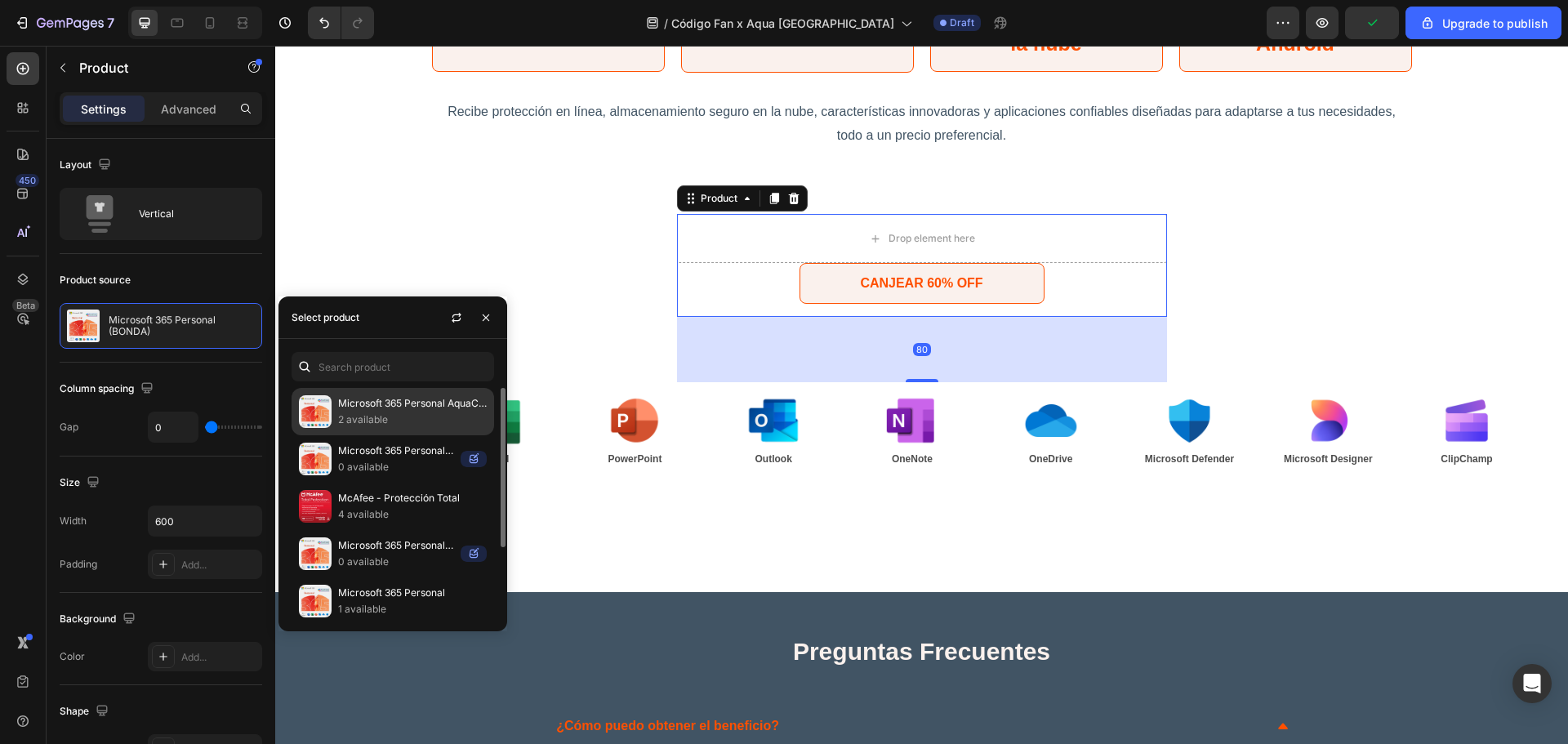
click at [393, 418] on p "2 available" at bounding box center [412, 419] width 148 height 16
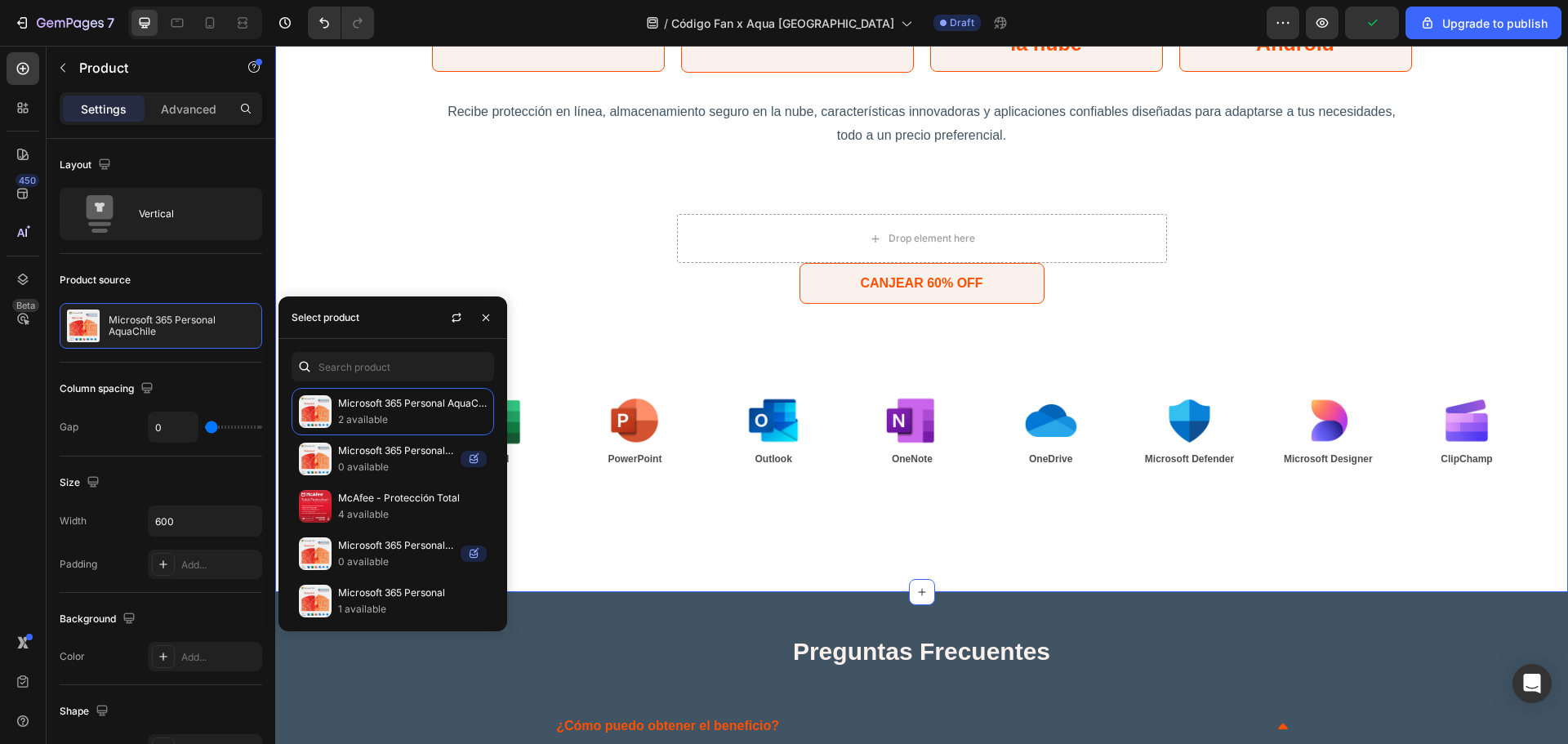
click at [404, 218] on div "Ventajas Clave Heading Icon Para una persona Text Block Row Icon Funciona en va…" at bounding box center [922, 162] width 1260 height 712
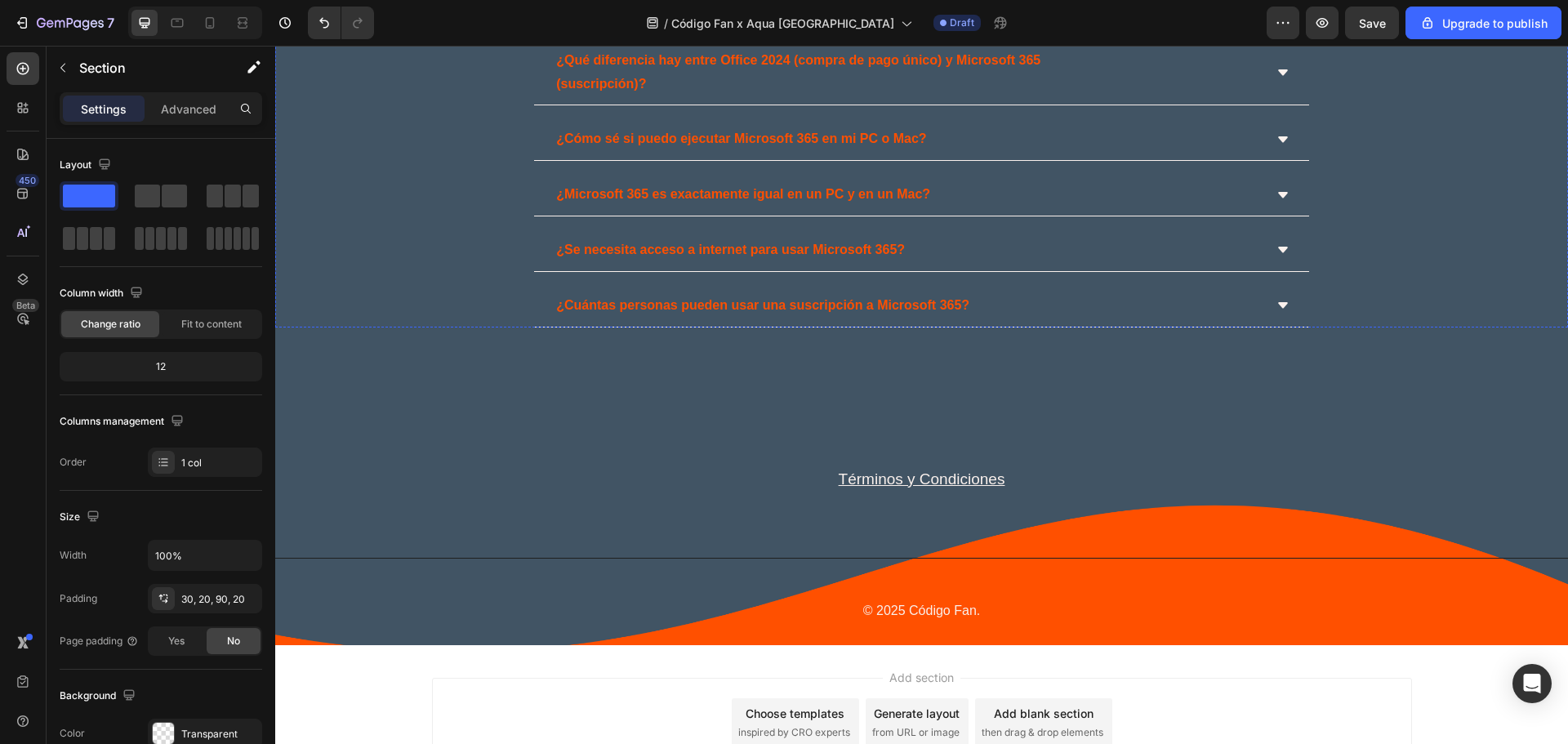
scroll to position [4221, 0]
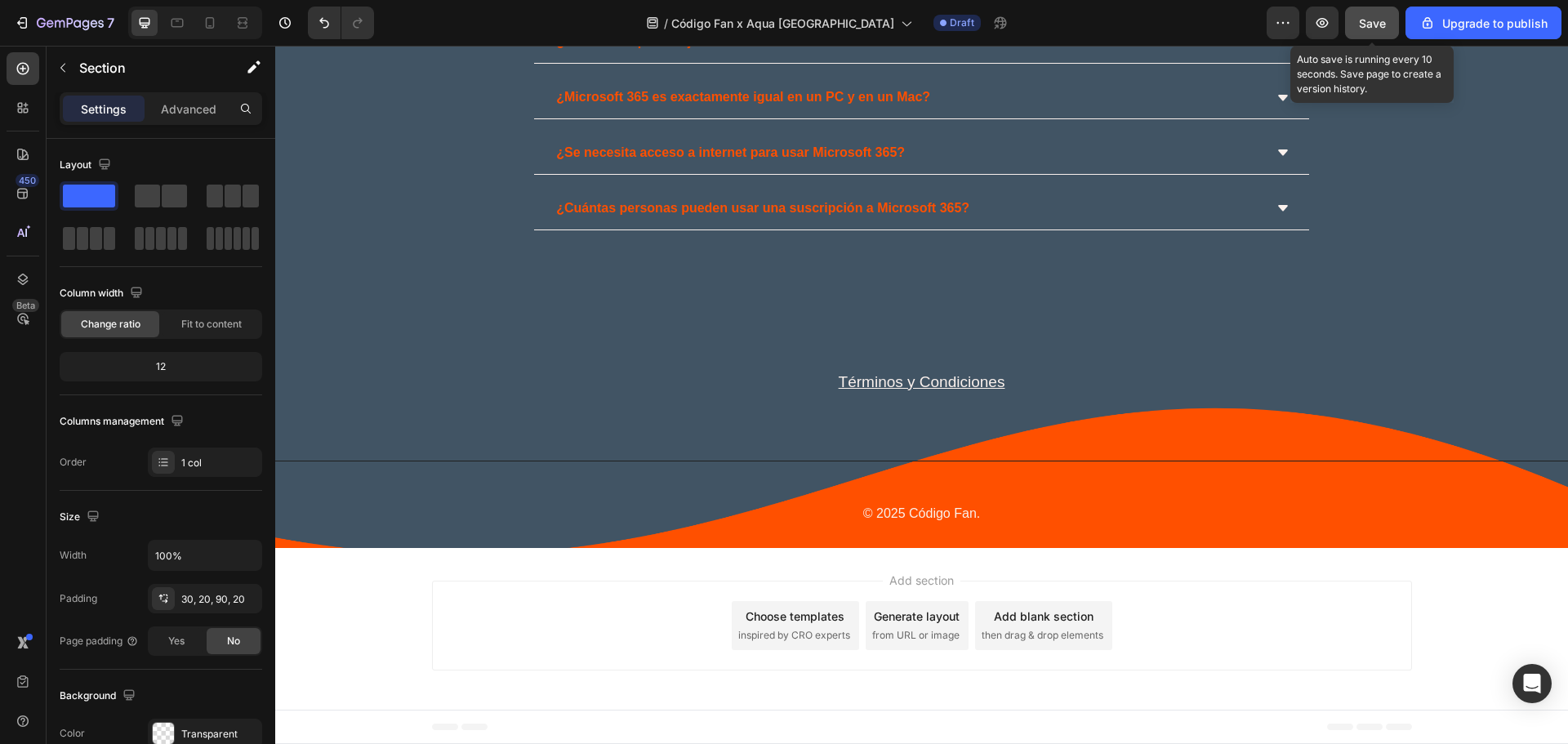
click at [1353, 33] on button "Save" at bounding box center [1372, 23] width 54 height 33
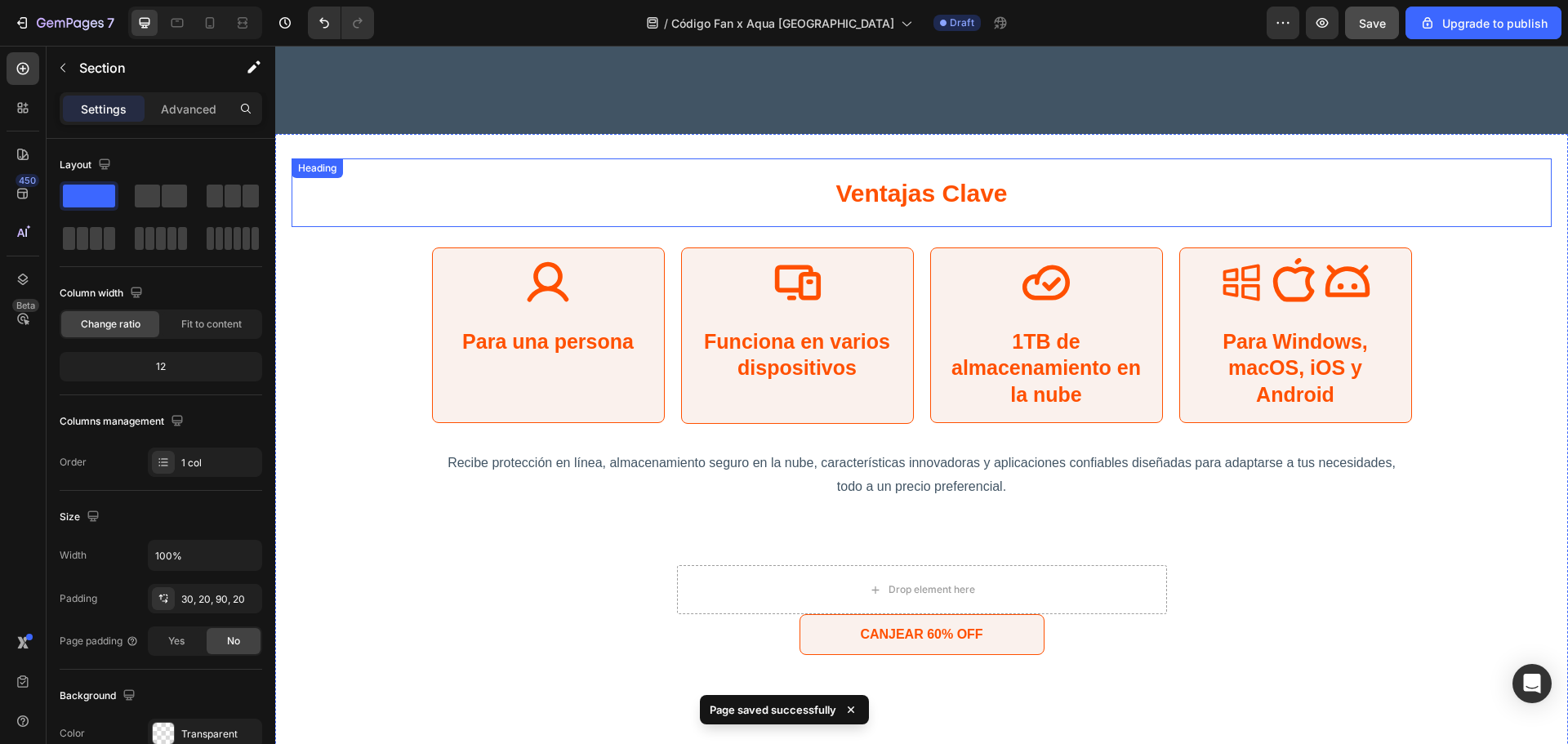
scroll to position [2914, 0]
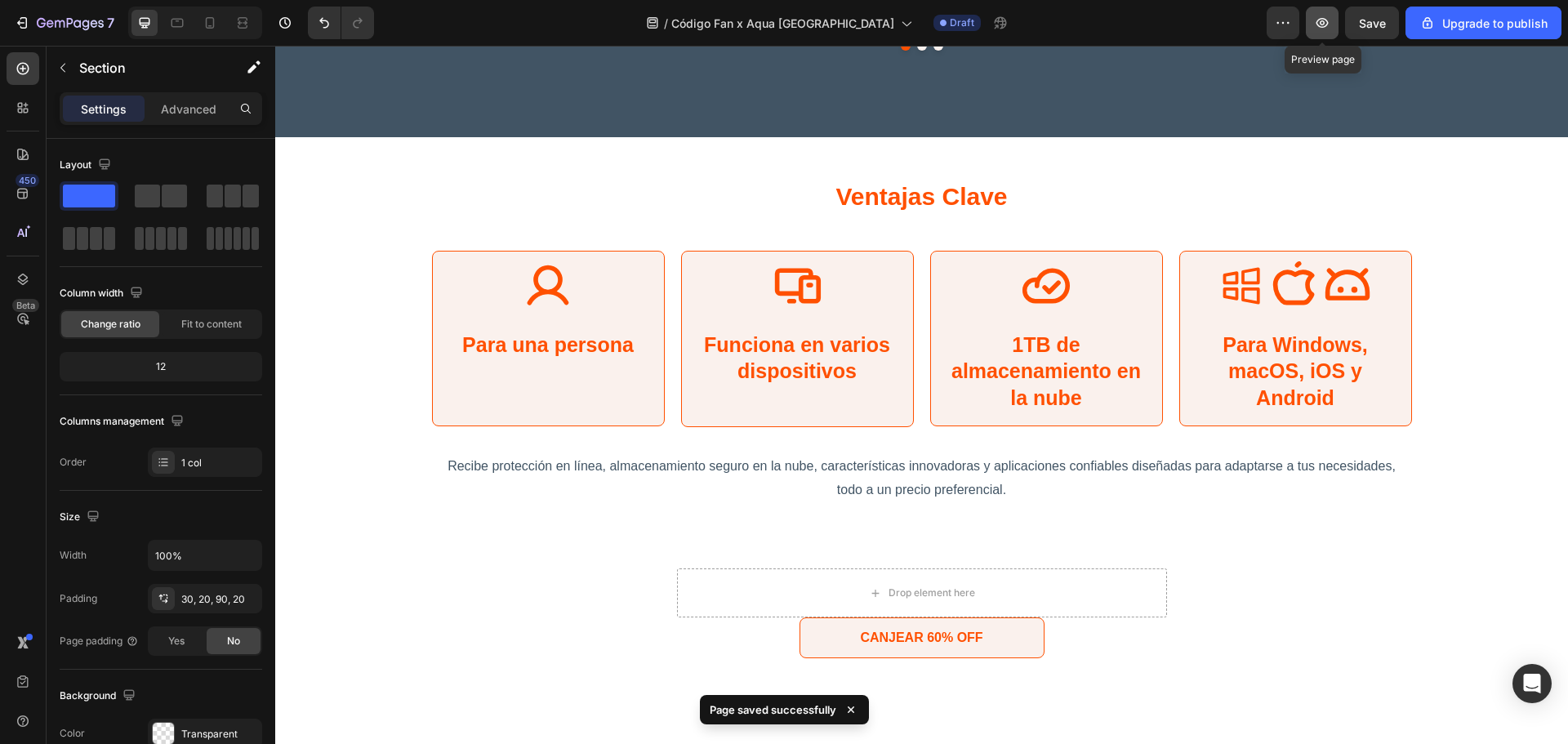
click at [1315, 16] on icon "button" at bounding box center [1322, 23] width 16 height 16
